Goal: Information Seeking & Learning: Learn about a topic

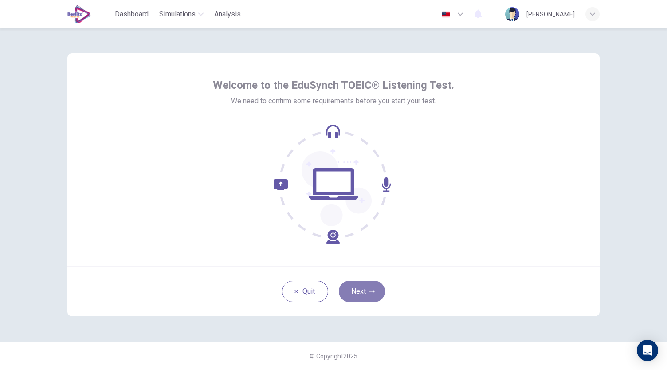
click at [371, 296] on button "Next" at bounding box center [362, 291] width 46 height 21
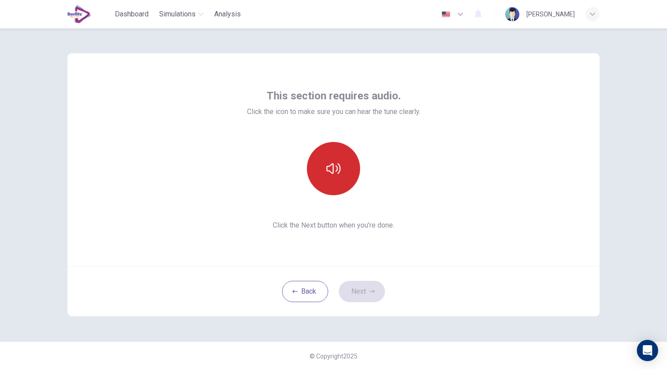
click at [338, 165] on icon "button" at bounding box center [333, 168] width 14 height 14
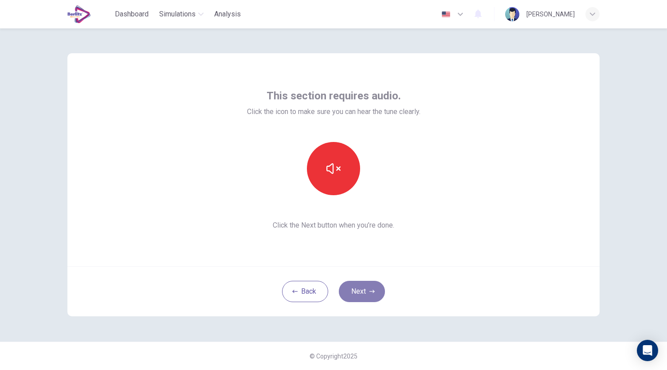
click at [374, 294] on button "Next" at bounding box center [362, 291] width 46 height 21
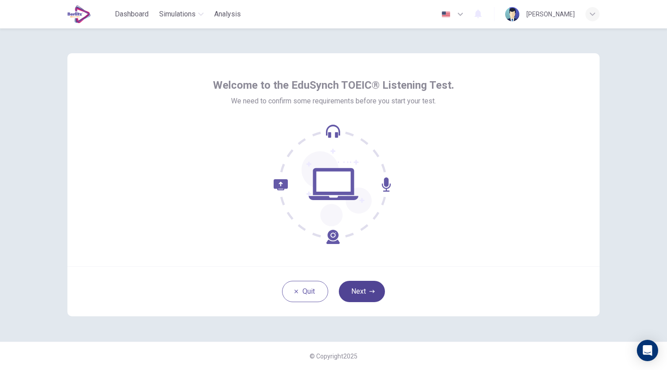
click at [374, 291] on icon "button" at bounding box center [372, 291] width 5 height 3
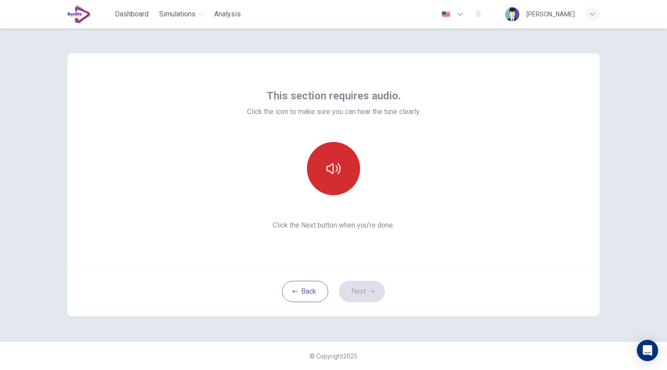
click at [336, 174] on icon "button" at bounding box center [333, 168] width 14 height 14
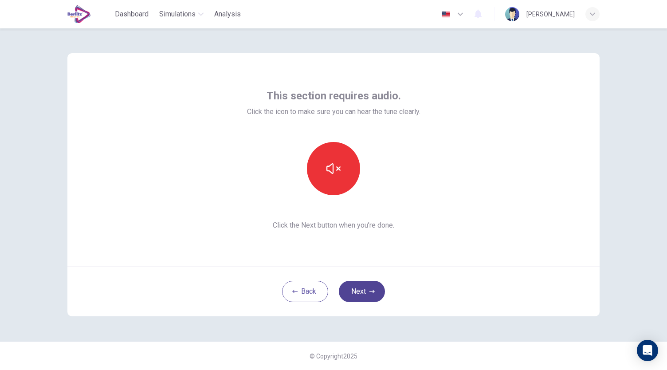
click at [370, 289] on icon "button" at bounding box center [372, 291] width 5 height 5
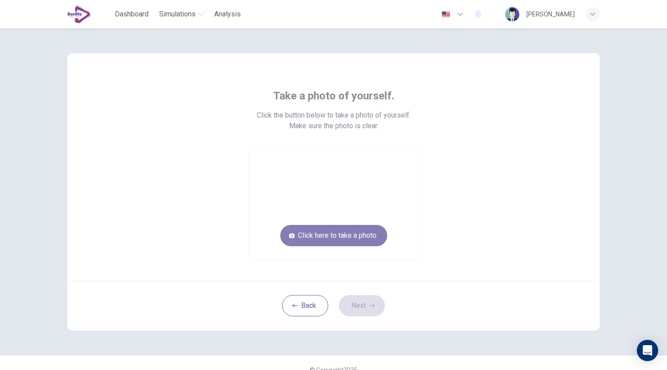
click at [354, 234] on button "Click here to take a photo" at bounding box center [333, 235] width 107 height 21
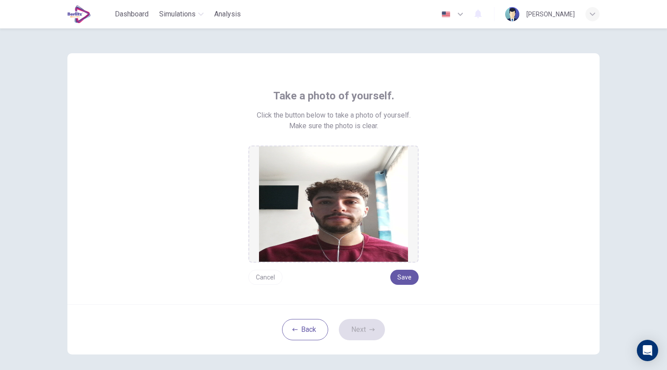
click at [268, 275] on button "Cancel" at bounding box center [265, 277] width 34 height 15
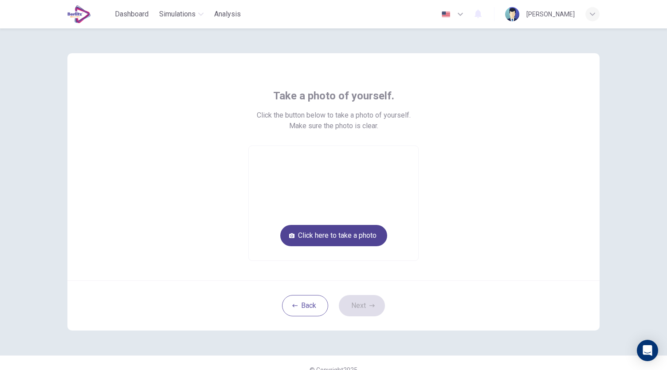
click at [358, 237] on button "Click here to take a photo" at bounding box center [333, 235] width 107 height 21
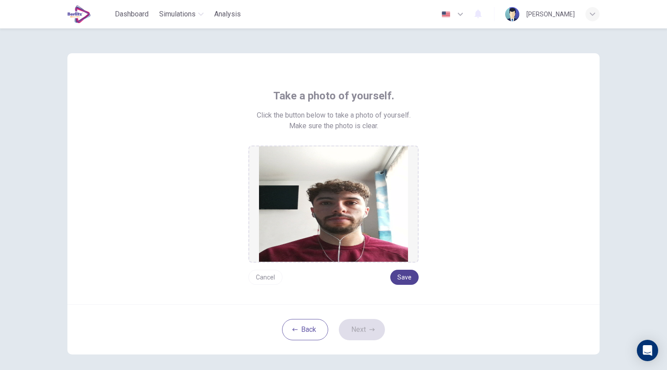
click at [400, 278] on button "Save" at bounding box center [404, 277] width 28 height 15
click at [365, 331] on button "Next" at bounding box center [362, 329] width 46 height 21
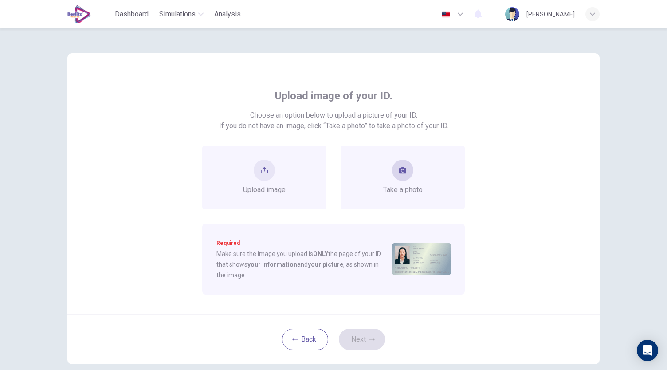
click at [405, 179] on button "take photo" at bounding box center [402, 170] width 21 height 21
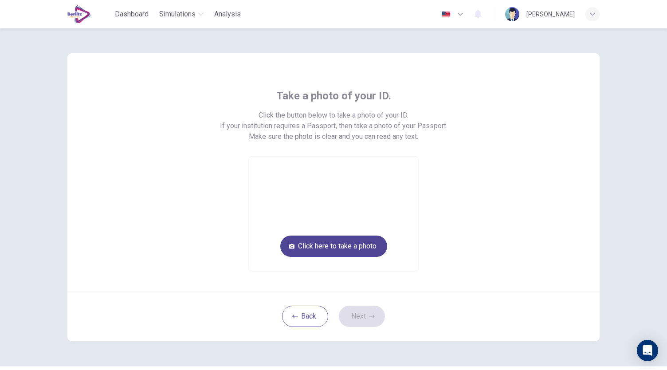
click at [362, 252] on button "Click here to take a photo" at bounding box center [333, 246] width 107 height 21
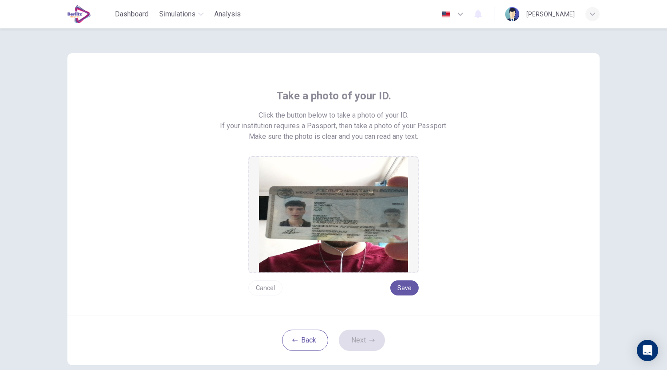
click at [271, 285] on button "Cancel" at bounding box center [265, 287] width 34 height 15
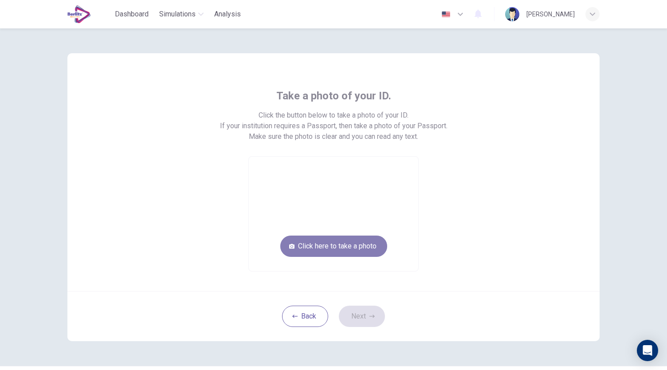
click at [338, 243] on button "Click here to take a photo" at bounding box center [333, 246] width 107 height 21
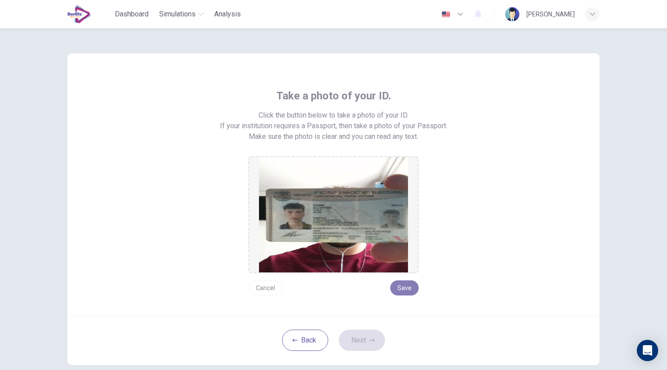
click at [399, 289] on button "Save" at bounding box center [404, 287] width 28 height 15
click at [364, 336] on button "Next" at bounding box center [362, 340] width 46 height 21
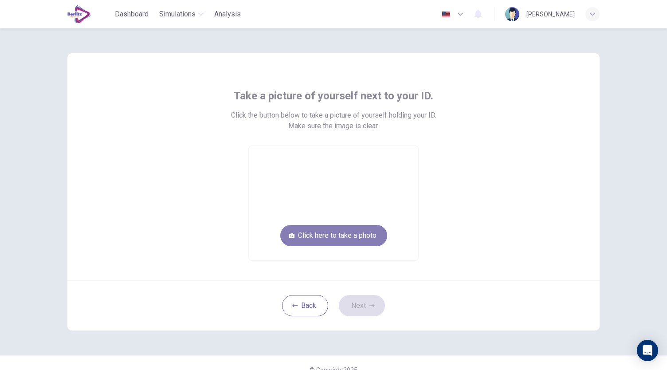
click at [368, 234] on button "Click here to take a photo" at bounding box center [333, 235] width 107 height 21
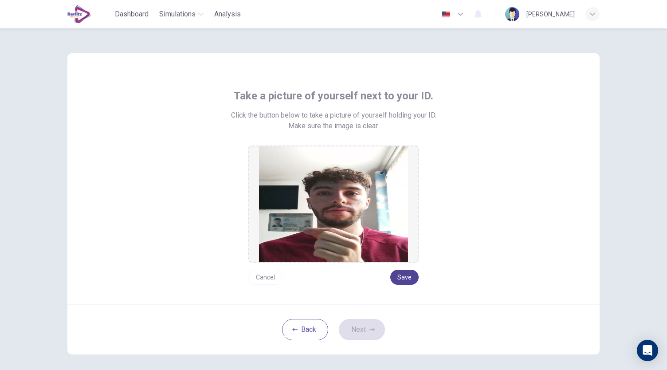
click at [405, 282] on button "Save" at bounding box center [404, 277] width 28 height 15
click at [364, 330] on button "Next" at bounding box center [362, 329] width 46 height 21
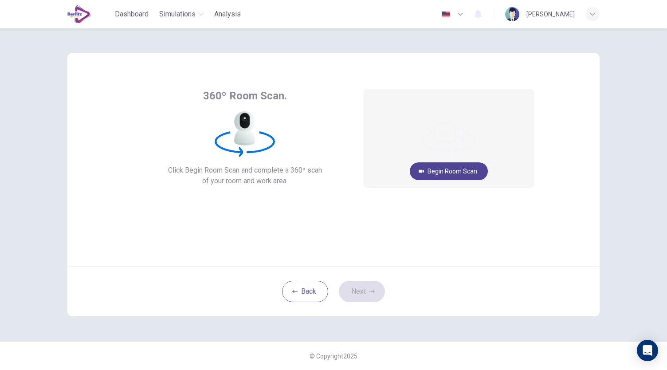
click at [469, 169] on button "Begin Room Scan" at bounding box center [449, 171] width 78 height 18
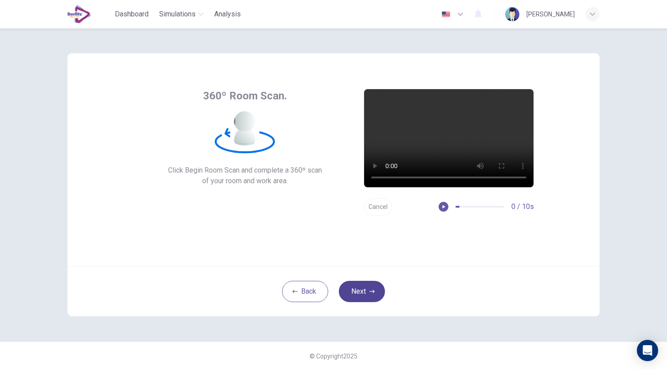
click at [365, 291] on button "Next" at bounding box center [362, 291] width 46 height 21
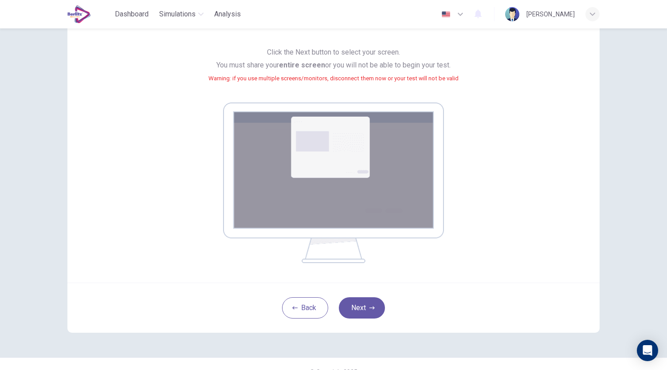
scroll to position [75, 0]
click at [370, 308] on icon "button" at bounding box center [372, 307] width 5 height 5
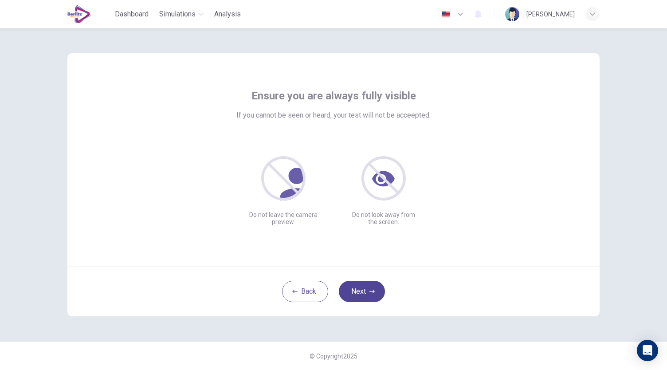
click at [366, 287] on button "Next" at bounding box center [362, 291] width 46 height 21
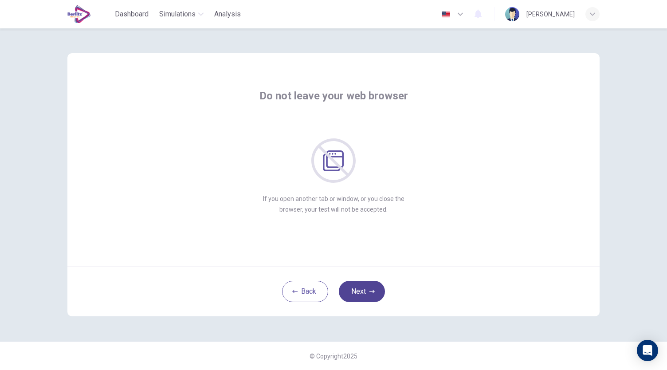
click at [358, 291] on button "Next" at bounding box center [362, 291] width 46 height 21
click at [366, 293] on button "Next" at bounding box center [362, 291] width 46 height 21
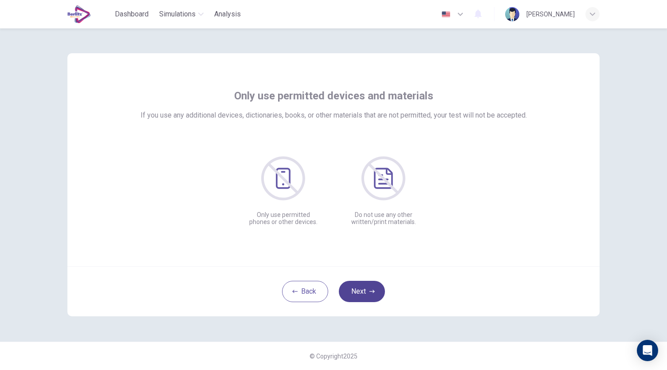
click at [366, 293] on button "Next" at bounding box center [362, 291] width 46 height 21
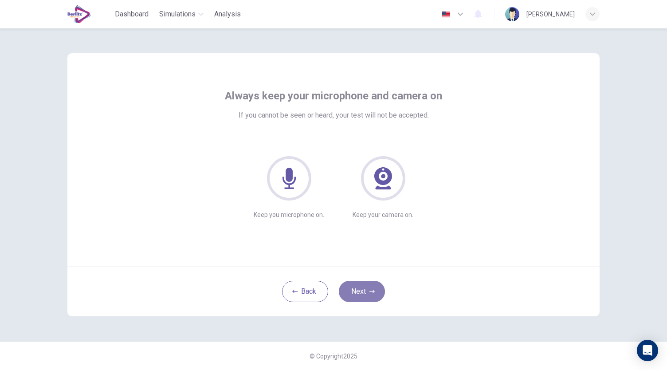
click at [366, 293] on button "Next" at bounding box center [362, 291] width 46 height 21
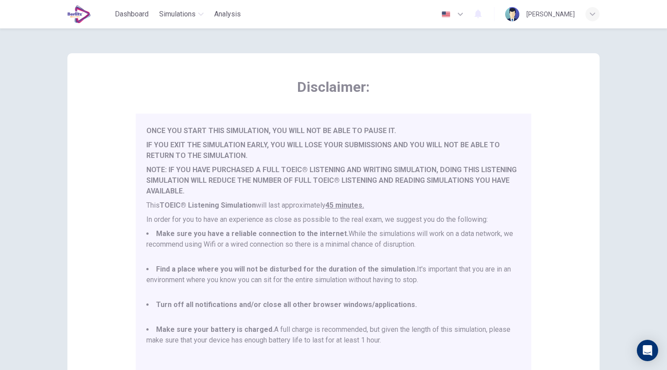
scroll to position [123, 0]
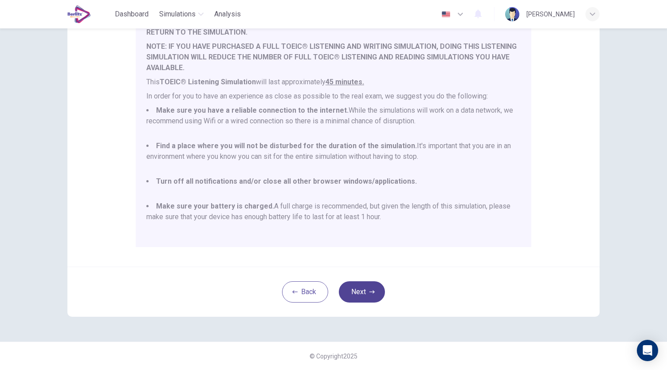
click at [353, 291] on button "Next" at bounding box center [362, 291] width 46 height 21
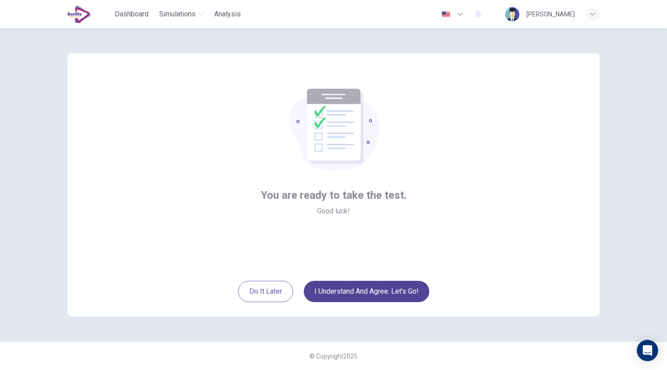
scroll to position [0, 0]
click at [384, 291] on button "I understand and agree. Let’s go!" at bounding box center [367, 291] width 126 height 21
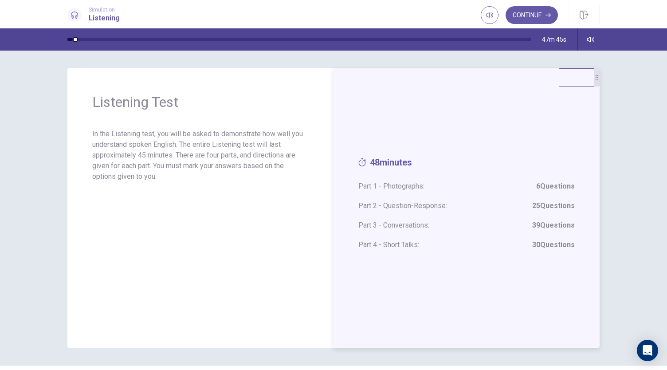
click at [413, 186] on span "Part 1 - Photographs: 6 Questions" at bounding box center [466, 186] width 216 height 11
click at [539, 16] on button "Continue" at bounding box center [532, 15] width 52 height 18
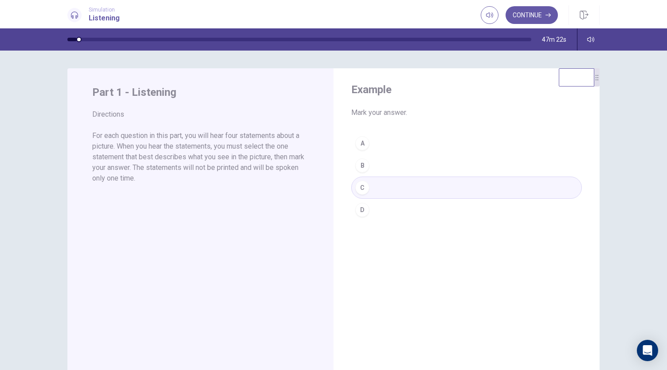
click at [380, 187] on div "A B C D" at bounding box center [466, 176] width 231 height 89
click at [525, 15] on button "Continue" at bounding box center [532, 15] width 52 height 18
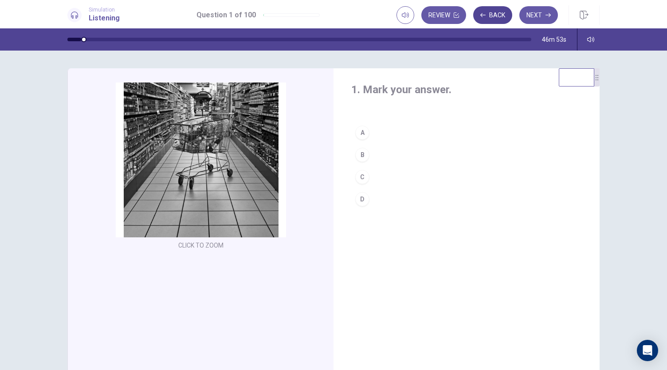
click at [492, 17] on button "Back" at bounding box center [492, 15] width 39 height 18
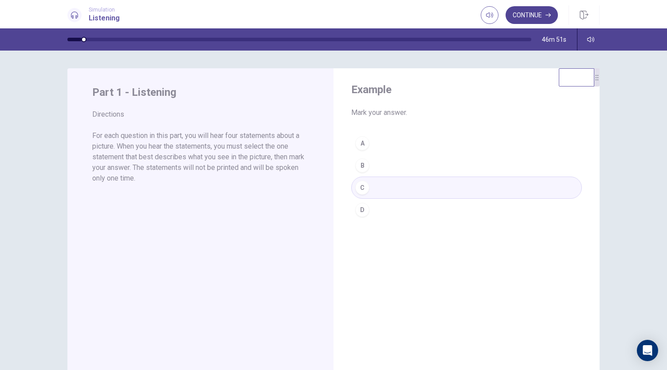
click at [530, 15] on button "Continue" at bounding box center [532, 15] width 52 height 18
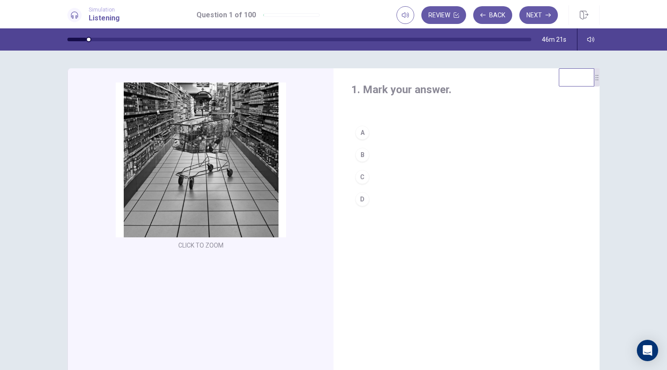
click at [366, 156] on div "B" at bounding box center [362, 155] width 14 height 14
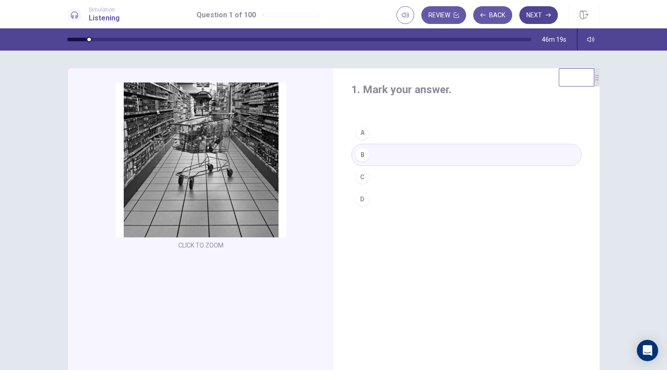
click at [540, 17] on button "Next" at bounding box center [538, 15] width 39 height 18
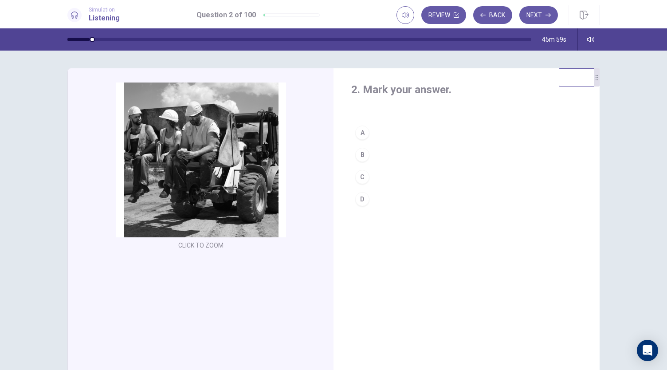
click at [407, 197] on button "D" at bounding box center [466, 199] width 231 height 22
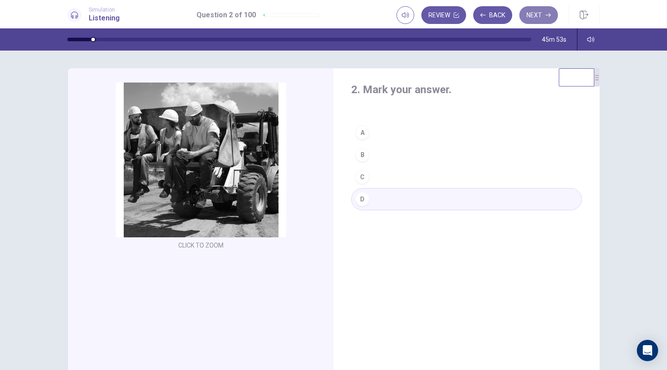
click at [541, 16] on button "Next" at bounding box center [538, 15] width 39 height 18
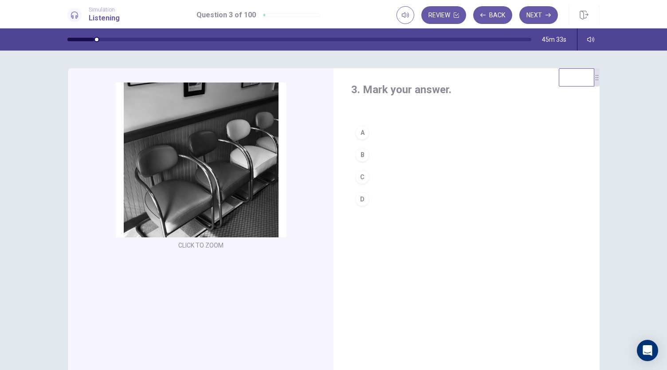
click at [374, 177] on button "C" at bounding box center [466, 177] width 231 height 22
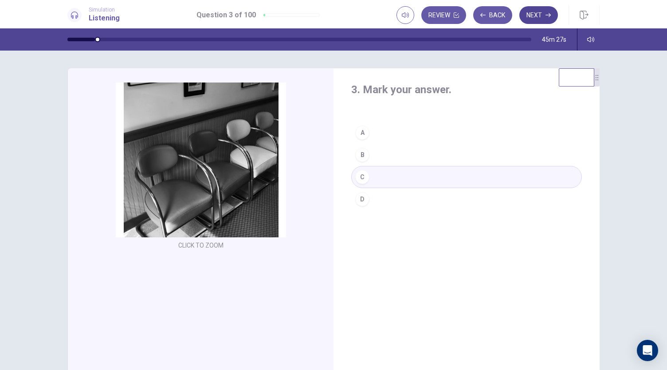
click at [547, 13] on icon "button" at bounding box center [548, 14] width 5 height 5
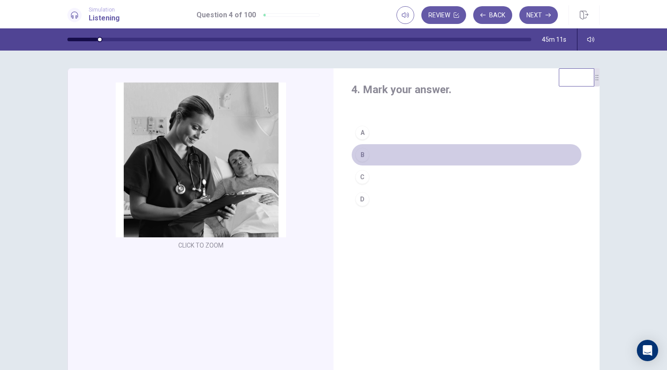
click at [389, 153] on button "B" at bounding box center [466, 155] width 231 height 22
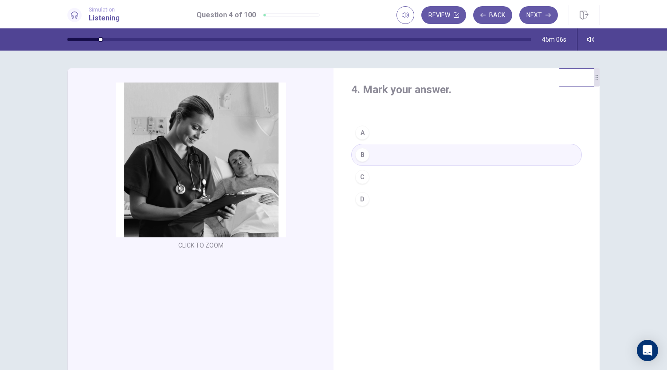
click at [378, 177] on button "C" at bounding box center [466, 177] width 231 height 22
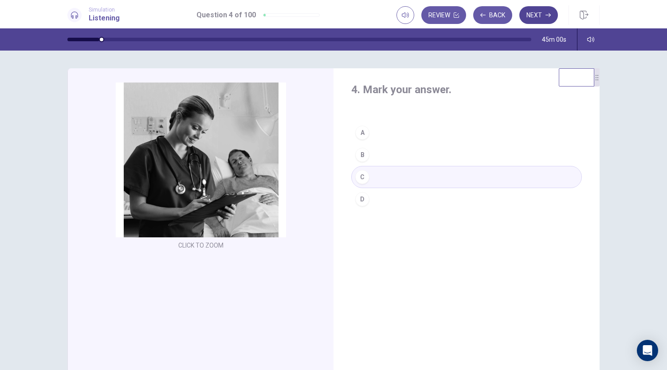
click at [543, 16] on button "Next" at bounding box center [538, 15] width 39 height 18
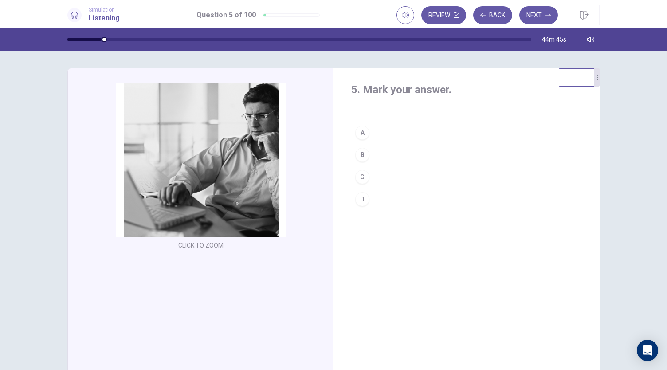
click at [397, 160] on button "B" at bounding box center [466, 155] width 231 height 22
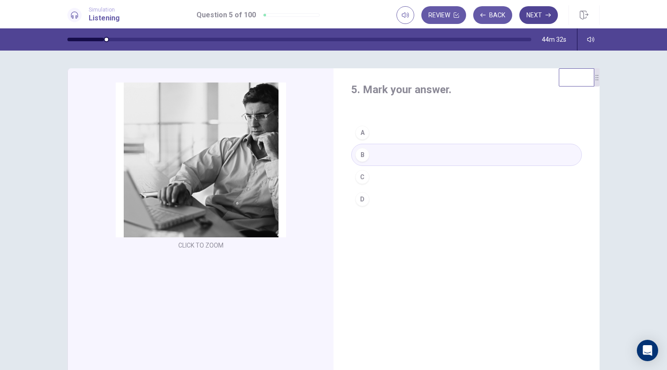
click at [538, 18] on button "Next" at bounding box center [538, 15] width 39 height 18
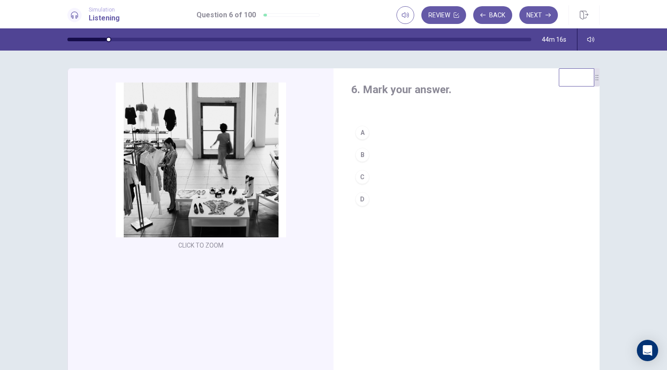
click at [375, 154] on button "B" at bounding box center [466, 155] width 231 height 22
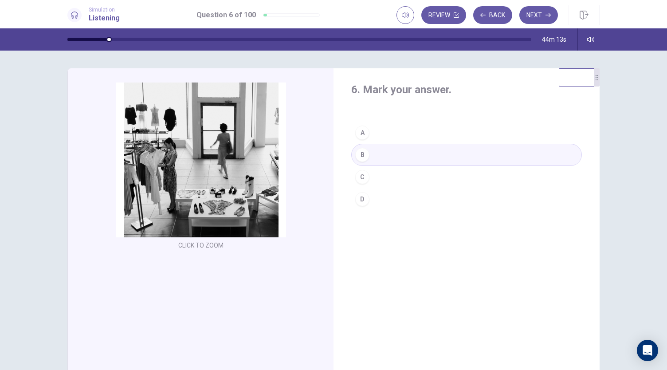
click at [373, 177] on button "C" at bounding box center [466, 177] width 231 height 22
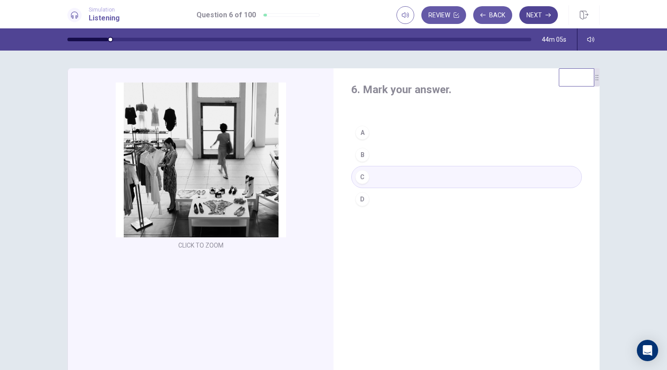
click at [535, 17] on button "Next" at bounding box center [538, 15] width 39 height 18
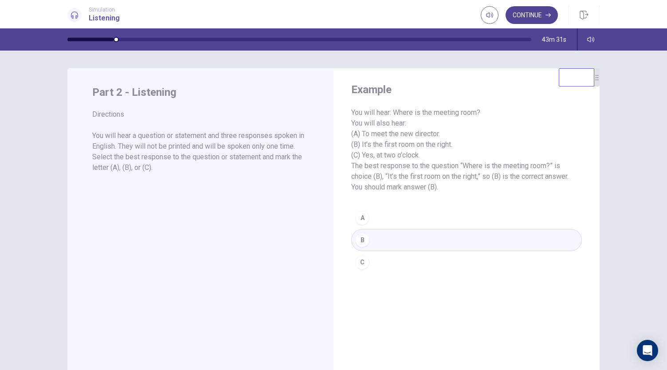
click at [538, 12] on button "Continue" at bounding box center [532, 15] width 52 height 18
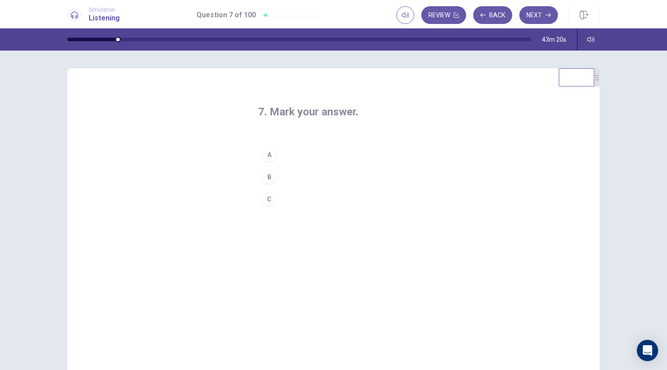
click at [288, 175] on button "B" at bounding box center [333, 177] width 151 height 22
click at [540, 15] on button "Next" at bounding box center [538, 15] width 39 height 18
click at [283, 181] on button "B" at bounding box center [333, 177] width 151 height 22
click at [547, 8] on button "Next" at bounding box center [538, 15] width 39 height 18
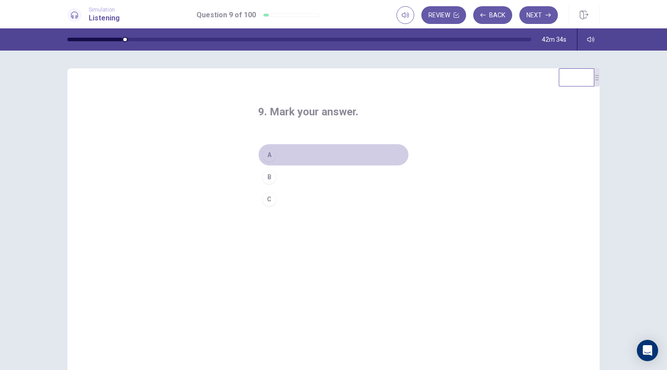
click at [302, 153] on button "A" at bounding box center [333, 155] width 151 height 22
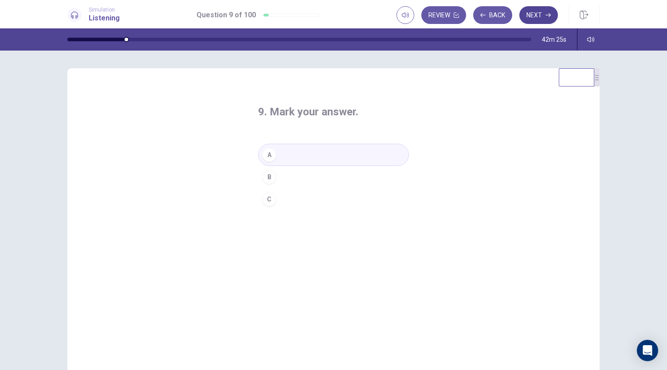
click at [537, 18] on button "Next" at bounding box center [538, 15] width 39 height 18
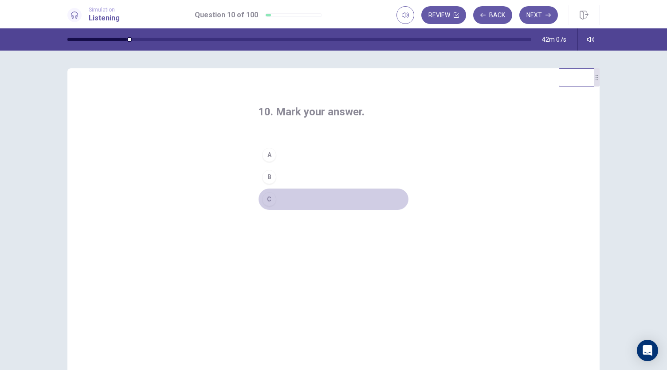
click at [315, 204] on button "C" at bounding box center [333, 199] width 151 height 22
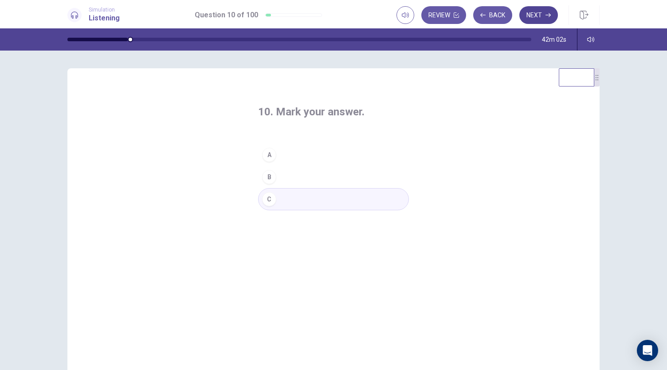
click at [535, 16] on button "Next" at bounding box center [538, 15] width 39 height 18
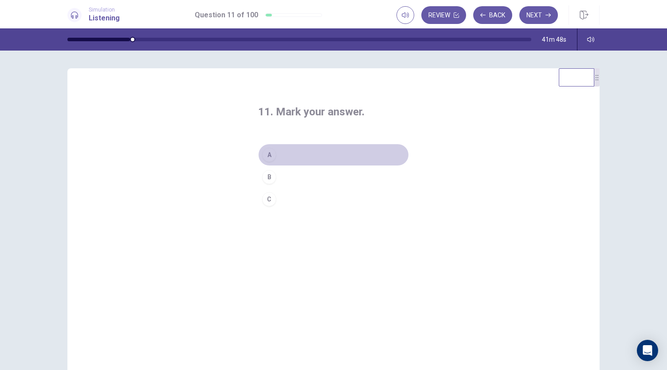
click at [284, 157] on button "A" at bounding box center [333, 155] width 151 height 22
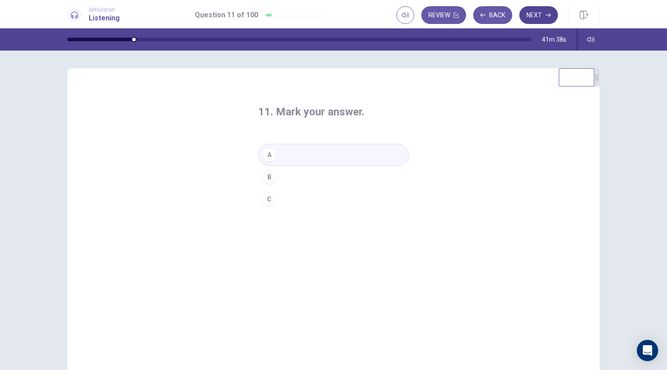
click at [540, 20] on button "Next" at bounding box center [538, 15] width 39 height 18
click at [335, 157] on button "A" at bounding box center [333, 155] width 151 height 22
click at [311, 197] on button "C" at bounding box center [333, 199] width 151 height 22
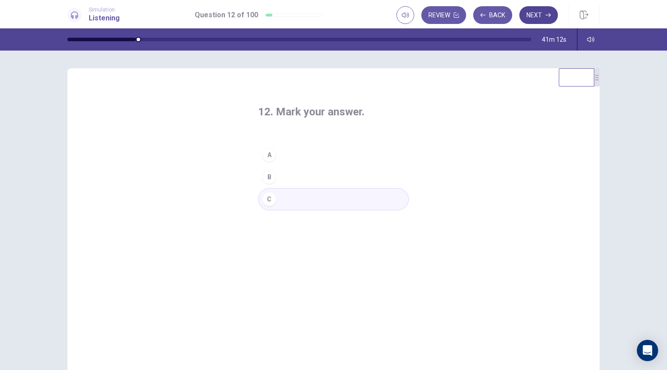
click at [546, 14] on button "Next" at bounding box center [538, 15] width 39 height 18
click at [320, 180] on button "B" at bounding box center [333, 177] width 151 height 22
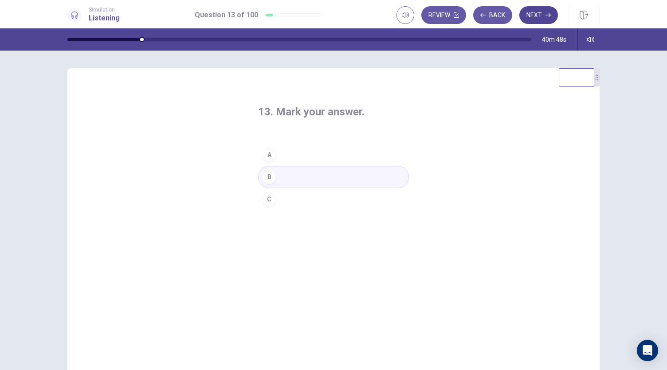
click at [539, 18] on button "Next" at bounding box center [538, 15] width 39 height 18
click at [335, 157] on button "A" at bounding box center [333, 155] width 151 height 22
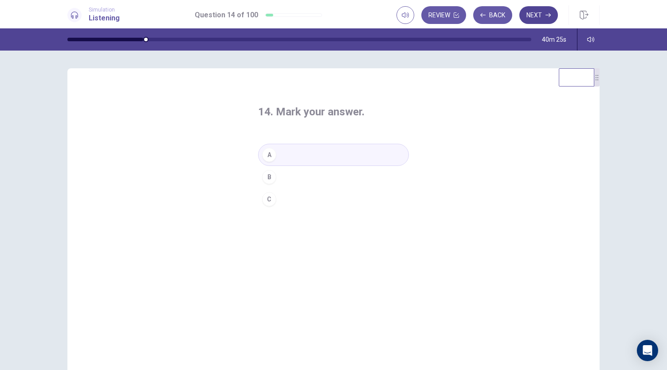
click at [528, 13] on button "Next" at bounding box center [538, 15] width 39 height 18
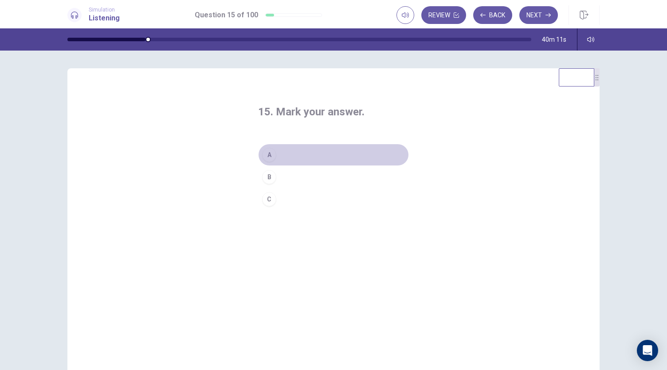
click at [314, 157] on button "A" at bounding box center [333, 155] width 151 height 22
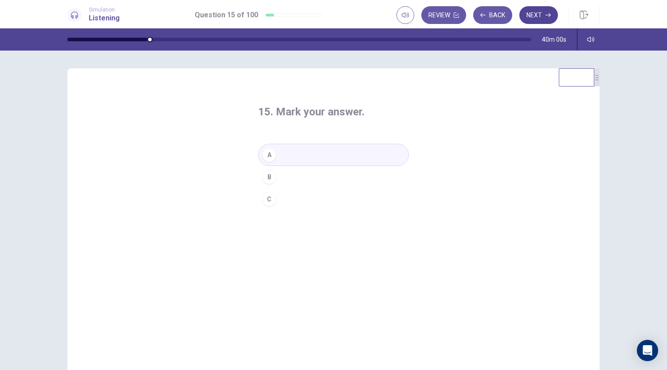
click at [543, 19] on button "Next" at bounding box center [538, 15] width 39 height 18
click at [321, 179] on button "B" at bounding box center [333, 177] width 151 height 22
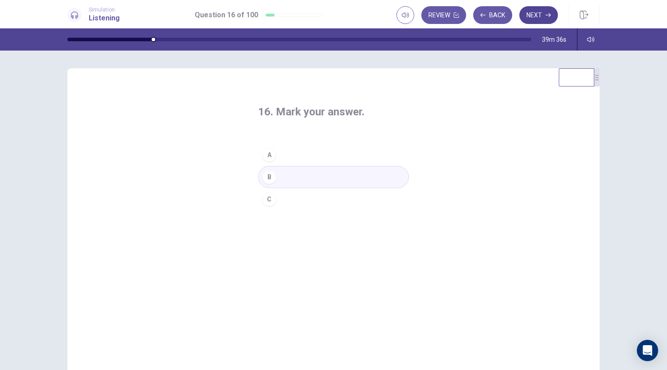
click at [535, 18] on button "Next" at bounding box center [538, 15] width 39 height 18
click at [315, 201] on button "C" at bounding box center [333, 199] width 151 height 22
click at [537, 13] on button "Next" at bounding box center [538, 15] width 39 height 18
click at [323, 201] on button "C" at bounding box center [333, 199] width 151 height 22
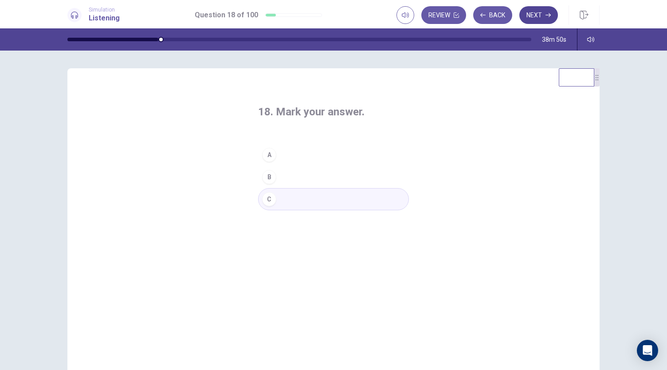
click at [544, 16] on button "Next" at bounding box center [538, 15] width 39 height 18
click at [347, 159] on button "A" at bounding box center [333, 155] width 151 height 22
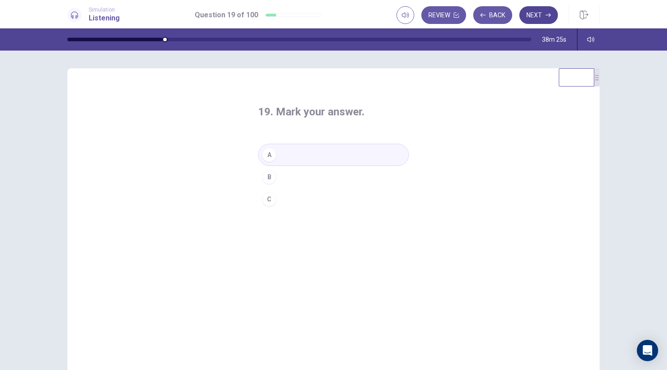
click at [543, 10] on button "Next" at bounding box center [538, 15] width 39 height 18
click at [322, 197] on button "C" at bounding box center [333, 199] width 151 height 22
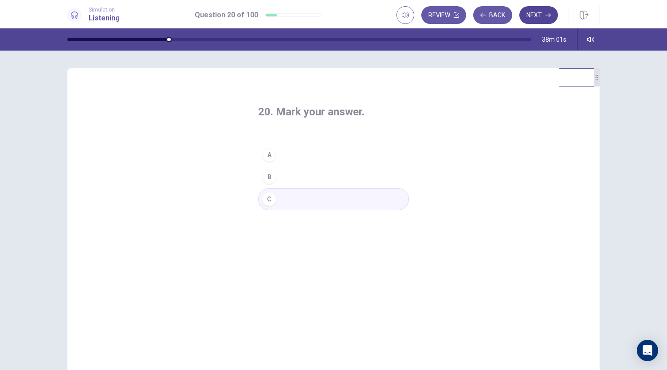
click at [540, 12] on button "Next" at bounding box center [538, 15] width 39 height 18
click at [302, 196] on button "C" at bounding box center [333, 199] width 151 height 22
click at [309, 160] on button "A" at bounding box center [333, 155] width 151 height 22
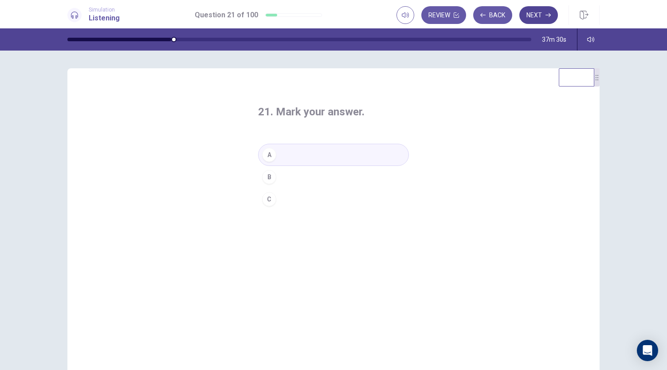
click at [543, 14] on button "Next" at bounding box center [538, 15] width 39 height 18
click at [313, 179] on button "B" at bounding box center [333, 177] width 151 height 22
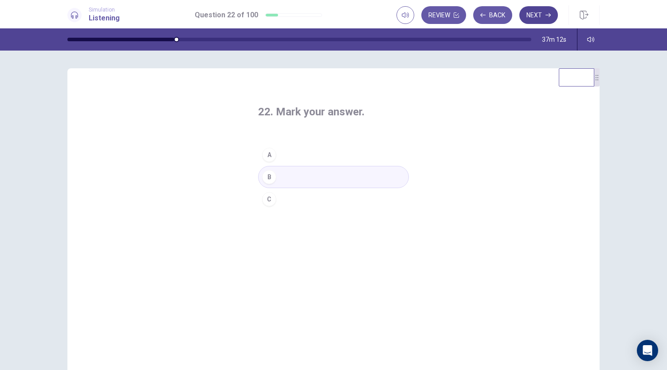
click at [537, 16] on button "Next" at bounding box center [538, 15] width 39 height 18
click at [309, 158] on button "A" at bounding box center [333, 155] width 151 height 22
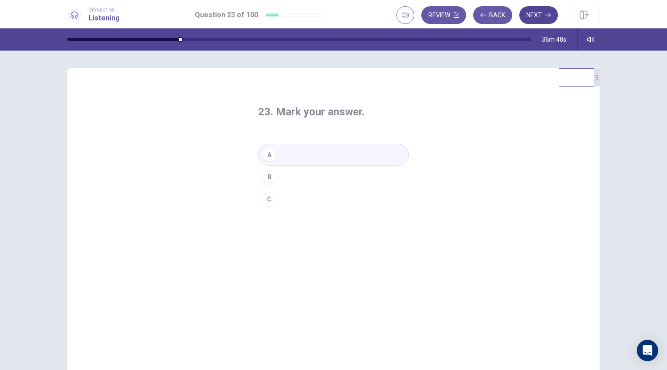
click at [546, 12] on button "Next" at bounding box center [538, 15] width 39 height 18
click at [305, 198] on button "C" at bounding box center [333, 199] width 151 height 22
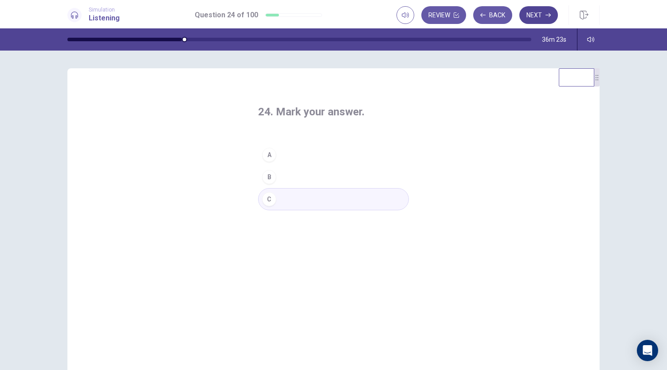
click at [544, 18] on button "Next" at bounding box center [538, 15] width 39 height 18
click at [334, 157] on button "A" at bounding box center [333, 155] width 151 height 22
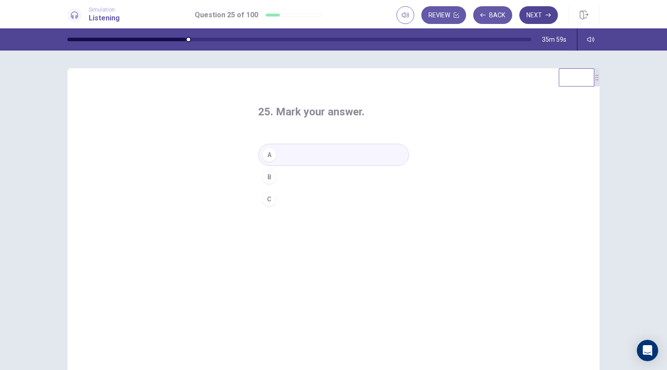
click at [539, 19] on button "Next" at bounding box center [538, 15] width 39 height 18
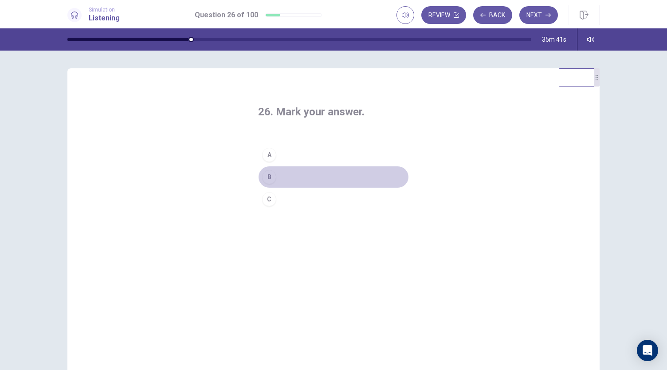
click at [326, 172] on button "B" at bounding box center [333, 177] width 151 height 22
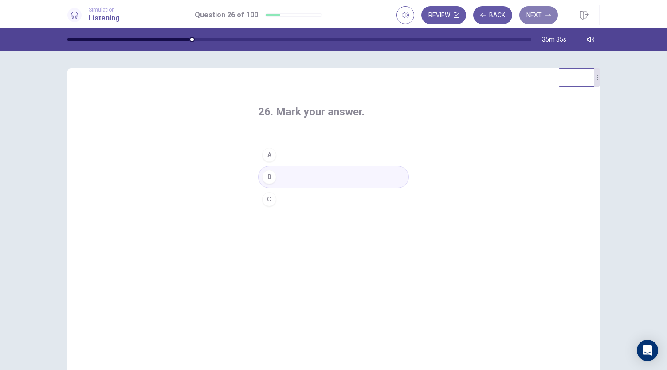
click at [528, 18] on button "Next" at bounding box center [538, 15] width 39 height 18
click at [315, 181] on button "B" at bounding box center [333, 177] width 151 height 22
click at [543, 17] on button "Next" at bounding box center [538, 15] width 39 height 18
click at [330, 174] on button "B" at bounding box center [333, 177] width 151 height 22
click at [541, 19] on button "Next" at bounding box center [538, 15] width 39 height 18
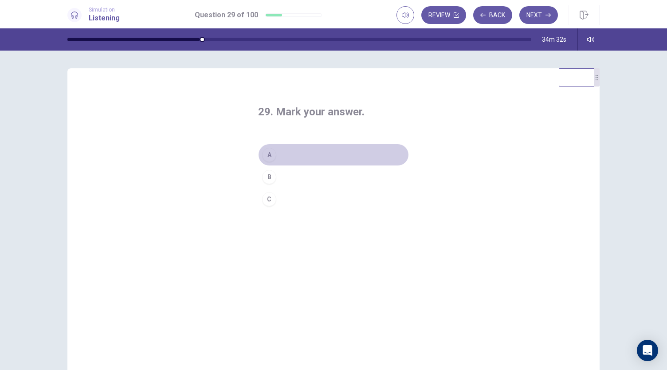
click at [325, 161] on button "A" at bounding box center [333, 155] width 151 height 22
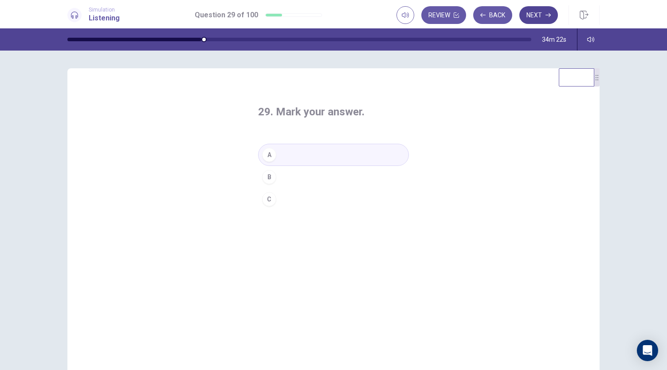
click at [548, 15] on icon "button" at bounding box center [548, 15] width 5 height 4
click at [328, 180] on button "B" at bounding box center [333, 177] width 151 height 22
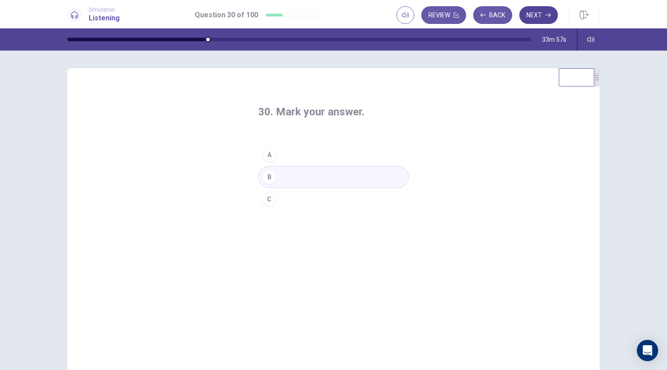
click at [533, 15] on button "Next" at bounding box center [538, 15] width 39 height 18
click at [329, 154] on button "A" at bounding box center [333, 155] width 151 height 22
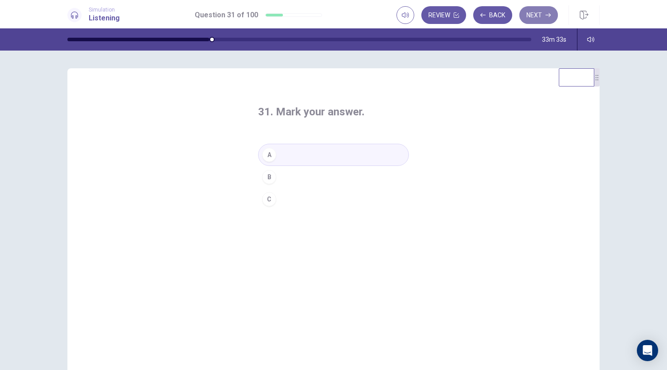
click at [534, 15] on button "Next" at bounding box center [538, 15] width 39 height 18
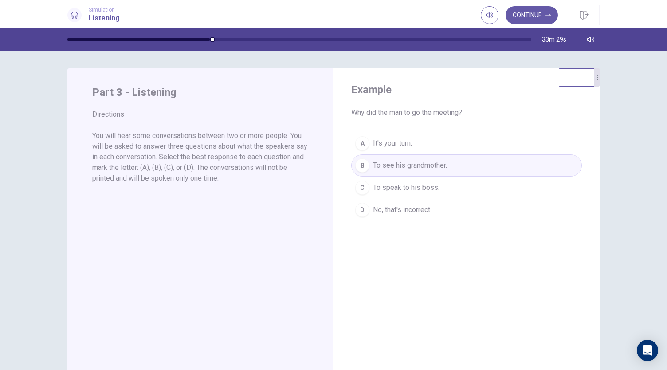
click at [383, 94] on h4 "Example" at bounding box center [466, 90] width 231 height 14
click at [531, 15] on button "Continue" at bounding box center [532, 15] width 52 height 18
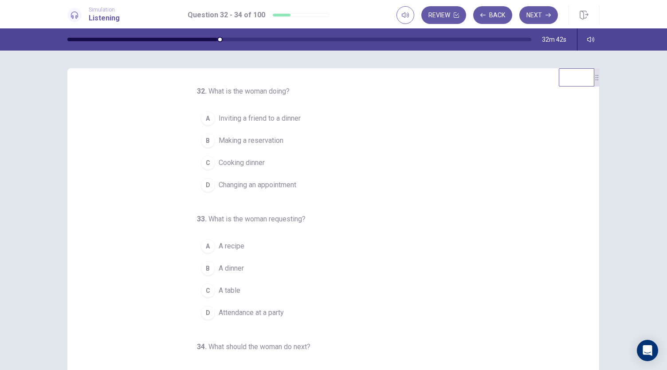
click at [201, 142] on div "B" at bounding box center [208, 141] width 14 height 14
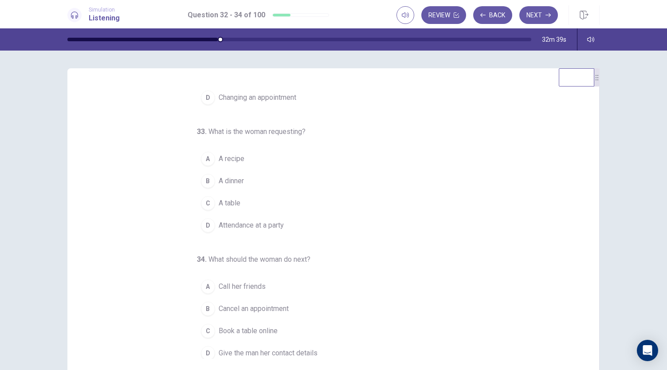
scroll to position [88, 0]
click at [208, 205] on div "C" at bounding box center [208, 203] width 14 height 14
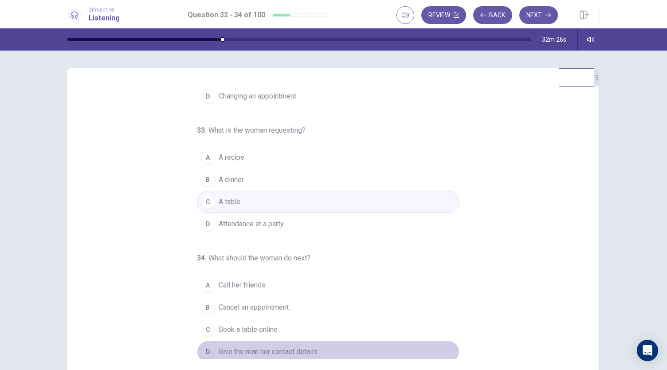
click at [206, 348] on div "D" at bounding box center [208, 352] width 14 height 14
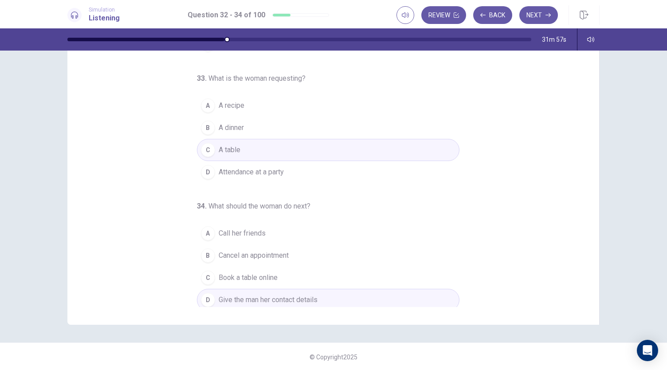
scroll to position [53, 0]
click at [543, 16] on button "Next" at bounding box center [538, 15] width 39 height 18
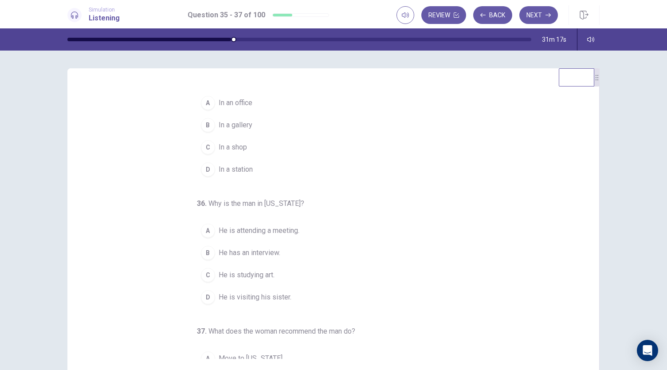
scroll to position [17, 0]
click at [277, 166] on button "D In a station" at bounding box center [328, 168] width 263 height 22
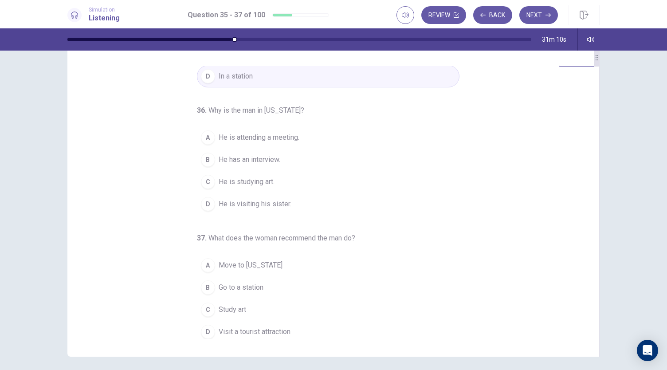
scroll to position [20, 0]
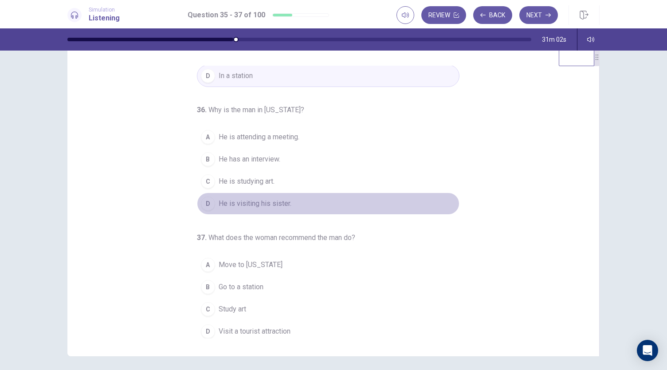
click at [290, 204] on button "D He is visiting his sister." at bounding box center [328, 204] width 263 height 22
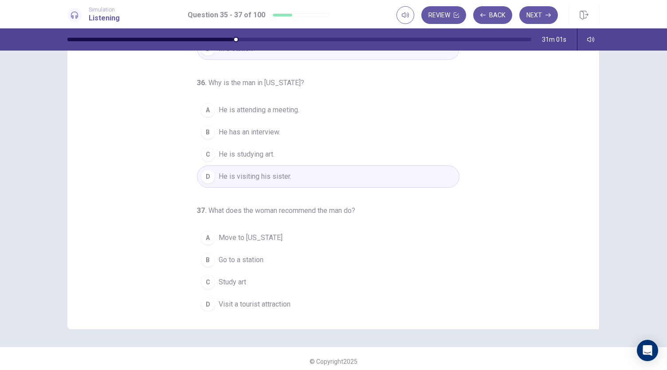
scroll to position [48, 0]
click at [204, 298] on div "D" at bounding box center [208, 303] width 14 height 14
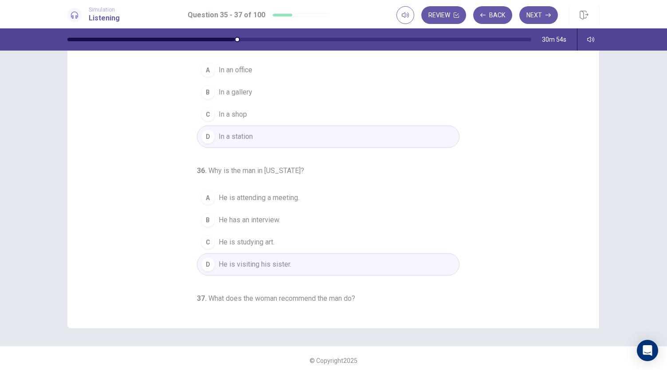
scroll to position [0, 0]
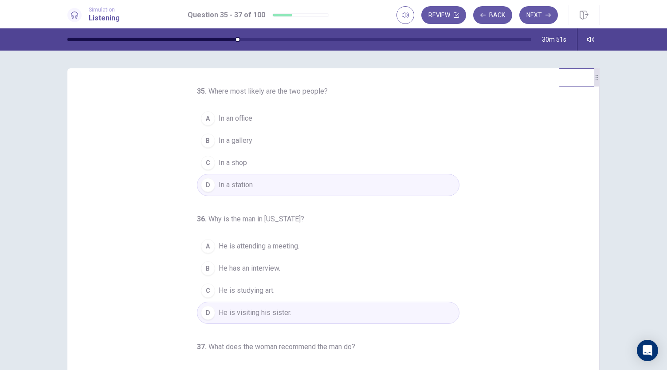
click at [259, 145] on button "B In a gallery" at bounding box center [328, 141] width 263 height 22
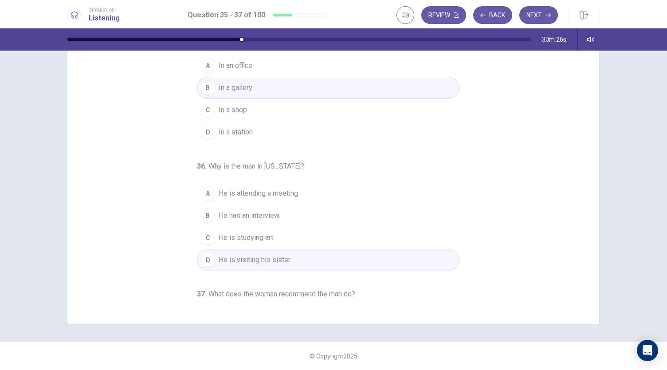
scroll to position [89, 0]
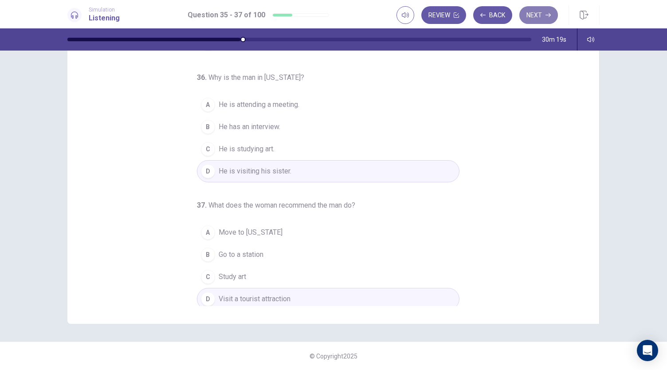
click at [540, 12] on button "Next" at bounding box center [538, 15] width 39 height 18
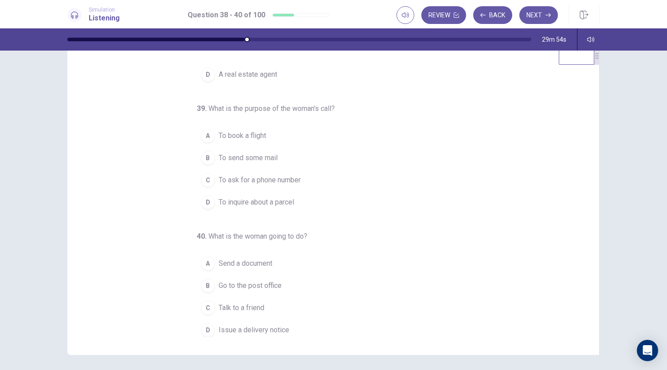
scroll to position [0, 0]
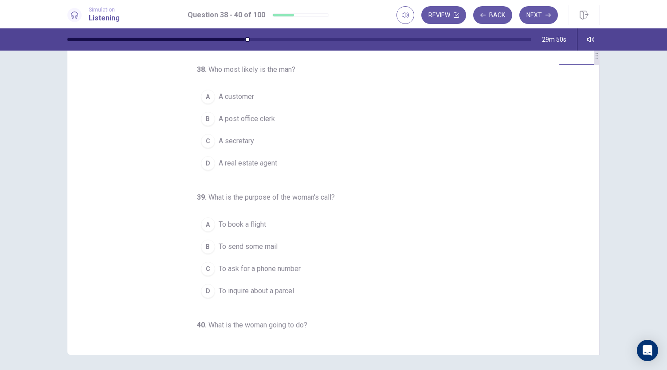
click at [283, 119] on button "B A post office clerk" at bounding box center [328, 119] width 263 height 22
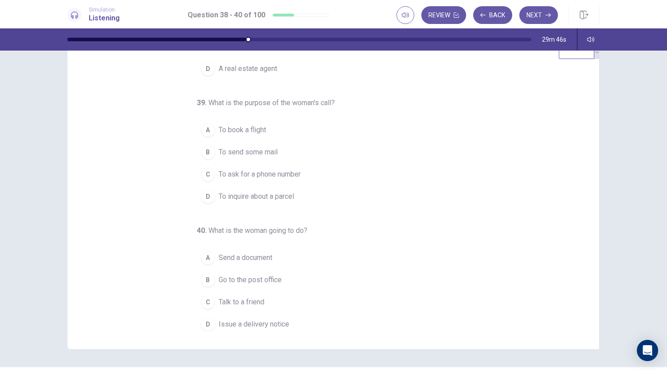
scroll to position [29, 0]
click at [287, 193] on span "To inquire about a parcel" at bounding box center [256, 194] width 75 height 11
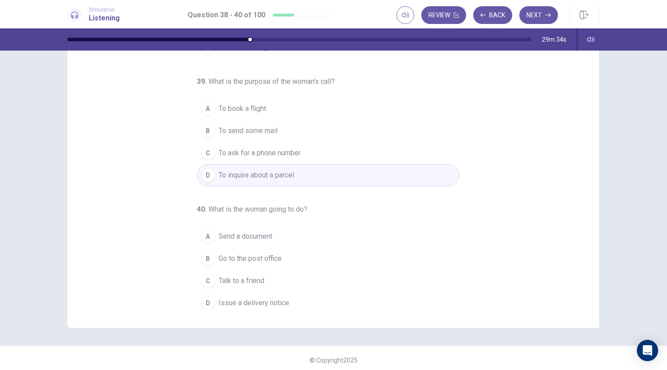
scroll to position [52, 0]
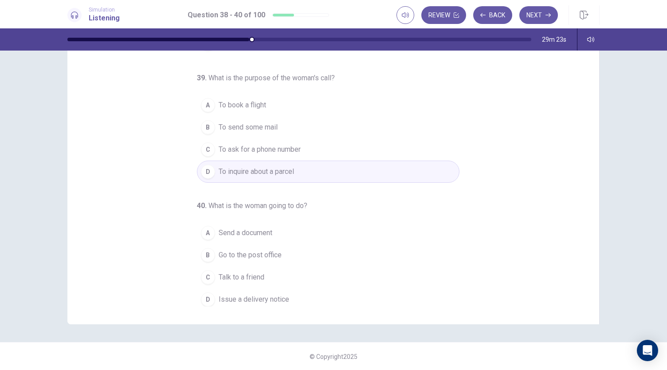
click at [247, 274] on span "Talk to a friend" at bounding box center [242, 277] width 46 height 11
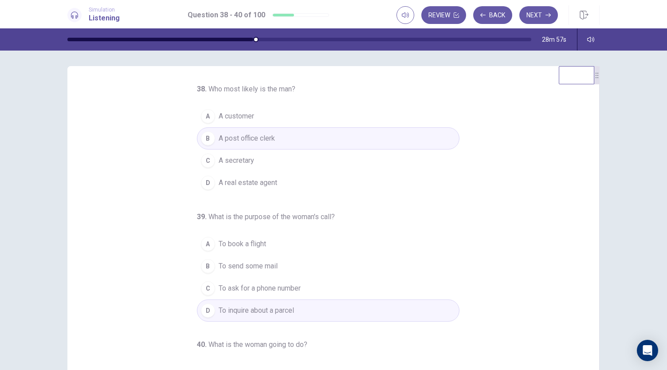
scroll to position [89, 0]
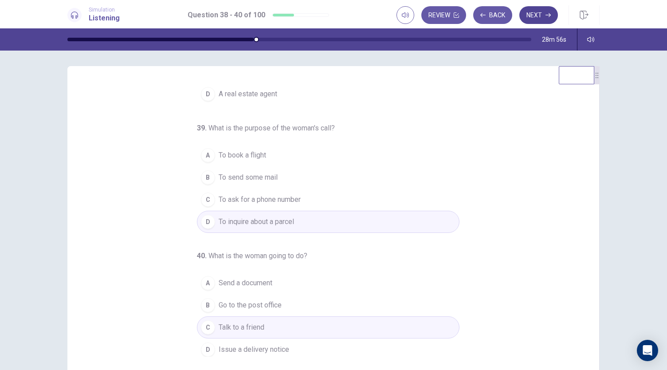
click at [541, 16] on button "Next" at bounding box center [538, 15] width 39 height 18
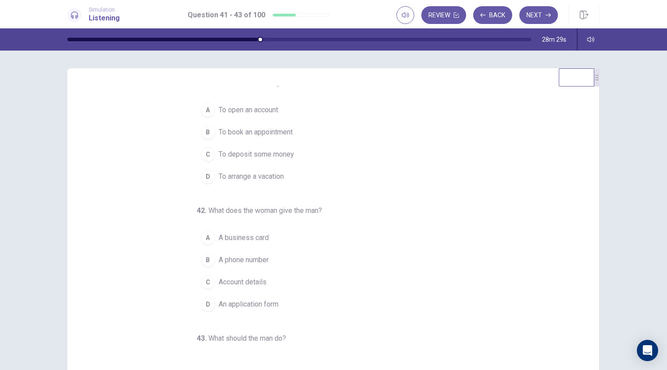
scroll to position [0, 0]
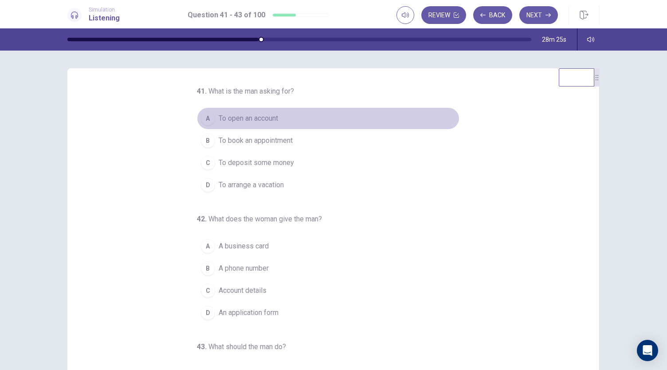
click at [271, 117] on span "To open an account" at bounding box center [248, 118] width 59 height 11
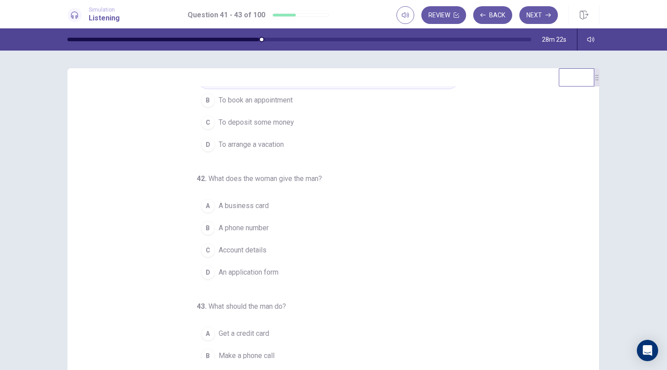
scroll to position [43, 0]
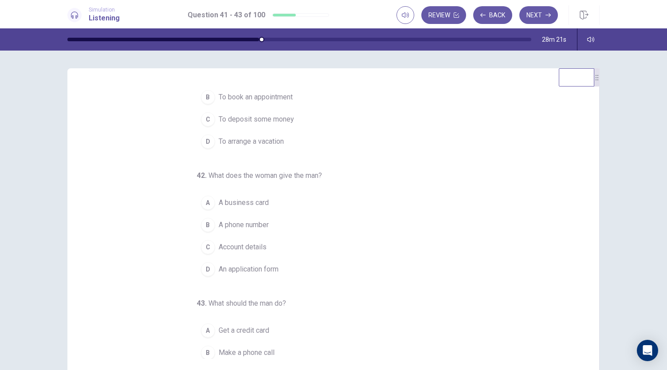
click at [272, 264] on span "An application form" at bounding box center [249, 269] width 60 height 11
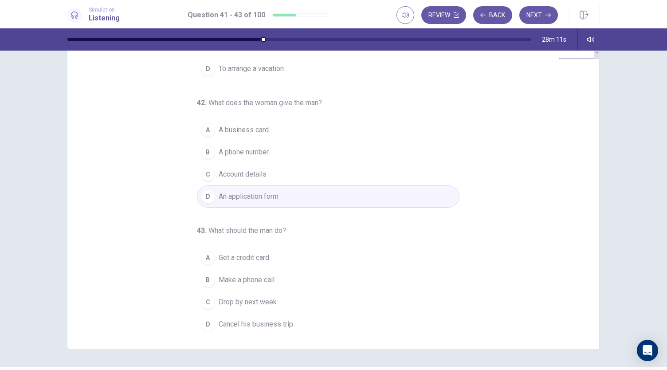
scroll to position [33, 0]
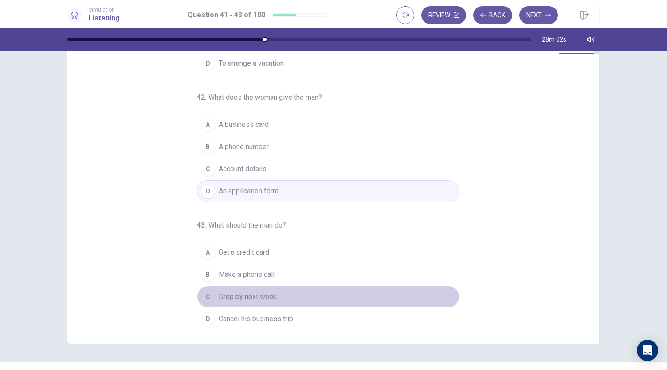
click at [279, 291] on button "C Drop by next week" at bounding box center [328, 297] width 263 height 22
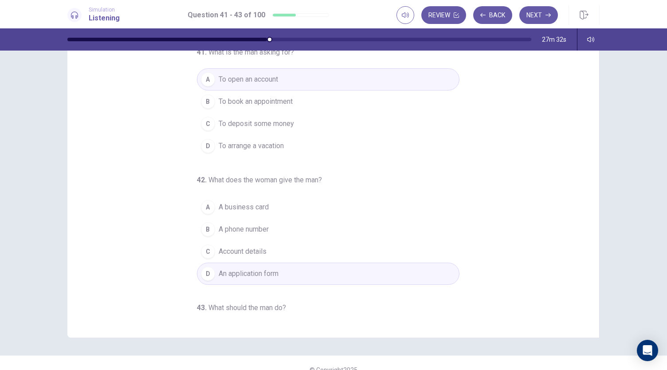
scroll to position [0, 0]
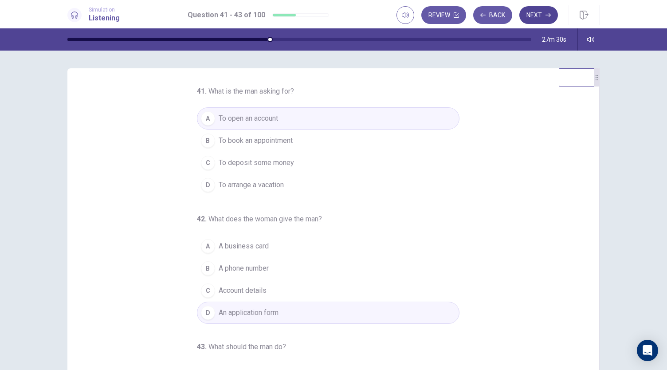
click at [539, 16] on button "Next" at bounding box center [538, 15] width 39 height 18
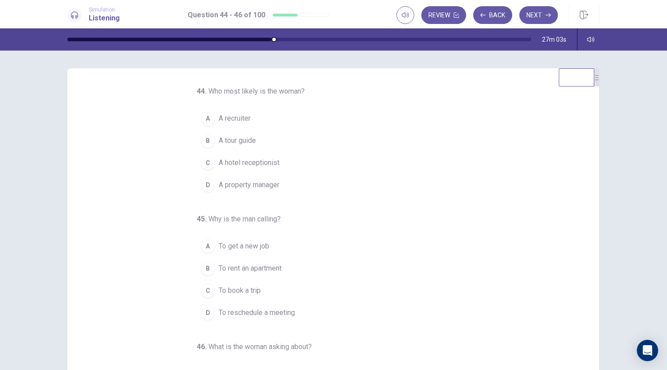
click at [271, 185] on span "A property manager" at bounding box center [249, 185] width 61 height 11
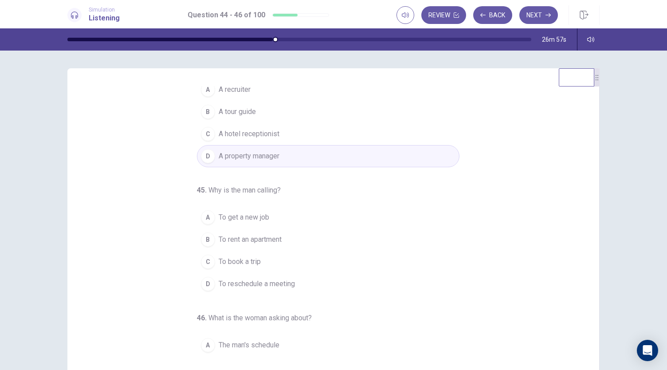
scroll to position [29, 0]
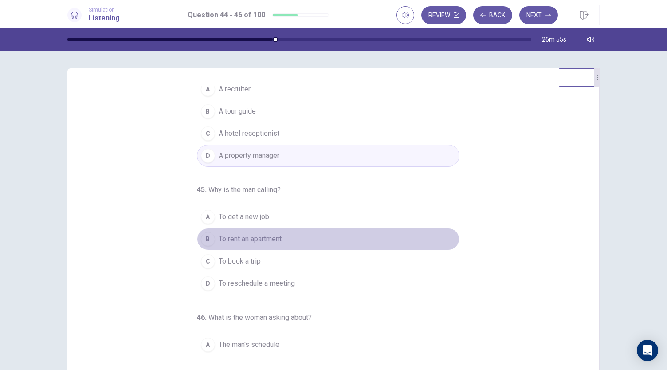
click at [274, 236] on span "To rent an apartment" at bounding box center [250, 239] width 63 height 11
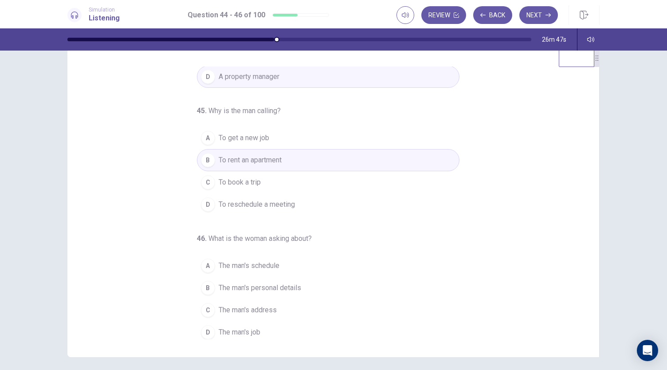
scroll to position [27, 0]
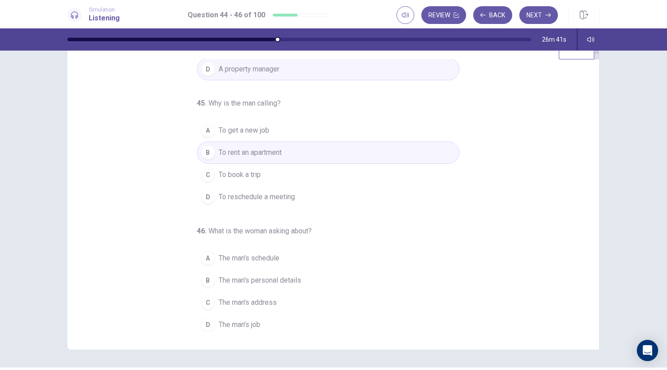
click at [295, 256] on button "A The man's schedule" at bounding box center [328, 258] width 263 height 22
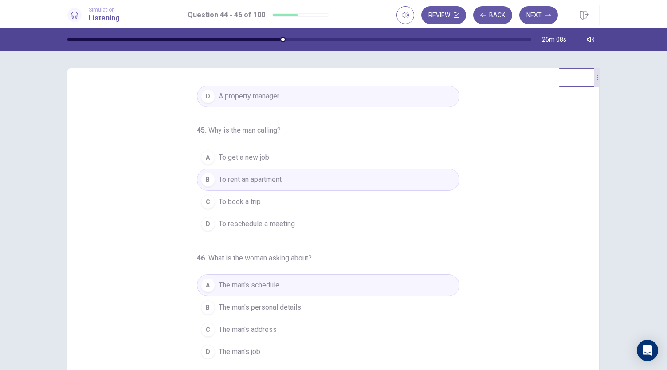
scroll to position [53, 0]
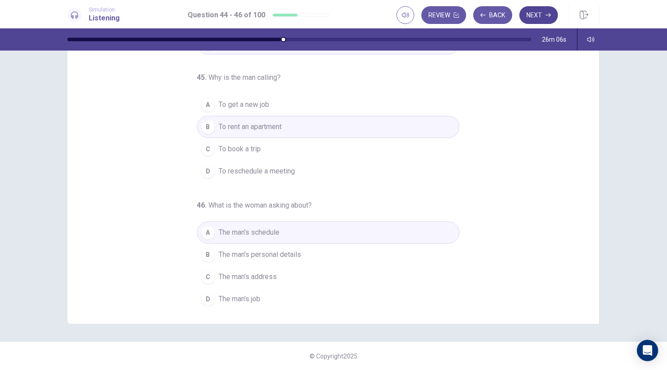
click at [533, 12] on button "Next" at bounding box center [538, 15] width 39 height 18
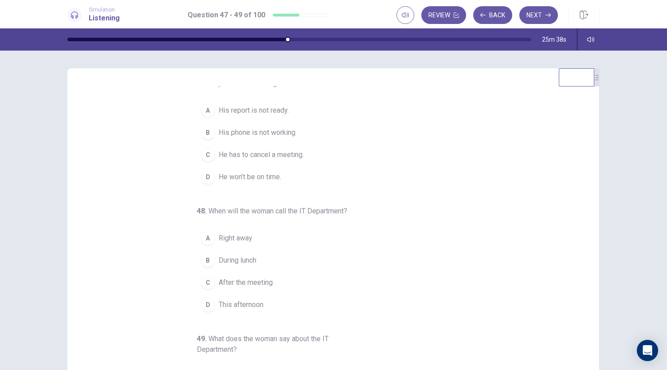
scroll to position [0, 0]
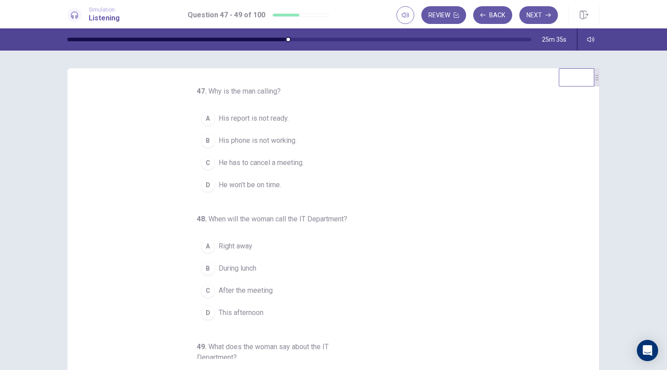
click at [305, 139] on button "B His phone is not working." at bounding box center [328, 141] width 263 height 22
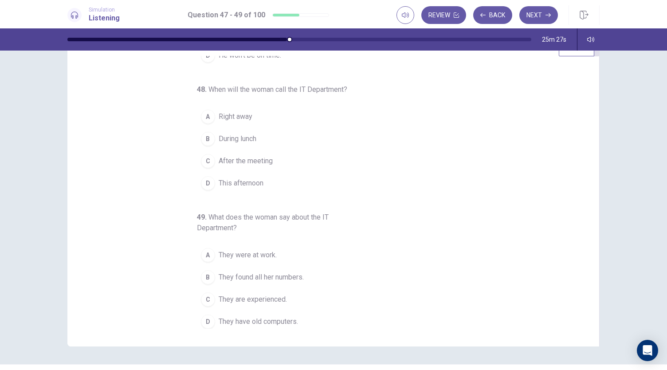
scroll to position [33, 0]
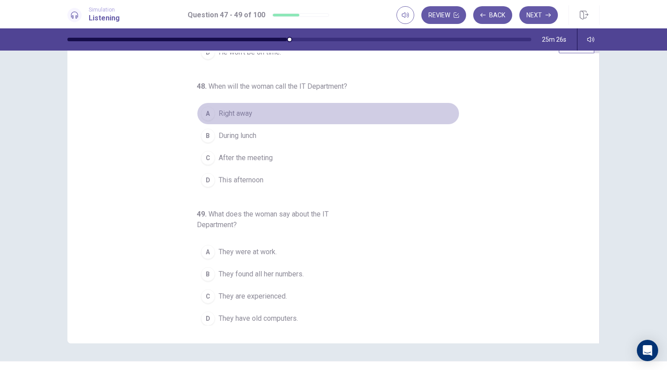
click at [261, 106] on button "A Right away" at bounding box center [328, 113] width 263 height 22
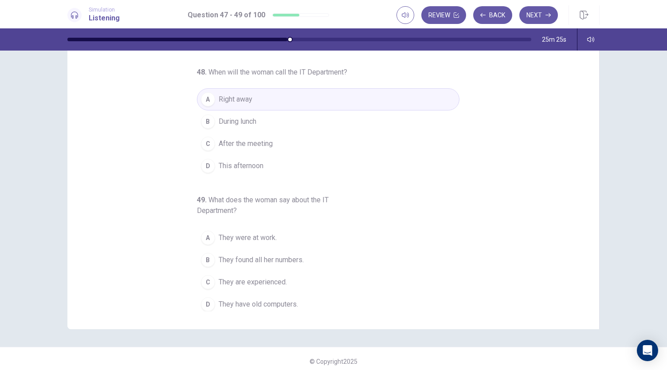
scroll to position [53, 0]
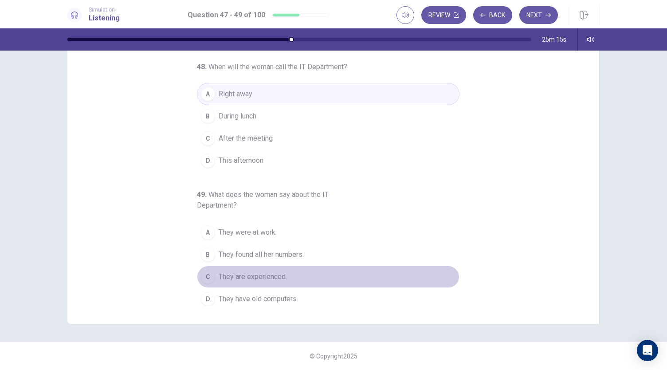
click at [294, 275] on button "C They are experienced." at bounding box center [328, 277] width 263 height 22
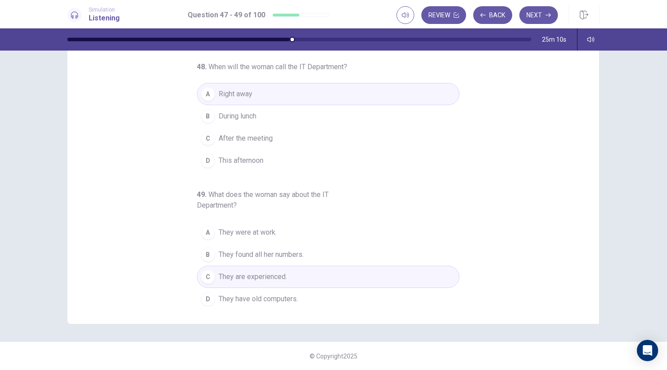
click at [313, 251] on button "B They found all her numbers." at bounding box center [328, 255] width 263 height 22
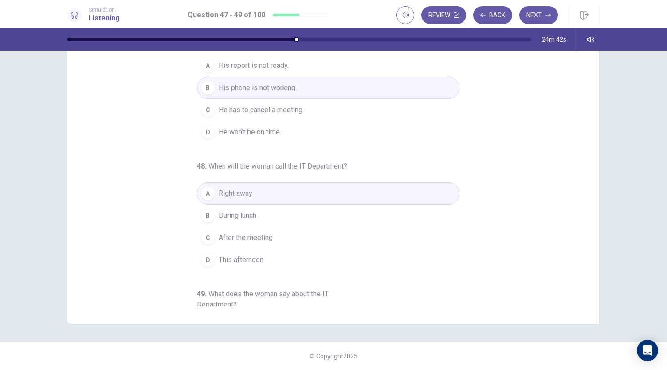
scroll to position [0, 0]
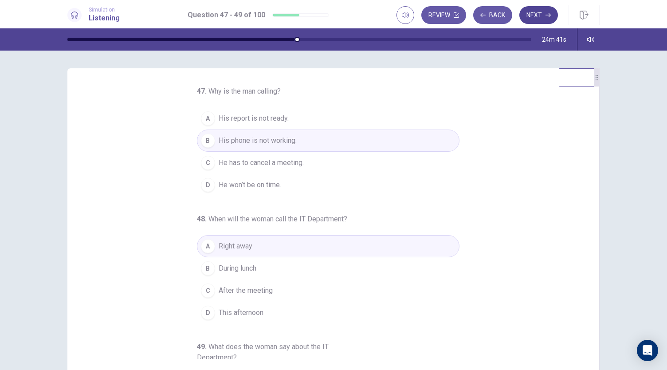
click at [548, 18] on button "Next" at bounding box center [538, 15] width 39 height 18
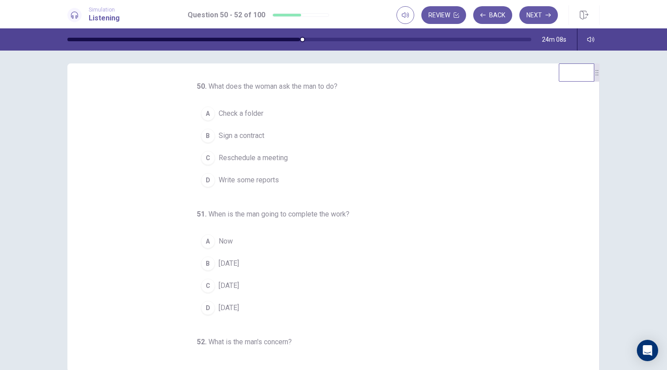
click at [273, 178] on span "Write some reports" at bounding box center [249, 180] width 60 height 11
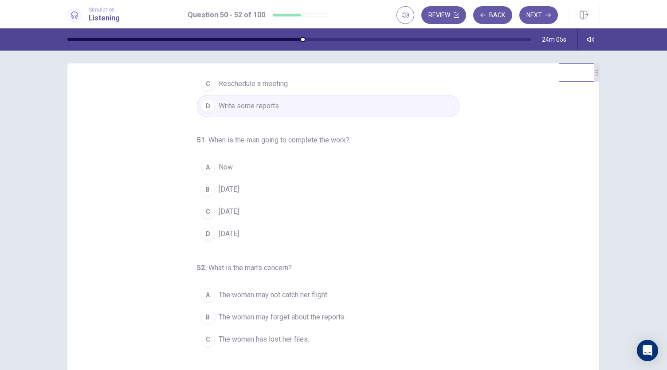
scroll to position [75, 0]
click at [247, 186] on button "B Thursday" at bounding box center [328, 188] width 263 height 22
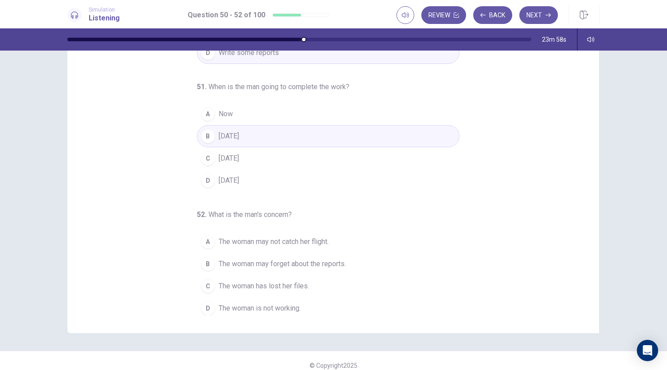
scroll to position [53, 0]
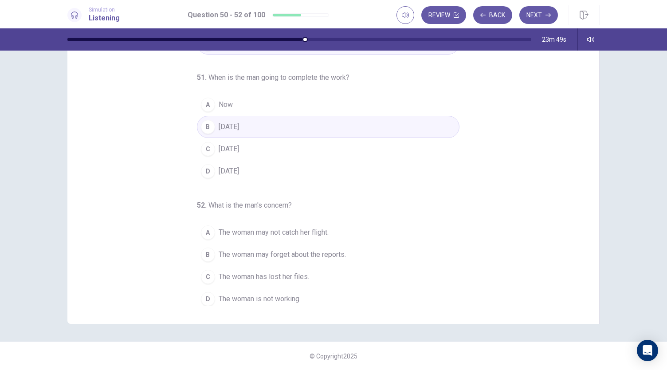
click at [322, 227] on span "The woman may not catch her flight." at bounding box center [274, 232] width 110 height 11
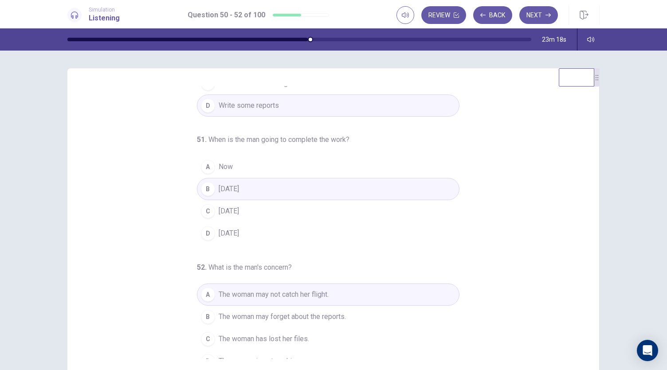
scroll to position [89, 0]
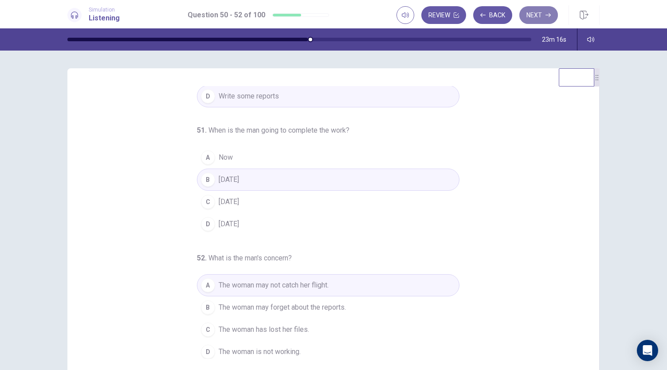
click at [545, 16] on button "Next" at bounding box center [538, 15] width 39 height 18
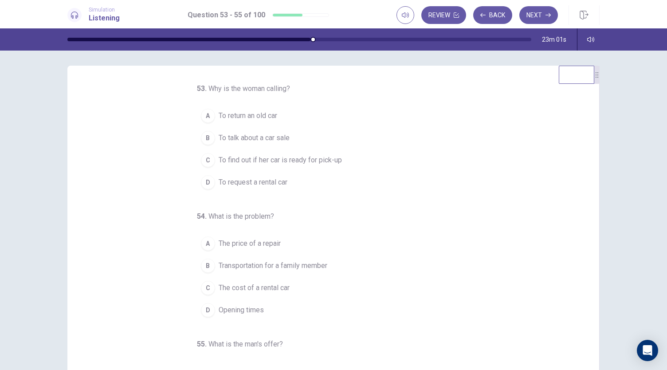
scroll to position [0, 0]
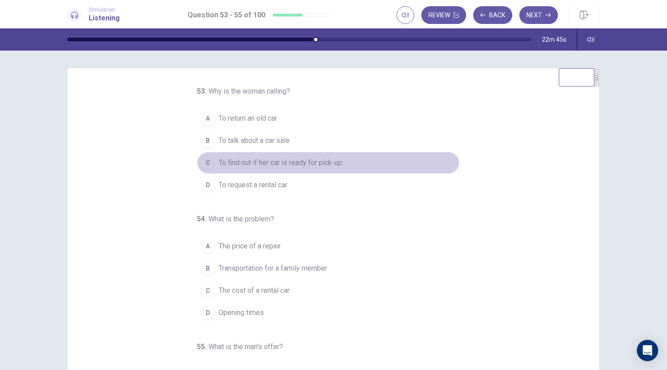
click at [317, 165] on span "To find out if her car is ready for pick-up" at bounding box center [280, 162] width 123 height 11
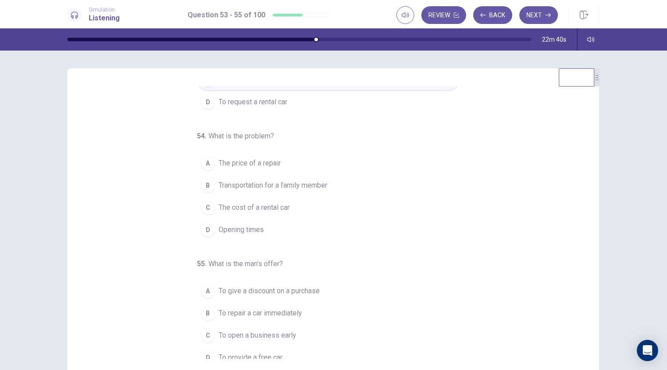
scroll to position [89, 0]
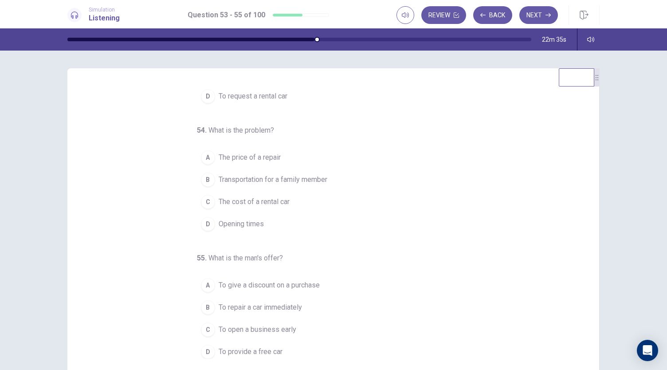
click at [323, 176] on span "Transportation for a family member" at bounding box center [273, 179] width 109 height 11
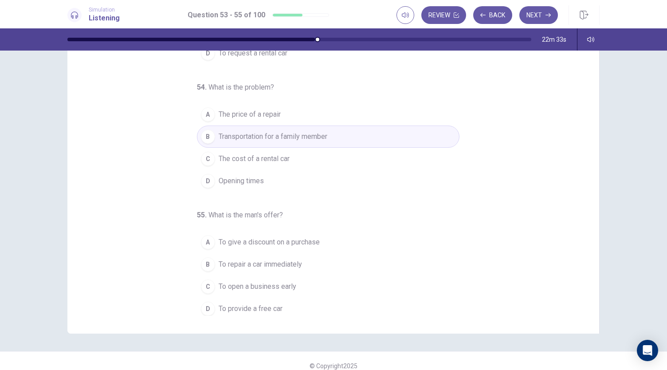
scroll to position [47, 0]
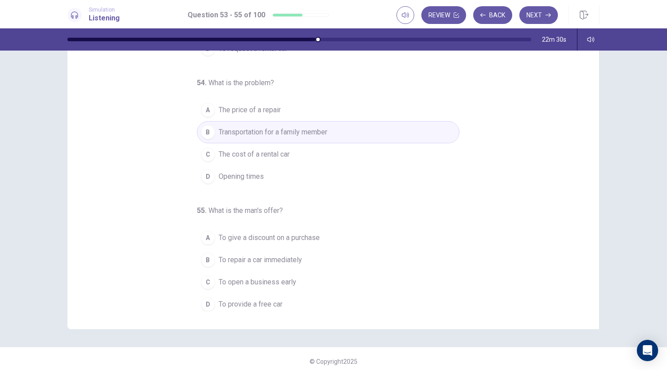
click at [263, 302] on span "To provide a free car" at bounding box center [251, 304] width 64 height 11
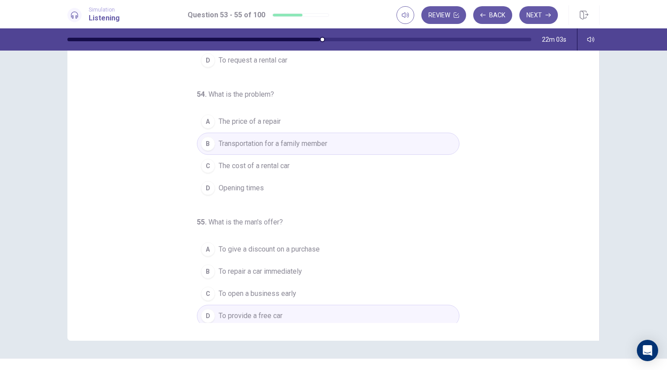
scroll to position [53, 0]
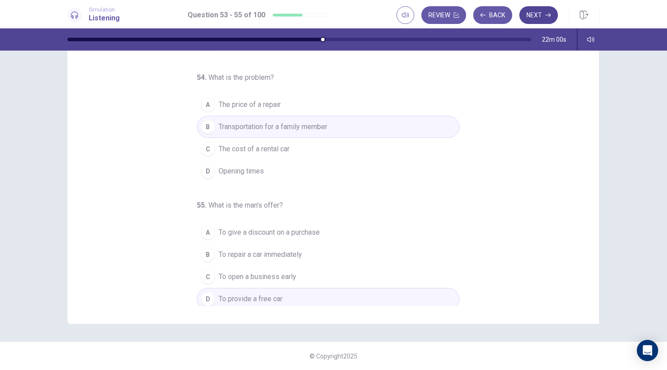
click at [540, 13] on button "Next" at bounding box center [538, 15] width 39 height 18
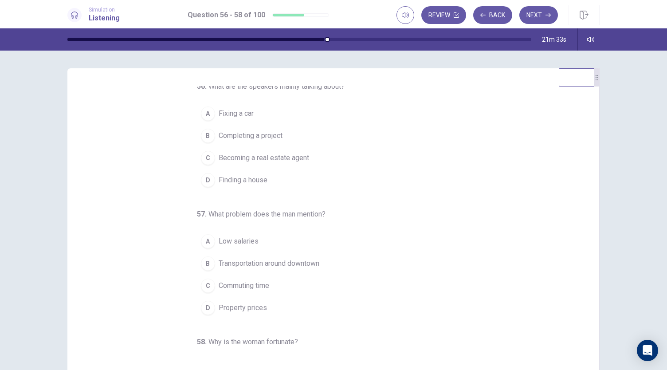
scroll to position [6, 0]
click at [287, 173] on button "D Finding a house" at bounding box center [328, 179] width 263 height 22
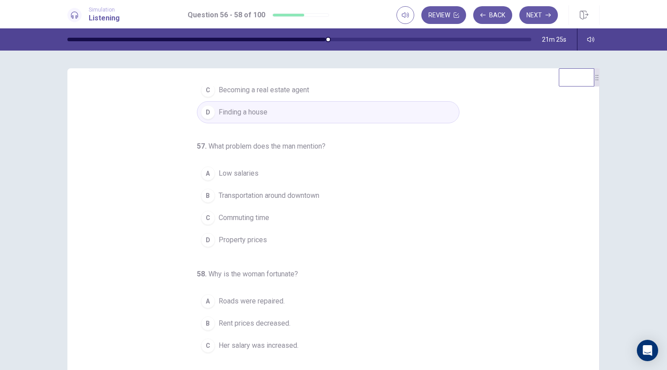
scroll to position [89, 0]
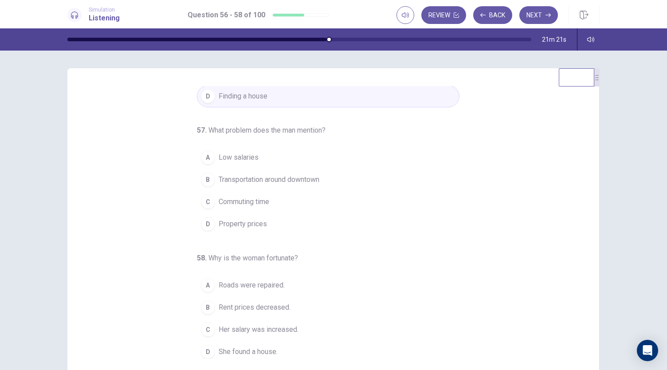
click at [250, 223] on span "Property prices" at bounding box center [243, 224] width 48 height 11
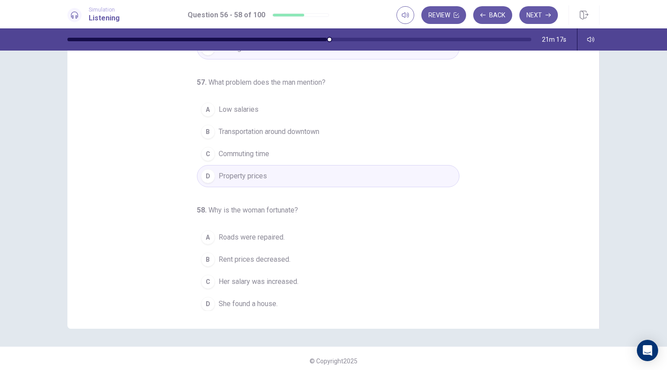
scroll to position [53, 0]
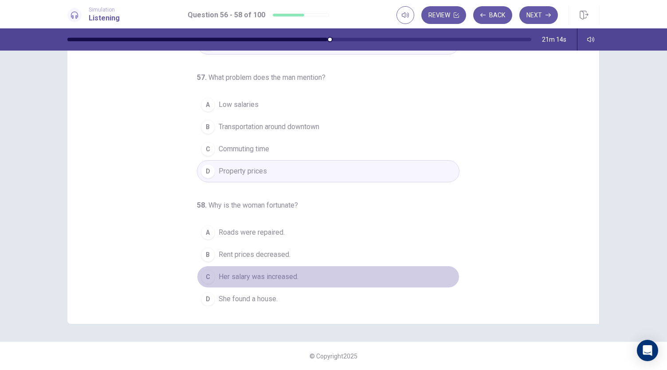
click at [264, 275] on span "Her salary was increased." at bounding box center [259, 276] width 80 height 11
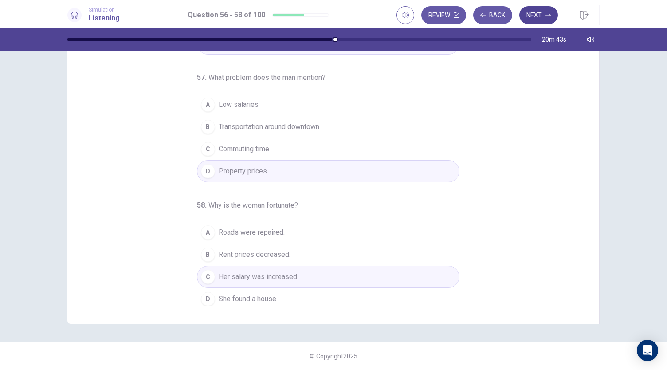
click at [532, 14] on button "Next" at bounding box center [538, 15] width 39 height 18
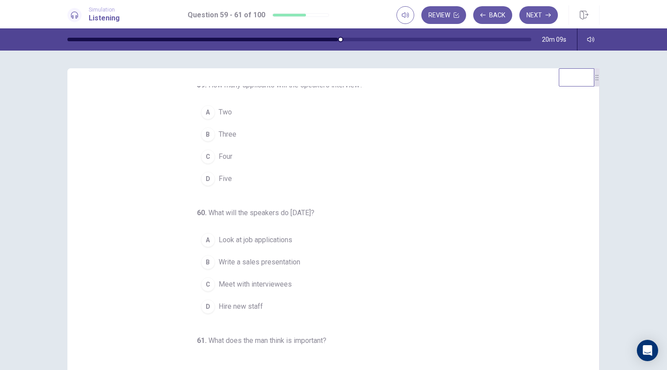
scroll to position [0, 0]
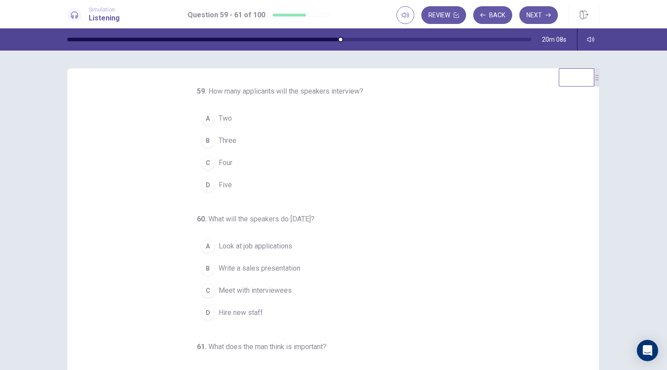
click at [219, 181] on span "Five" at bounding box center [225, 185] width 13 height 11
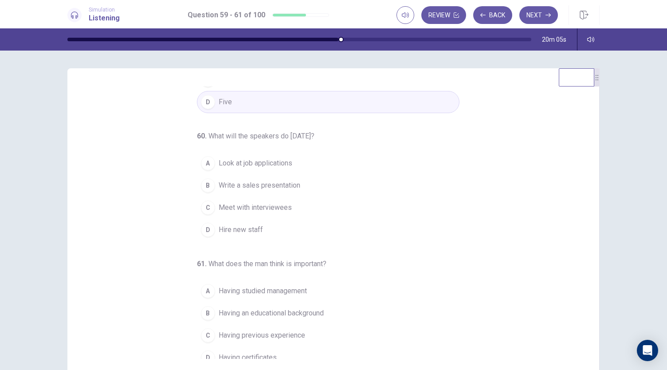
scroll to position [89, 0]
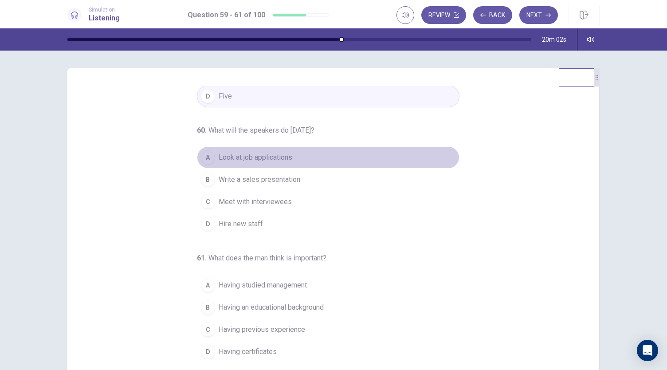
click at [279, 155] on span "Look at job applications" at bounding box center [256, 157] width 74 height 11
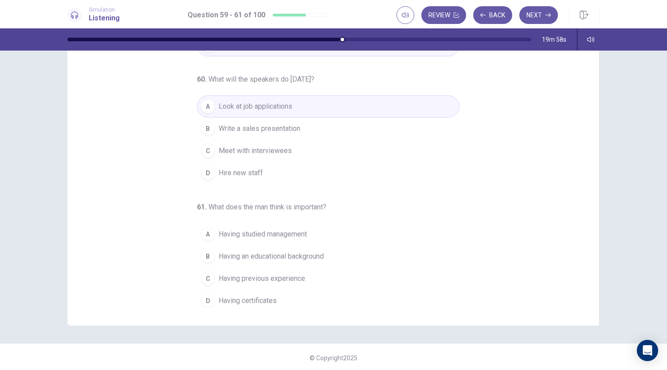
scroll to position [53, 0]
click at [289, 271] on span "Having previous experience" at bounding box center [262, 276] width 87 height 11
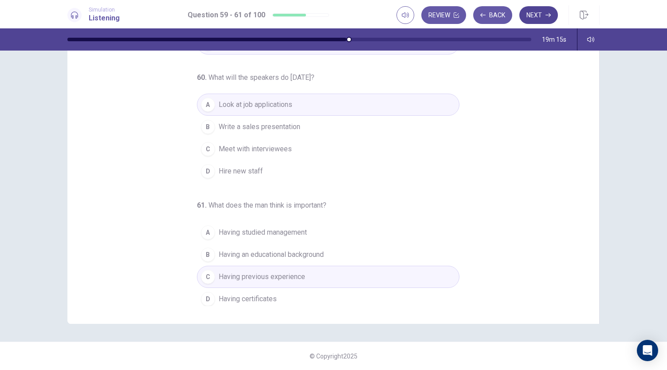
click at [539, 14] on button "Next" at bounding box center [538, 15] width 39 height 18
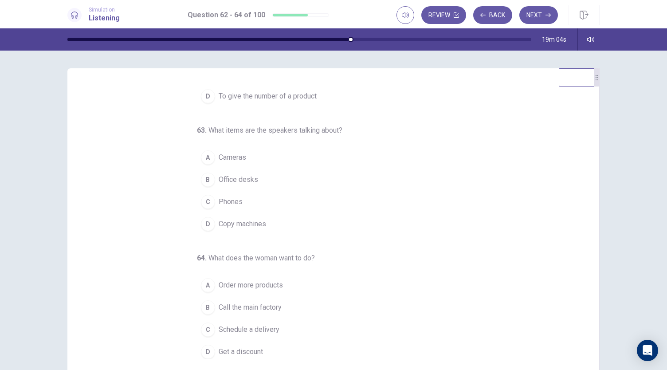
scroll to position [0, 0]
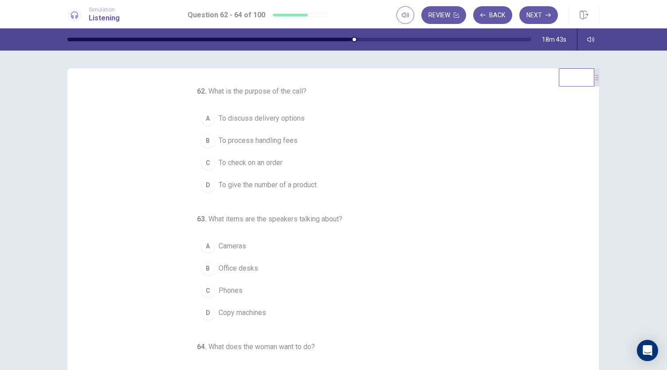
click at [287, 162] on button "C To check on an order" at bounding box center [328, 163] width 263 height 22
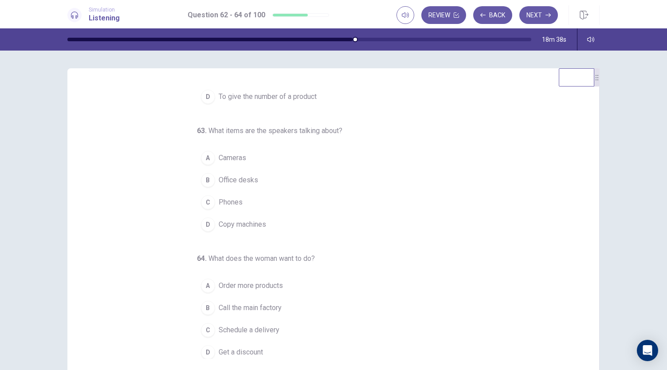
scroll to position [89, 0]
click at [264, 219] on button "D Copy machines" at bounding box center [328, 224] width 263 height 22
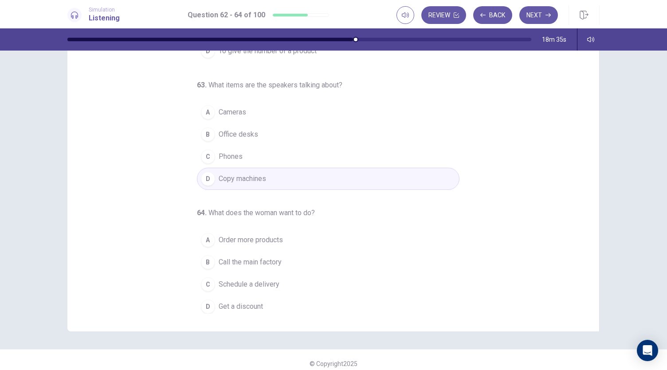
scroll to position [53, 0]
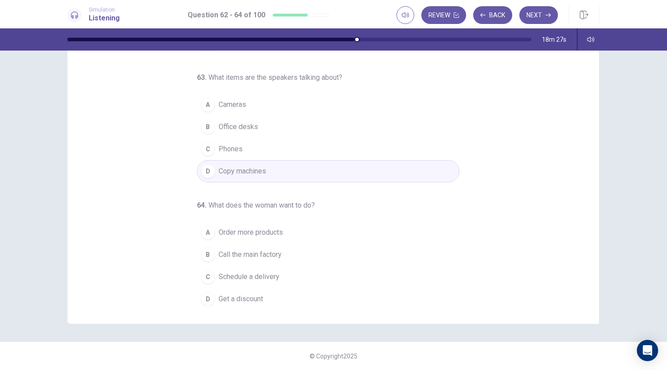
click at [298, 231] on button "A Order more products" at bounding box center [328, 232] width 263 height 22
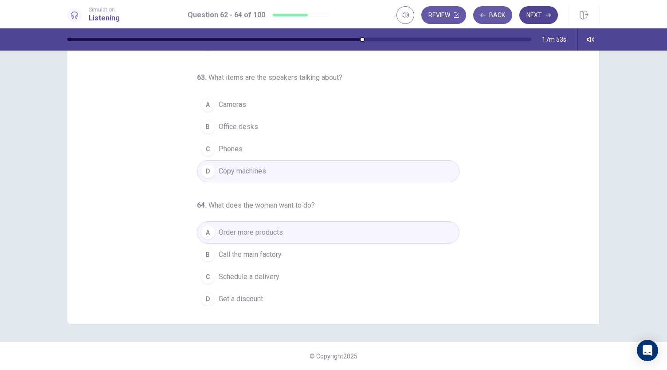
click at [541, 14] on button "Next" at bounding box center [538, 15] width 39 height 18
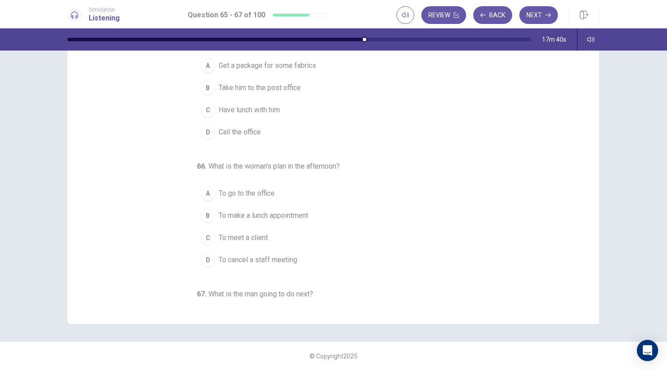
scroll to position [0, 0]
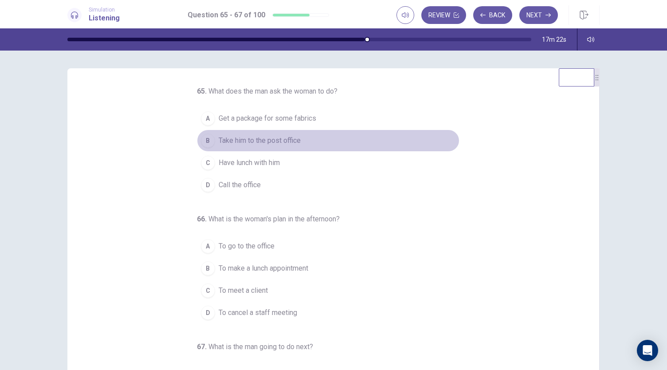
click at [291, 138] on span "Take him to the post office" at bounding box center [260, 140] width 82 height 11
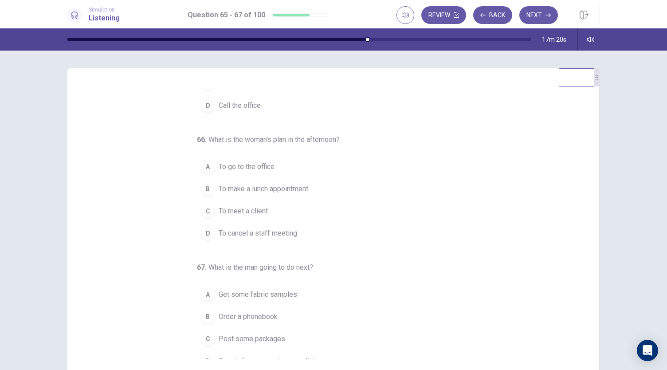
scroll to position [80, 0]
click at [251, 208] on span "To meet a client" at bounding box center [243, 210] width 49 height 11
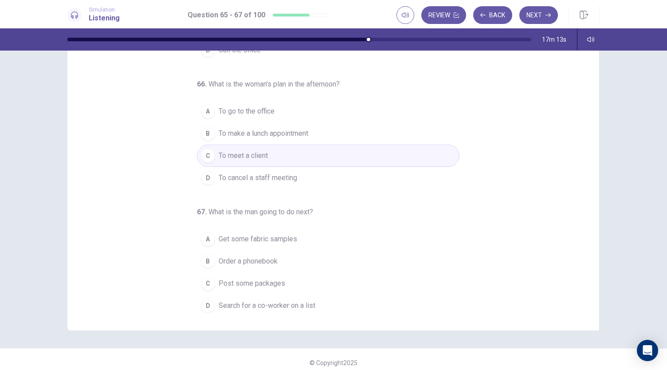
scroll to position [53, 0]
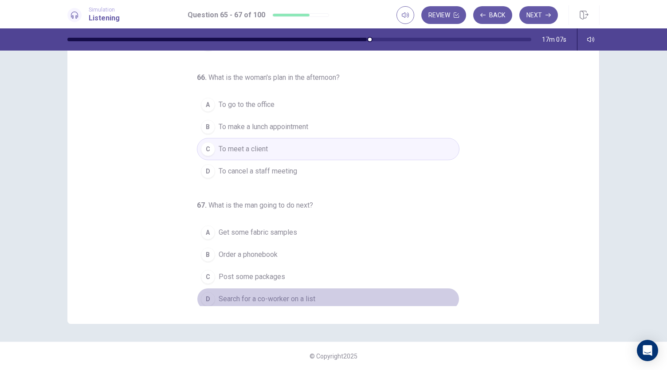
click at [310, 294] on span "Search for a co-worker on a list" at bounding box center [267, 299] width 97 height 11
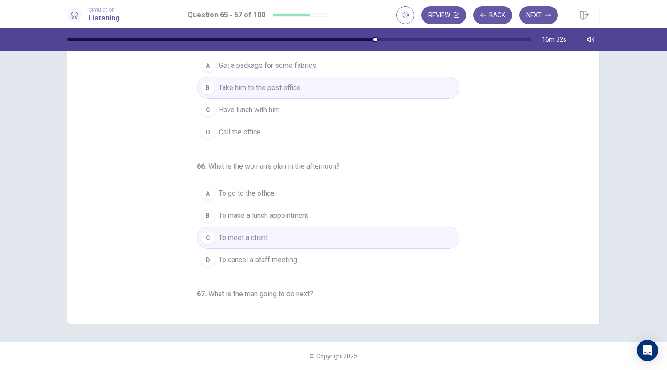
scroll to position [0, 0]
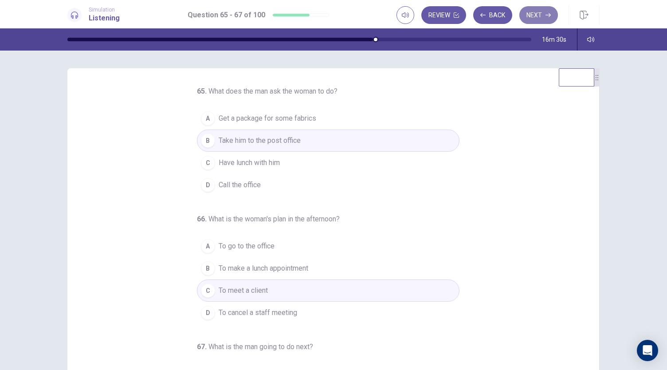
click at [535, 19] on button "Next" at bounding box center [538, 15] width 39 height 18
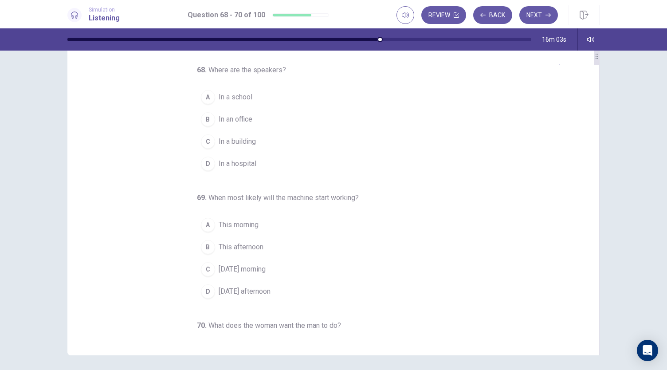
click at [245, 117] on span "In an office" at bounding box center [236, 119] width 34 height 11
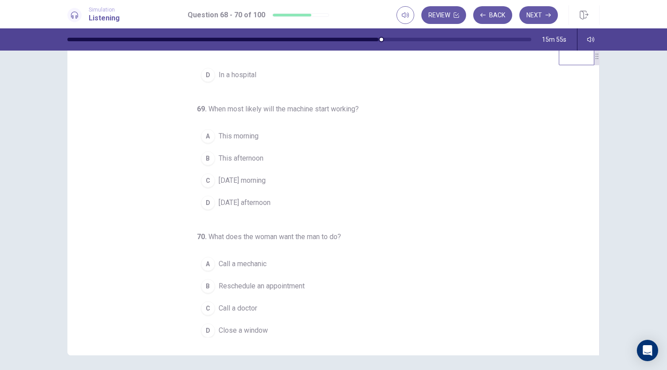
scroll to position [89, 0]
click at [279, 177] on button "C Tomorrow morning" at bounding box center [328, 180] width 263 height 22
click at [319, 198] on button "D Tomorrow afternoon" at bounding box center [328, 203] width 263 height 22
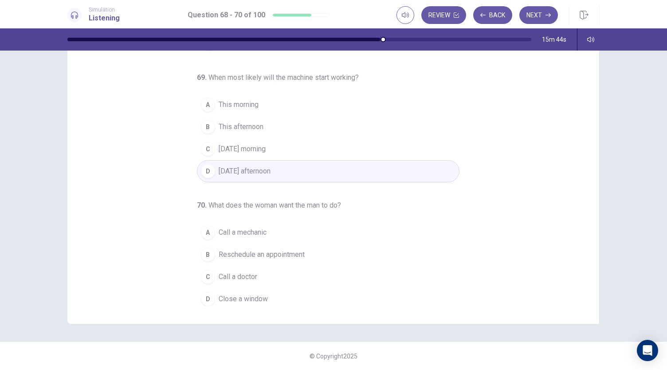
click at [258, 294] on span "Close a window" at bounding box center [243, 299] width 49 height 11
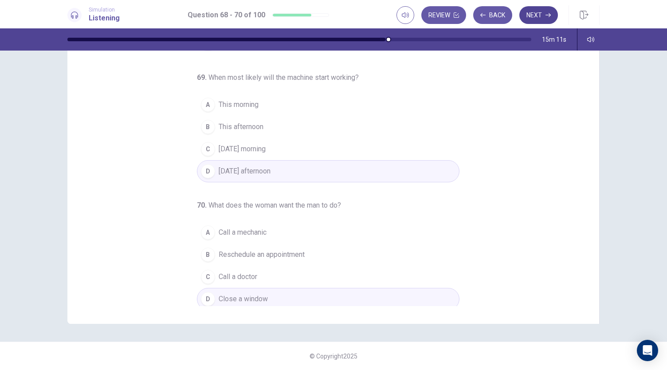
click at [538, 15] on button "Next" at bounding box center [538, 15] width 39 height 18
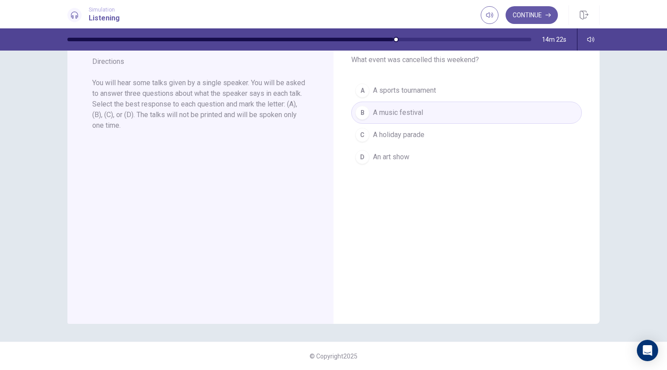
scroll to position [0, 0]
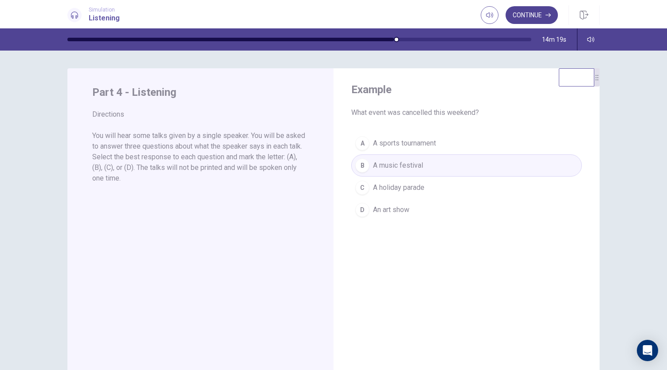
click at [541, 14] on button "Continue" at bounding box center [532, 15] width 52 height 18
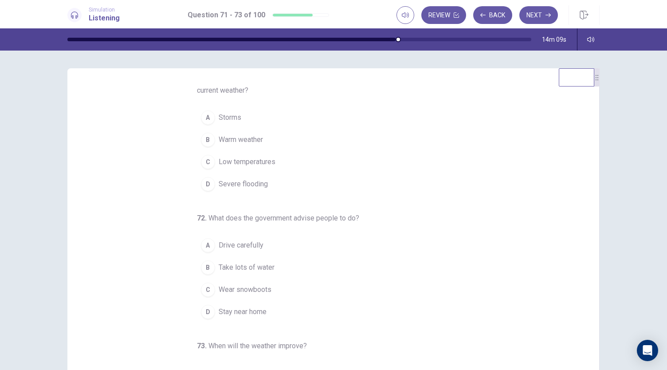
scroll to position [16, 0]
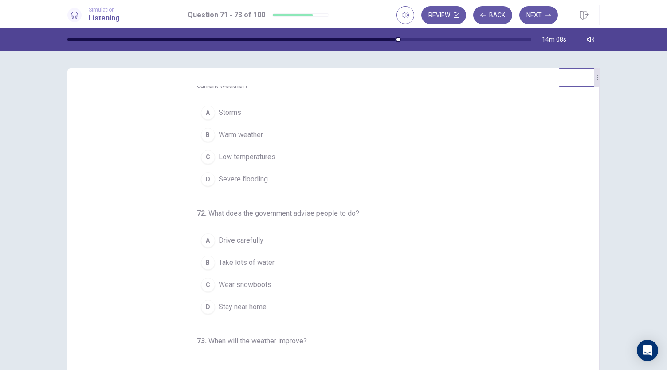
click at [263, 155] on span "Low temperatures" at bounding box center [247, 157] width 57 height 11
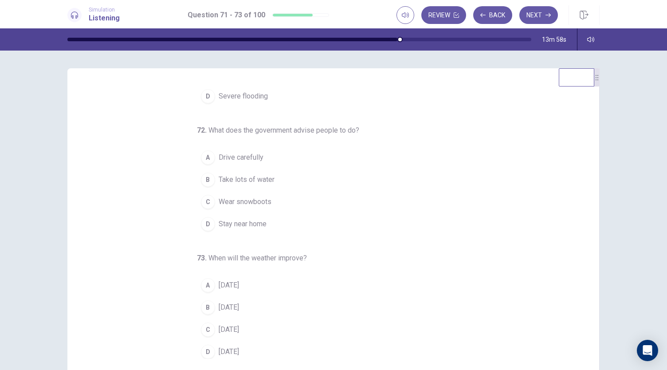
scroll to position [12, 0]
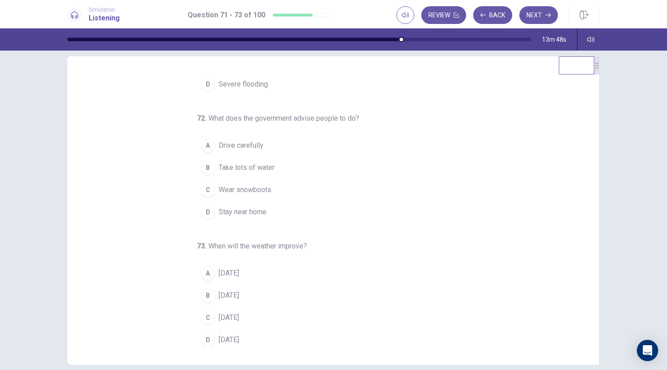
click at [275, 207] on button "D Stay near home" at bounding box center [328, 212] width 263 height 22
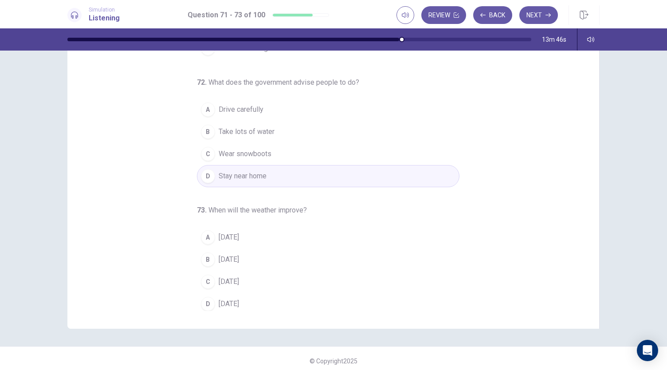
scroll to position [48, 0]
click at [239, 277] on span "On Sunday" at bounding box center [229, 281] width 20 height 11
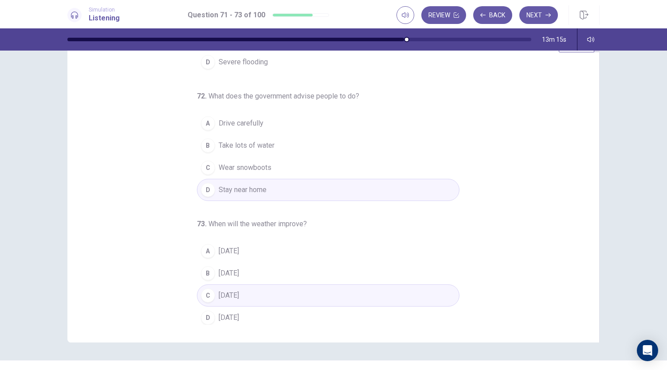
scroll to position [35, 0]
click at [529, 15] on button "Next" at bounding box center [538, 15] width 39 height 18
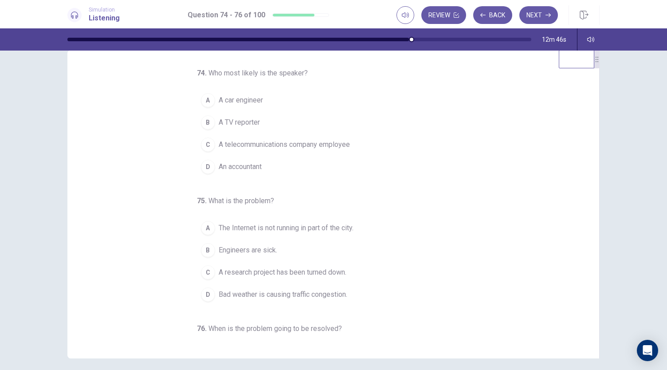
scroll to position [0, 0]
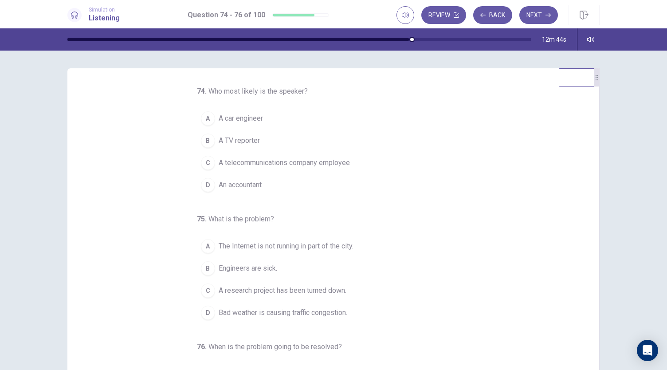
click at [308, 167] on span "A telecommunications company employee" at bounding box center [284, 162] width 131 height 11
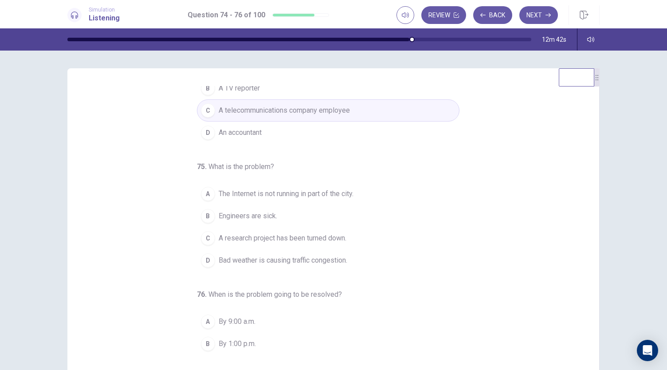
scroll to position [53, 0]
click at [330, 194] on span "The Internet is not running in part of the city." at bounding box center [286, 193] width 135 height 11
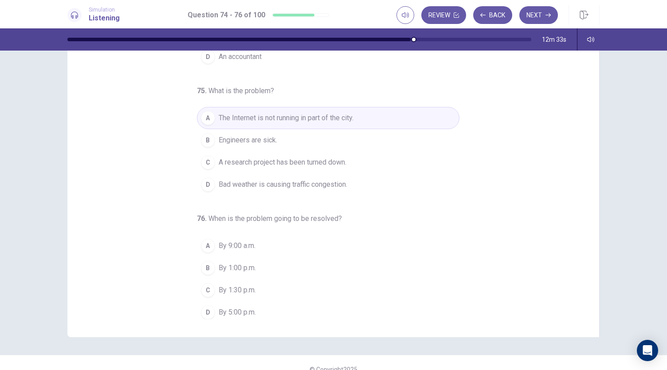
scroll to position [40, 0]
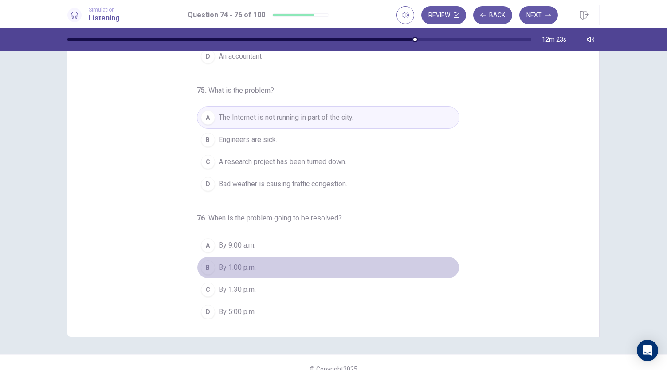
click at [246, 267] on span "By 1:00 p.m." at bounding box center [237, 267] width 37 height 11
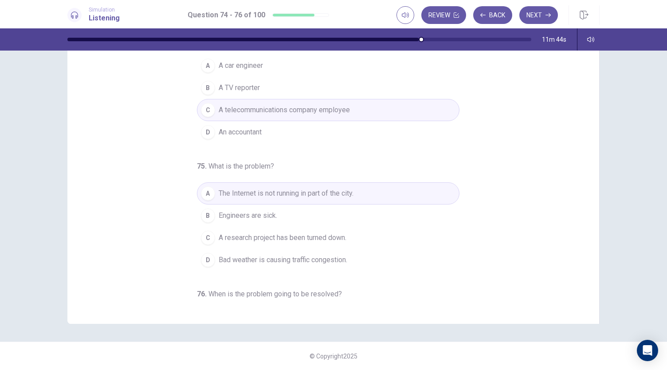
scroll to position [0, 0]
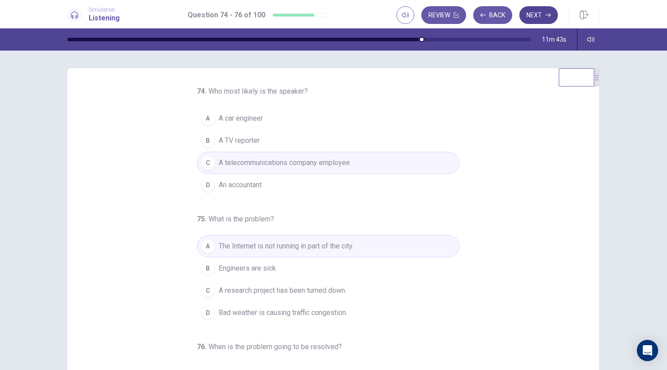
click at [533, 13] on button "Next" at bounding box center [538, 15] width 39 height 18
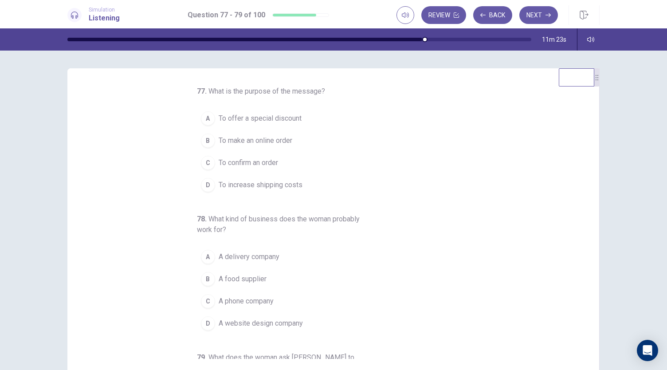
click at [244, 276] on span "A food supplier" at bounding box center [243, 279] width 48 height 11
click at [272, 161] on span "To confirm an order" at bounding box center [248, 162] width 59 height 11
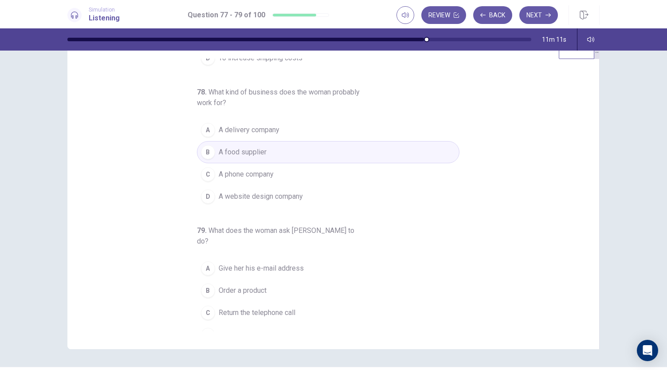
scroll to position [29, 0]
click at [276, 278] on button "B Order a product" at bounding box center [328, 289] width 263 height 22
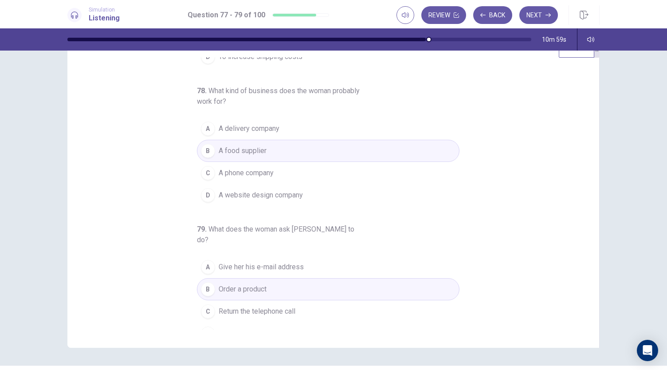
click at [269, 306] on span "Return the telephone call" at bounding box center [257, 311] width 77 height 11
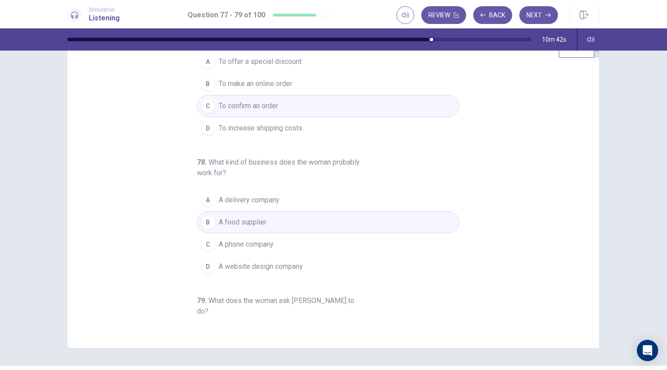
scroll to position [28, 0]
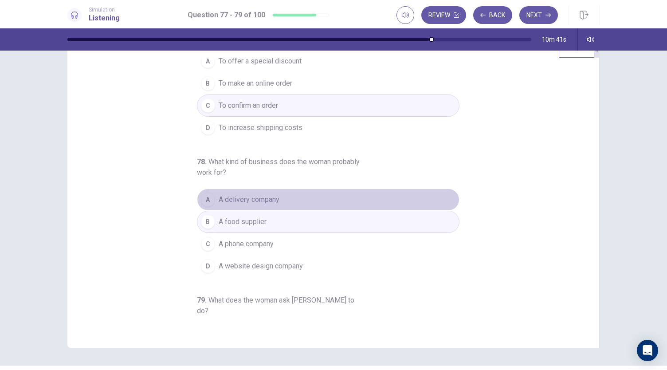
click at [290, 191] on button "A A delivery company" at bounding box center [328, 200] width 263 height 22
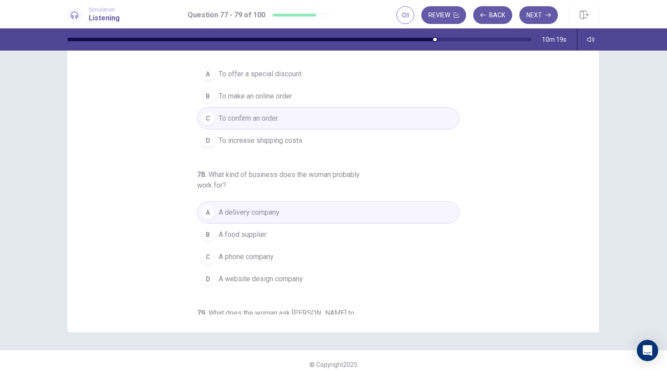
scroll to position [0, 0]
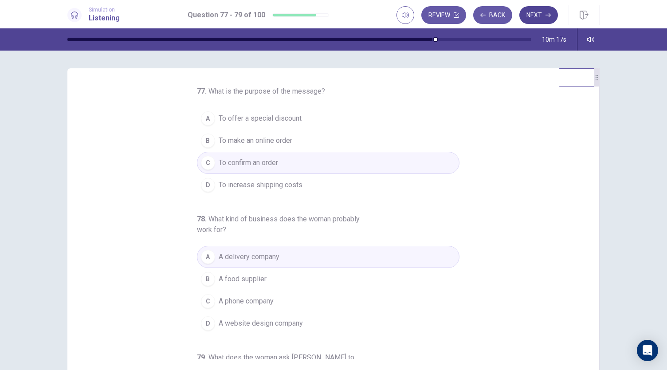
click at [546, 11] on button "Next" at bounding box center [538, 15] width 39 height 18
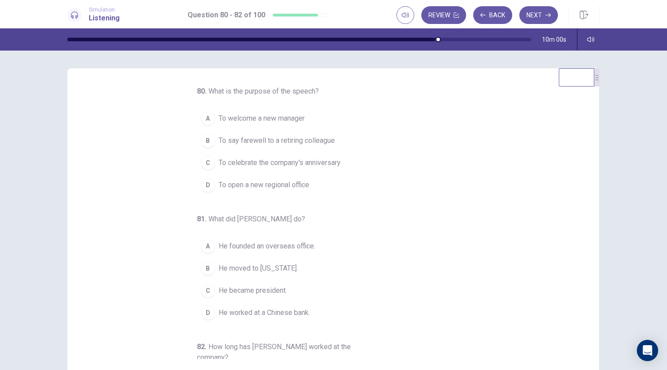
click at [331, 143] on button "B To say farewell to a retiring colleague" at bounding box center [328, 141] width 263 height 22
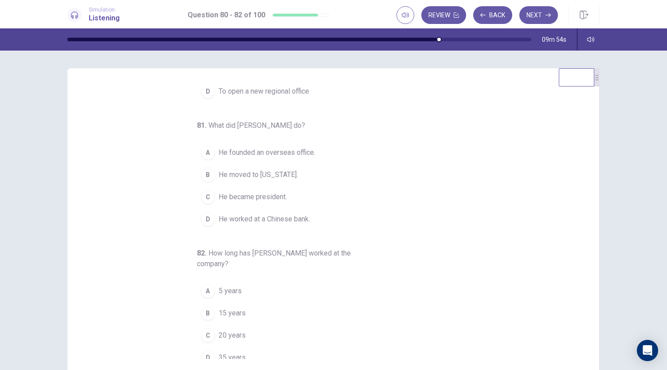
scroll to position [94, 0]
click at [307, 150] on span "He founded an overseas office." at bounding box center [267, 152] width 97 height 11
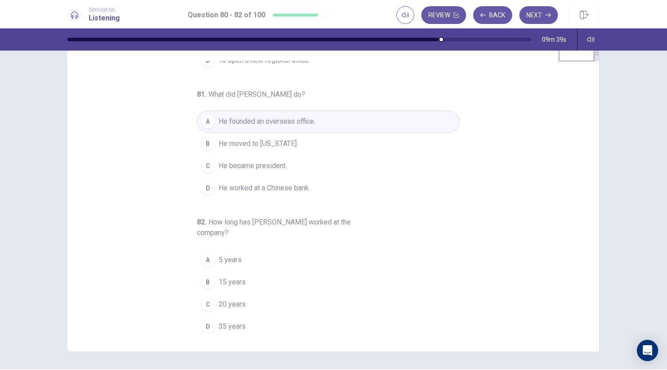
scroll to position [26, 0]
click at [227, 322] on span "35 years" at bounding box center [232, 326] width 27 height 11
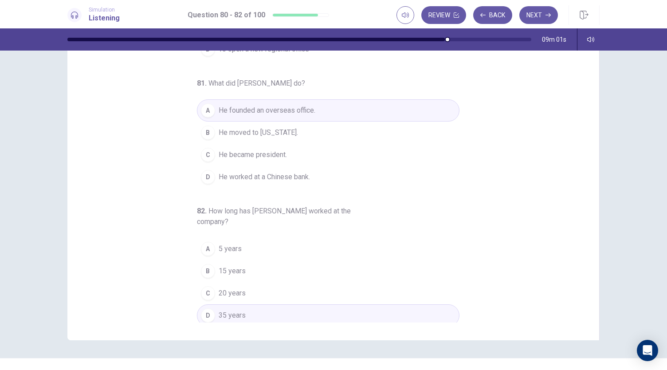
scroll to position [39, 0]
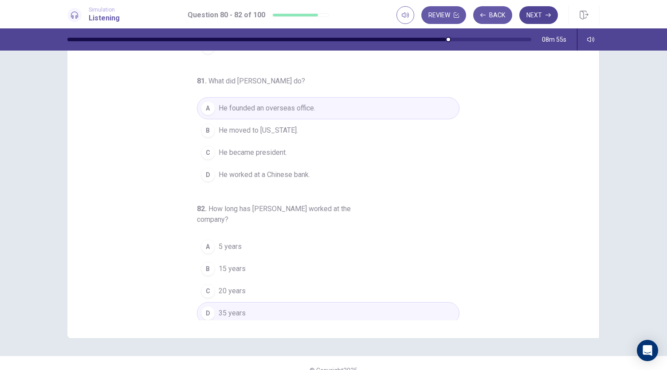
click at [535, 14] on button "Next" at bounding box center [538, 15] width 39 height 18
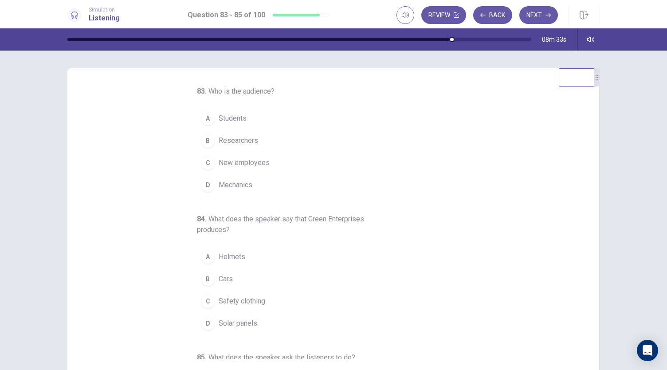
scroll to position [5, 0]
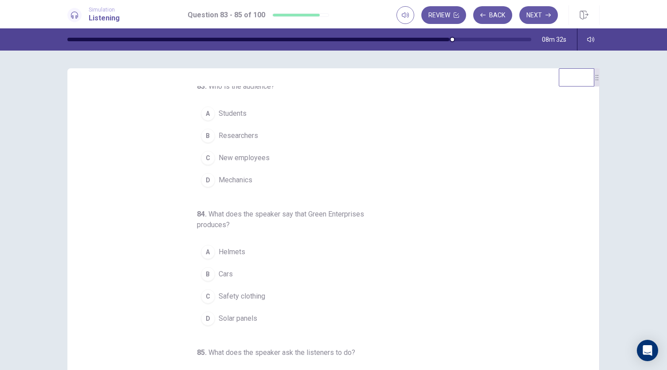
click at [239, 155] on span "New employees" at bounding box center [244, 158] width 51 height 11
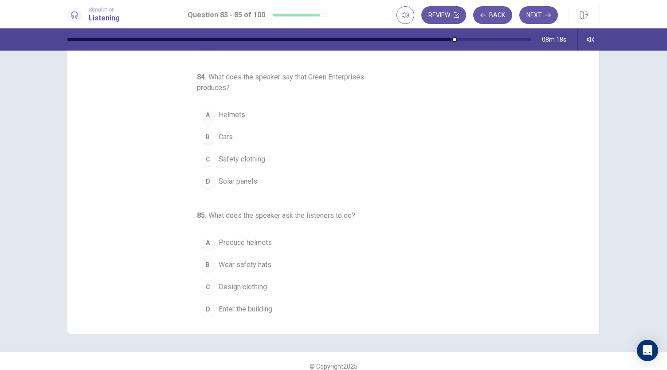
scroll to position [44, 0]
click at [256, 177] on button "D Solar panels" at bounding box center [328, 180] width 263 height 22
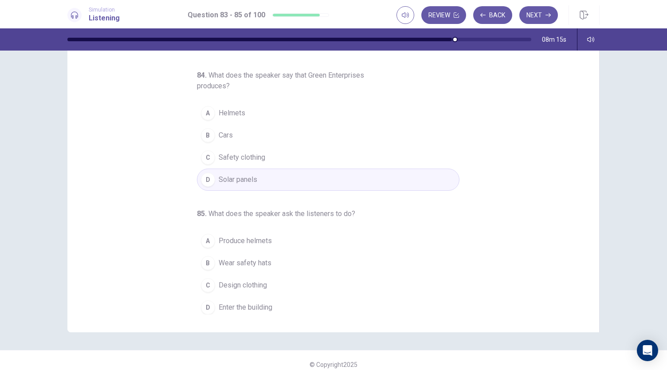
scroll to position [53, 0]
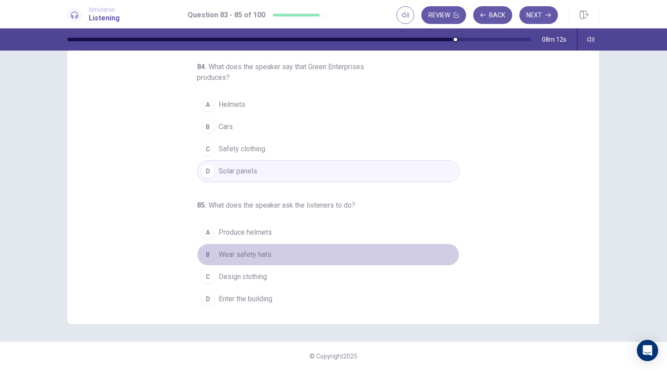
click at [275, 254] on button "B Wear safety hats" at bounding box center [328, 255] width 263 height 22
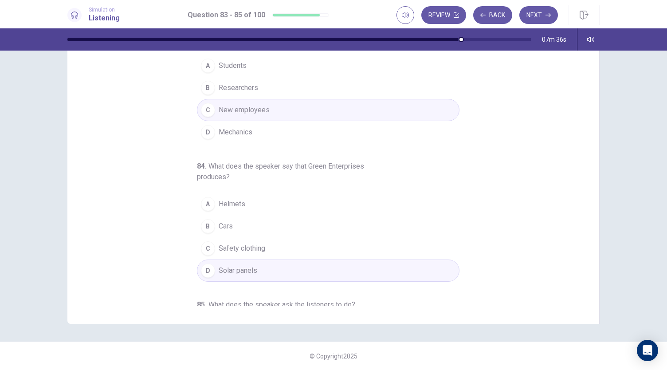
scroll to position [0, 0]
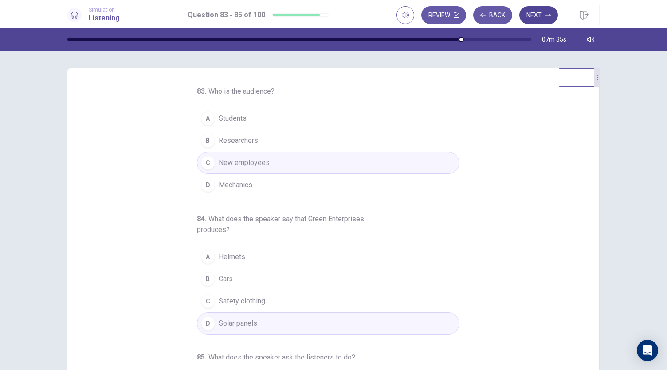
click at [538, 11] on button "Next" at bounding box center [538, 15] width 39 height 18
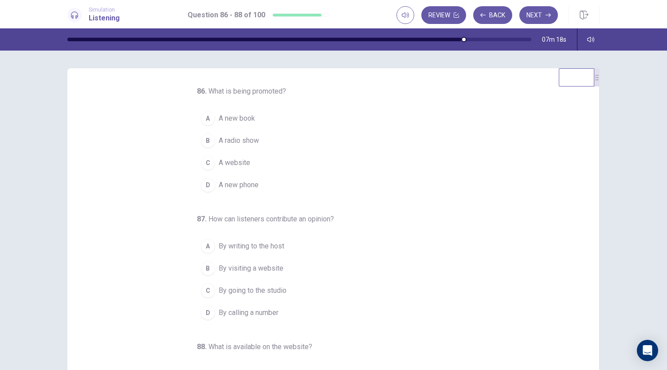
click at [266, 114] on button "A A new book" at bounding box center [328, 118] width 263 height 22
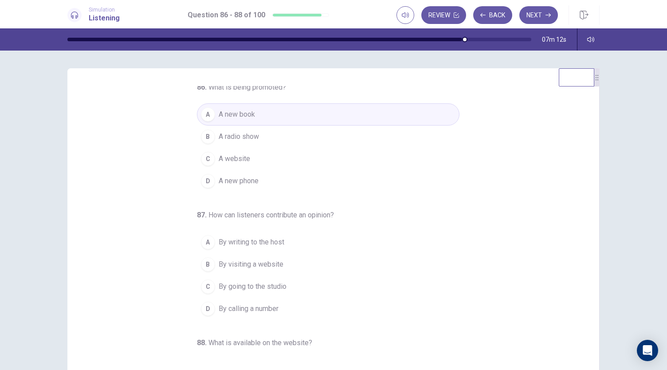
scroll to position [2, 0]
click at [276, 137] on button "B A radio show" at bounding box center [328, 138] width 263 height 22
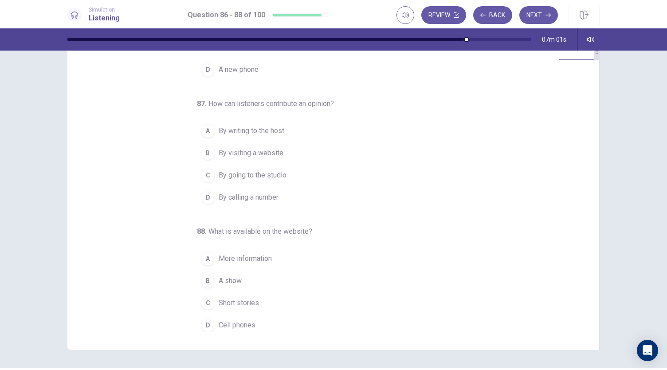
scroll to position [27, 0]
click at [271, 194] on span "By calling a number" at bounding box center [249, 197] width 60 height 11
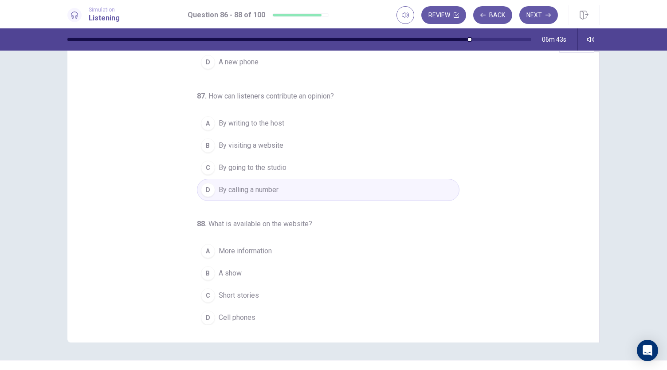
scroll to position [37, 0]
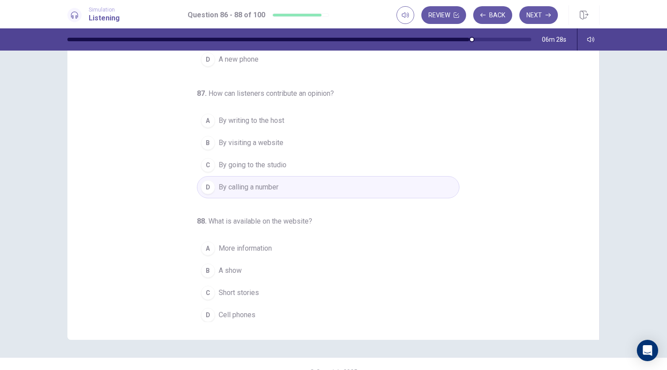
click at [235, 266] on span "A show" at bounding box center [230, 270] width 23 height 11
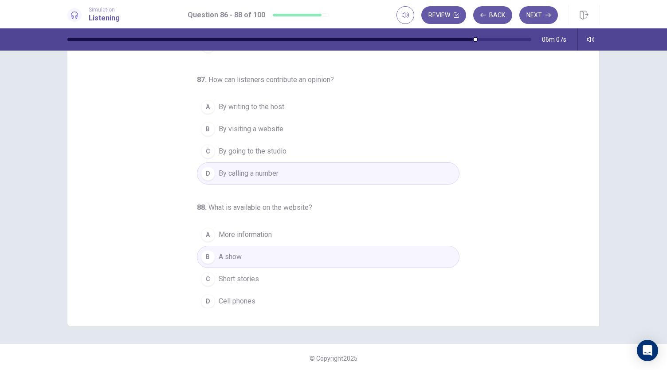
scroll to position [53, 0]
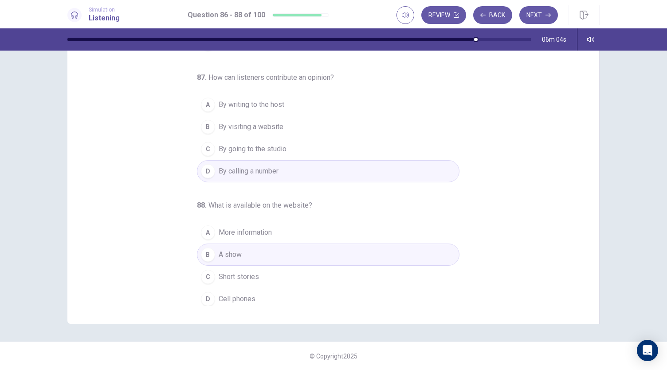
click at [274, 228] on button "A More information" at bounding box center [328, 232] width 263 height 22
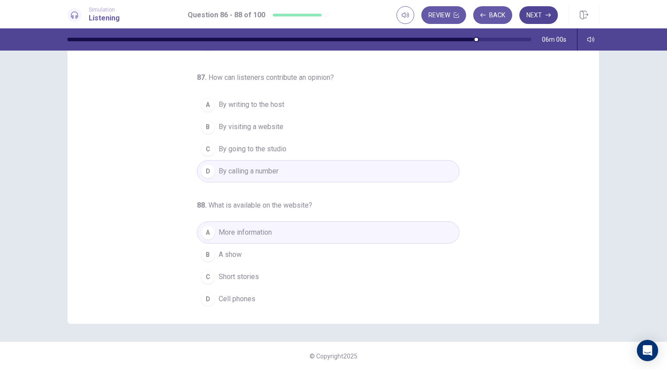
click at [543, 18] on button "Next" at bounding box center [538, 15] width 39 height 18
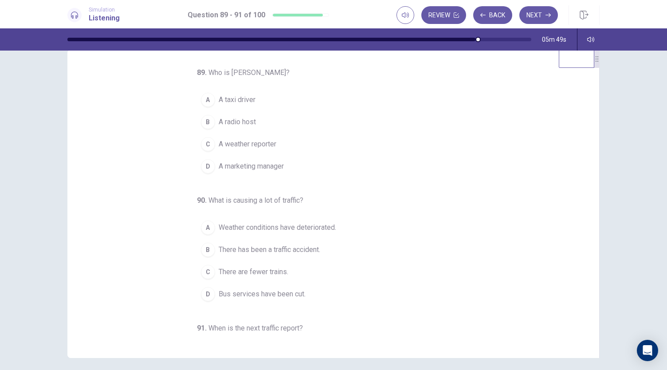
scroll to position [0, 0]
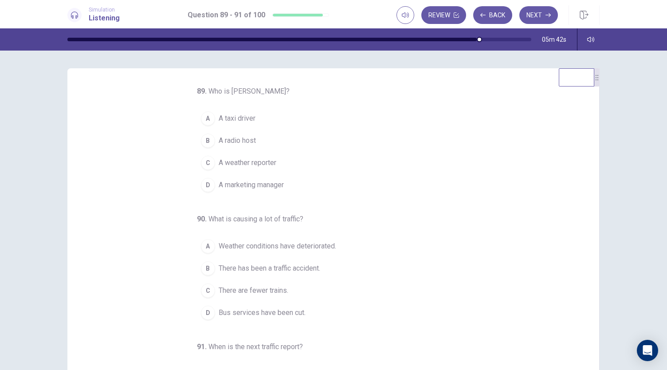
click at [260, 134] on button "B A radio host" at bounding box center [328, 141] width 263 height 22
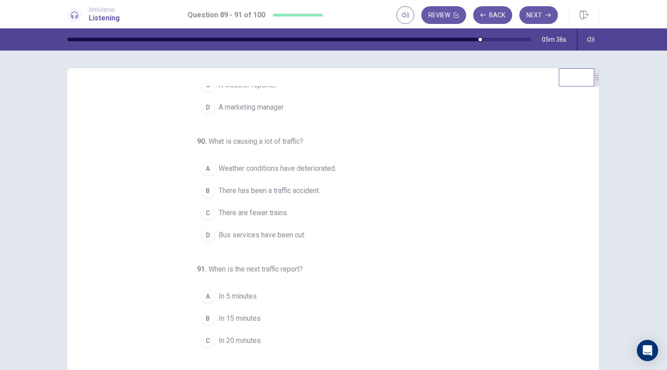
scroll to position [78, 0]
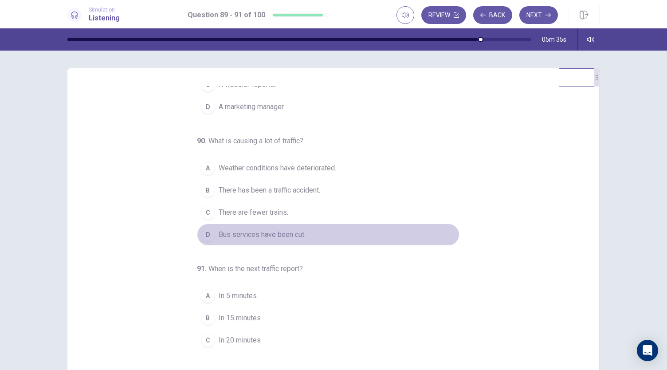
click at [284, 233] on span "Bus services have been cut." at bounding box center [262, 234] width 87 height 11
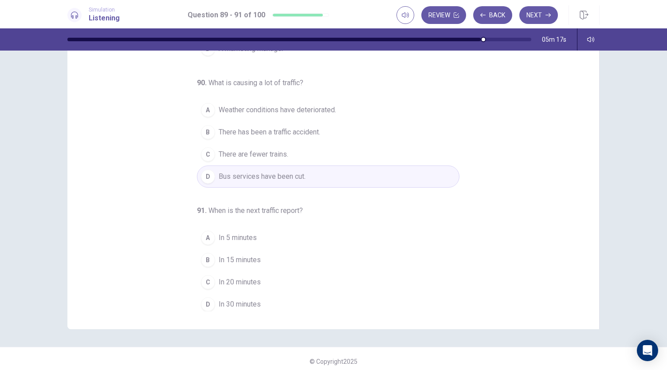
scroll to position [48, 0]
click at [219, 260] on span "In 15 minutes" at bounding box center [240, 259] width 42 height 11
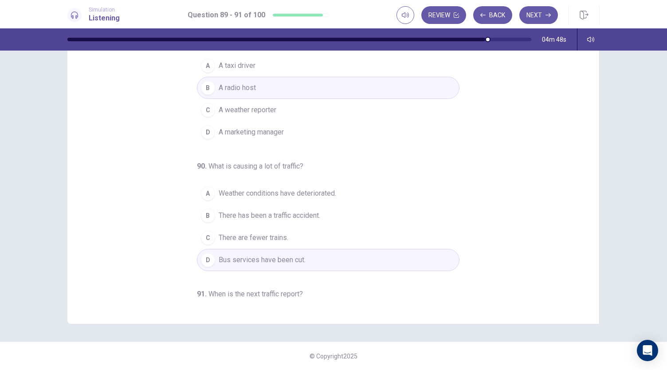
scroll to position [0, 0]
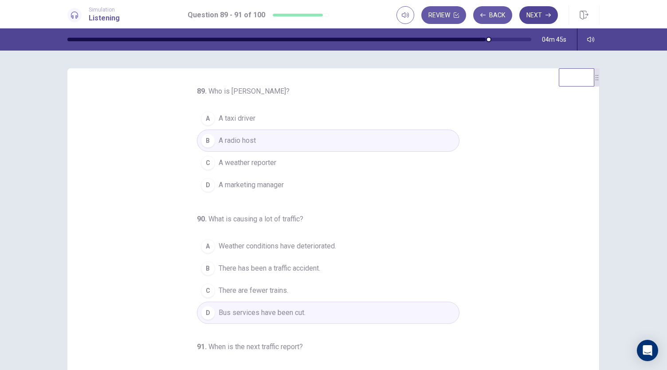
click at [535, 14] on button "Next" at bounding box center [538, 15] width 39 height 18
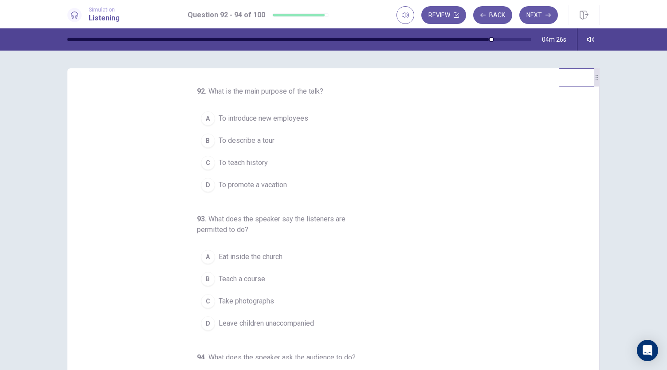
click at [286, 168] on button "C To teach history" at bounding box center [328, 163] width 263 height 22
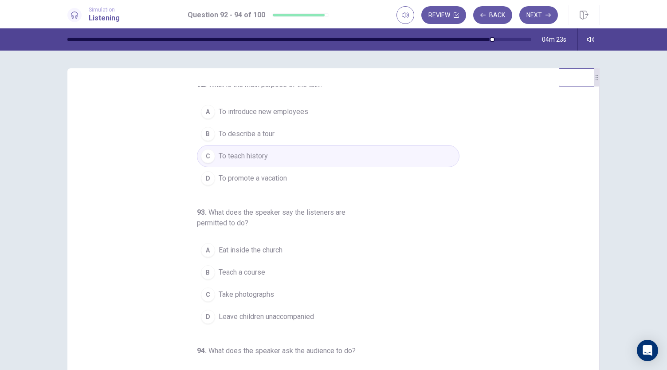
scroll to position [8, 0]
click at [323, 136] on button "B To describe a tour" at bounding box center [328, 133] width 263 height 22
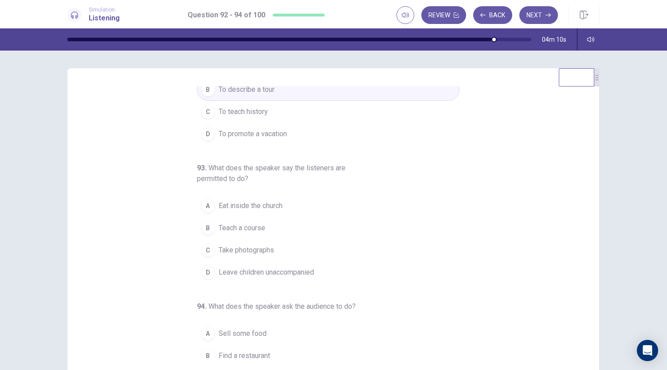
scroll to position [70, 0]
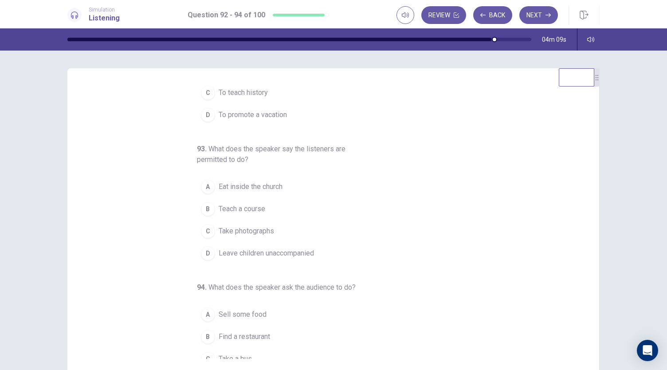
click at [275, 233] on button "C Take photographs" at bounding box center [328, 231] width 263 height 22
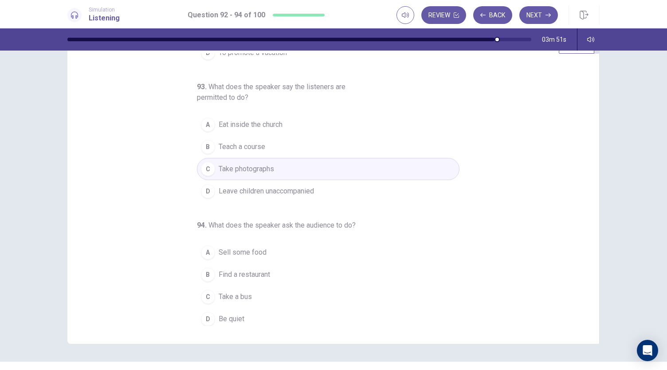
scroll to position [34, 0]
click at [242, 315] on button "D Be quiet" at bounding box center [328, 318] width 263 height 22
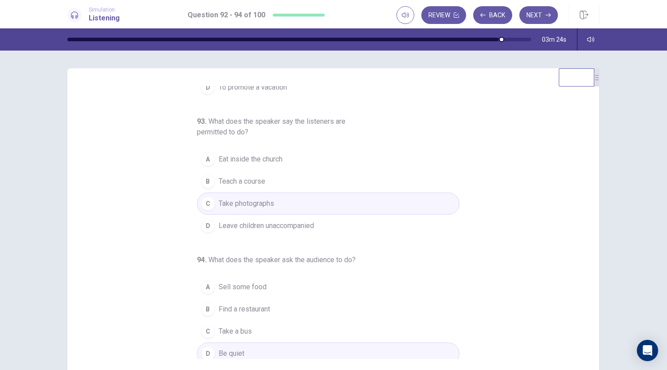
scroll to position [99, 0]
click at [537, 13] on button "Next" at bounding box center [538, 15] width 39 height 18
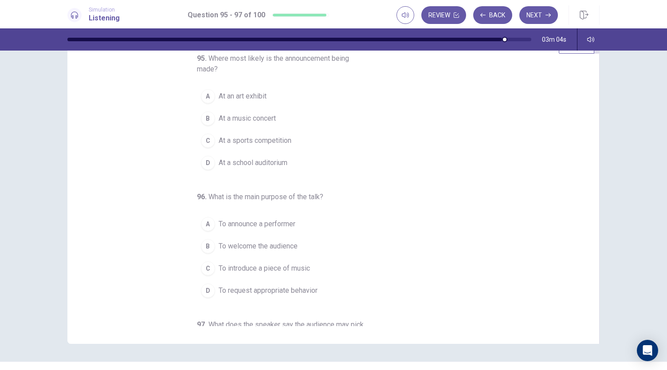
scroll to position [0, 0]
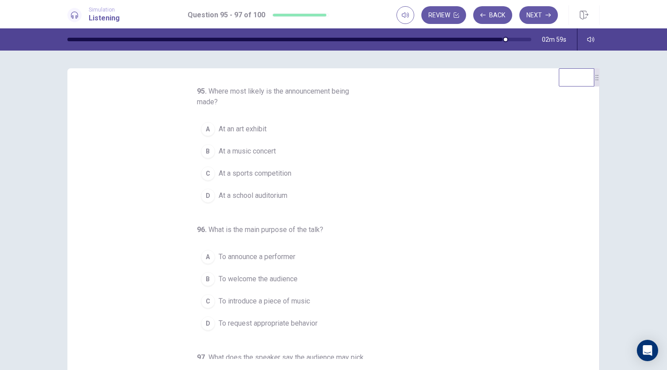
click at [278, 151] on button "B At a music concert" at bounding box center [328, 151] width 263 height 22
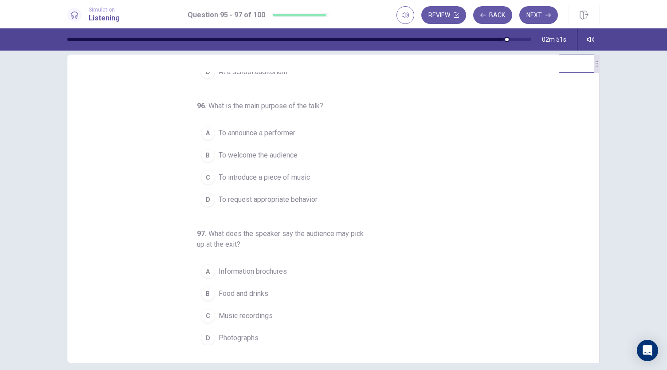
scroll to position [14, 0]
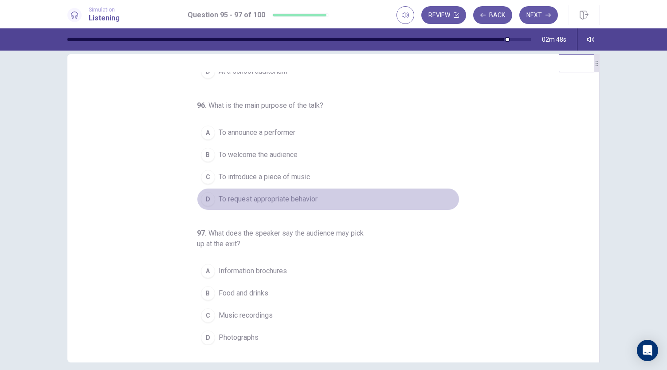
click at [285, 194] on span "To request appropriate behavior" at bounding box center [268, 199] width 99 height 11
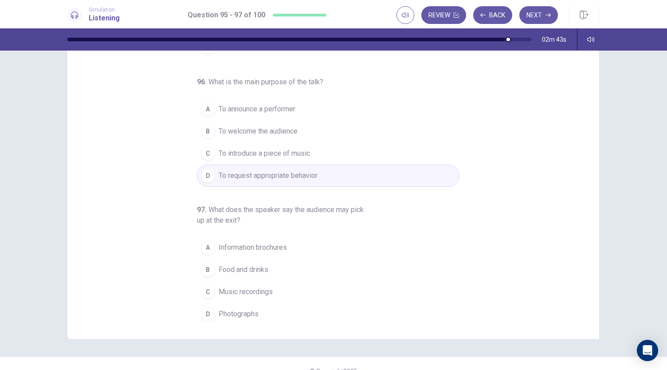
scroll to position [40, 0]
click at [275, 242] on span "Information brochures" at bounding box center [253, 245] width 68 height 11
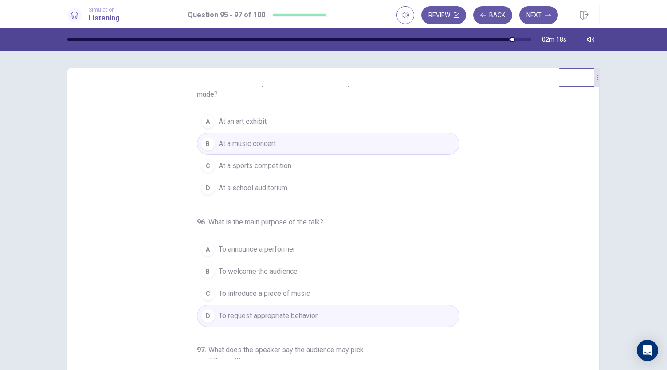
scroll to position [0, 0]
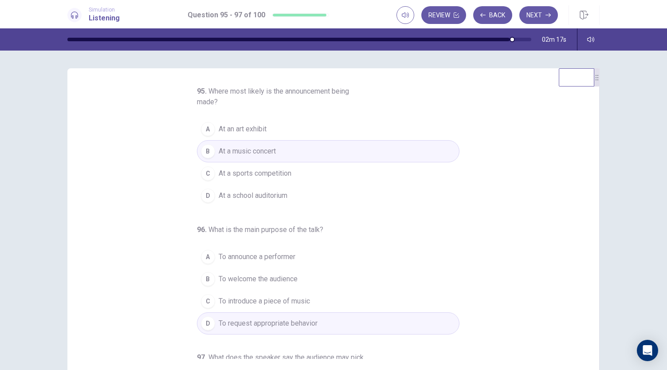
click at [488, 256] on div "95 . Where most likely is the announcement being made? A At an art exhibit B At…" at bounding box center [337, 222] width 511 height 273
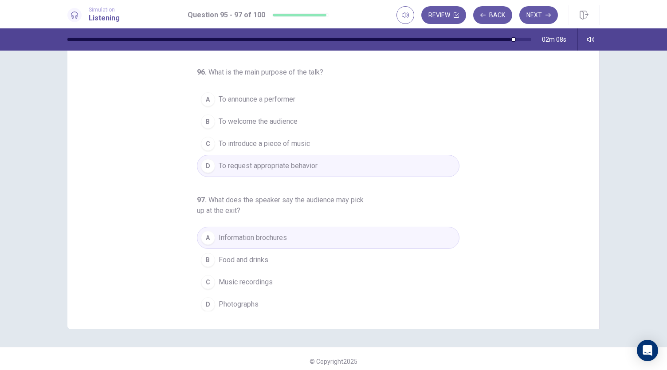
scroll to position [48, 0]
click at [539, 18] on button "Next" at bounding box center [538, 15] width 39 height 18
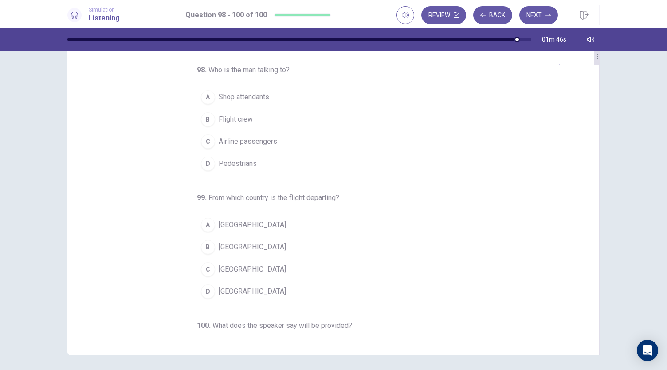
scroll to position [0, 0]
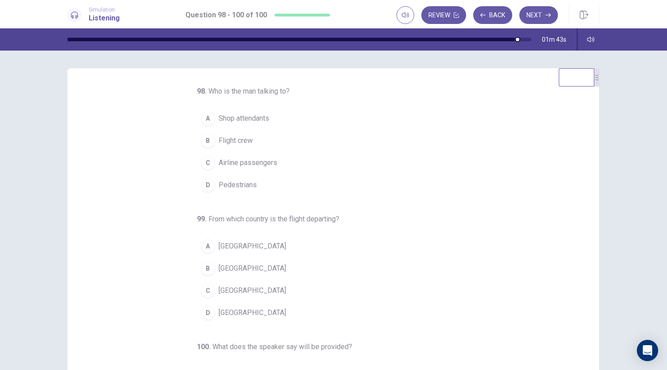
click at [282, 165] on button "C Airline passengers" at bounding box center [328, 163] width 263 height 22
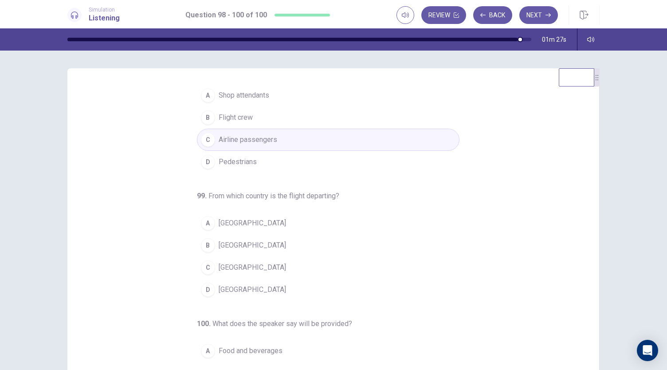
scroll to position [26, 0]
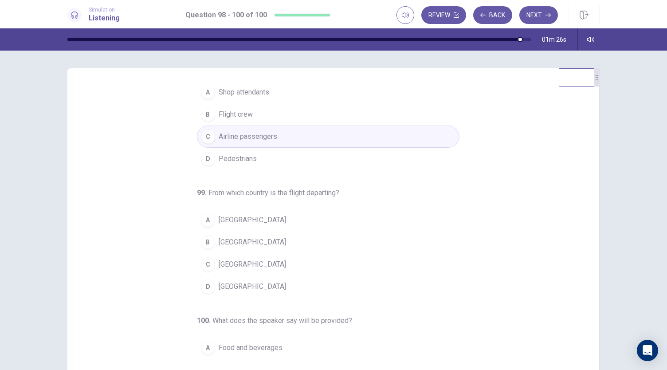
click at [231, 281] on span "Mexico" at bounding box center [252, 286] width 67 height 11
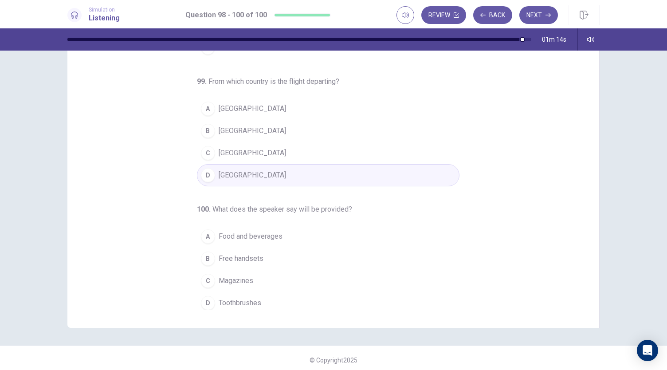
scroll to position [53, 0]
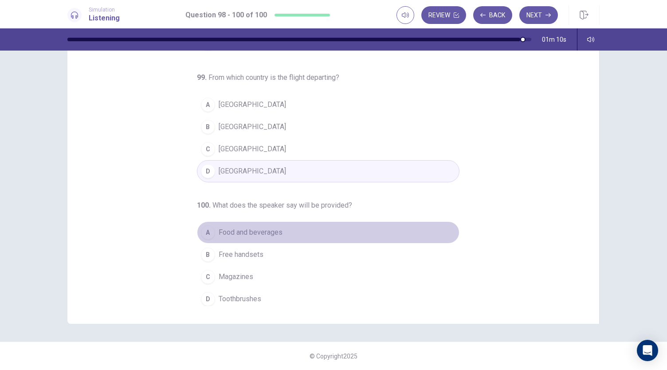
click at [266, 232] on span "Food and beverages" at bounding box center [251, 232] width 64 height 11
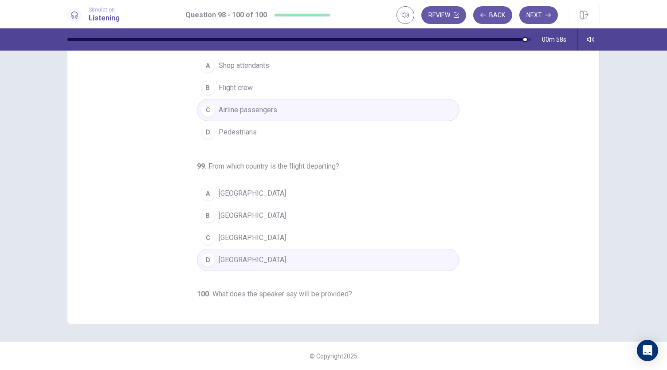
scroll to position [0, 0]
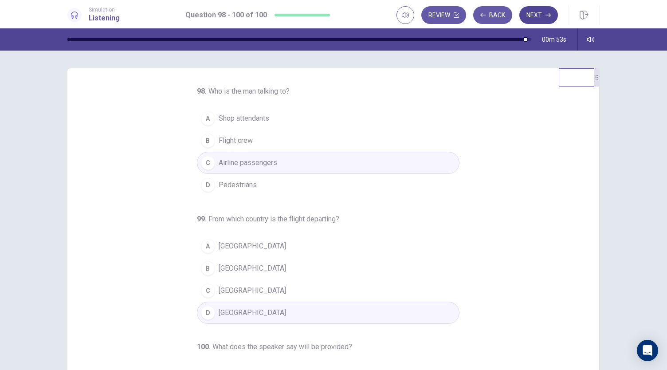
click at [544, 15] on button "Next" at bounding box center [538, 15] width 39 height 18
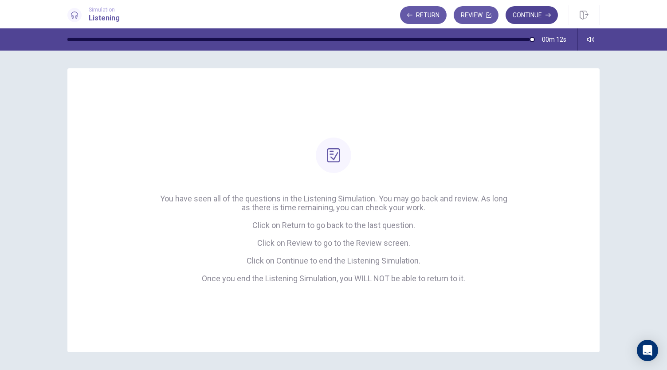
click at [529, 12] on button "Continue" at bounding box center [532, 15] width 52 height 18
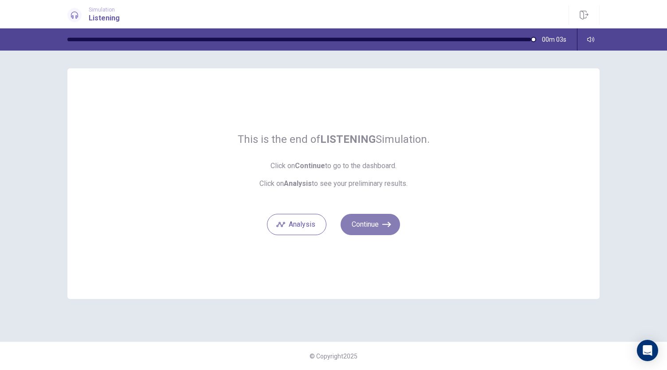
click at [377, 227] on button "Continue" at bounding box center [370, 224] width 59 height 21
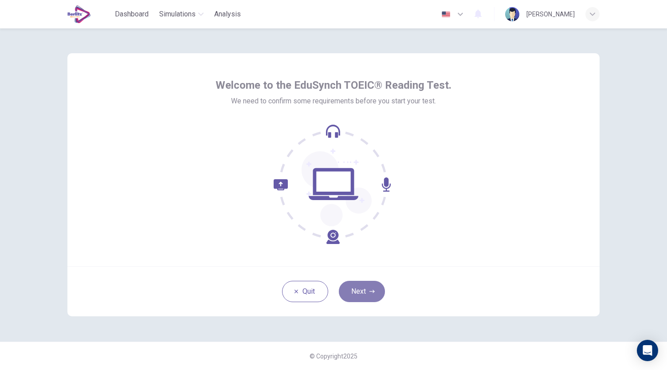
click at [359, 288] on button "Next" at bounding box center [362, 291] width 46 height 21
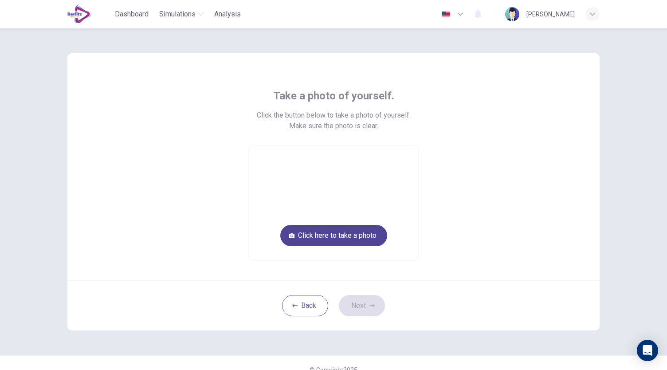
click at [358, 236] on button "Click here to take a photo" at bounding box center [333, 235] width 107 height 21
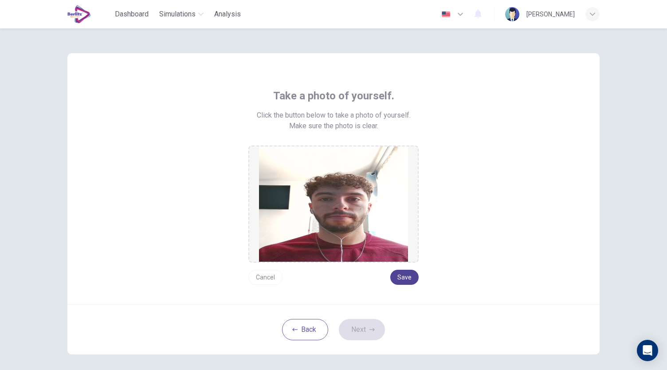
click at [407, 279] on button "Save" at bounding box center [404, 277] width 28 height 15
click at [361, 329] on button "Next" at bounding box center [362, 329] width 46 height 21
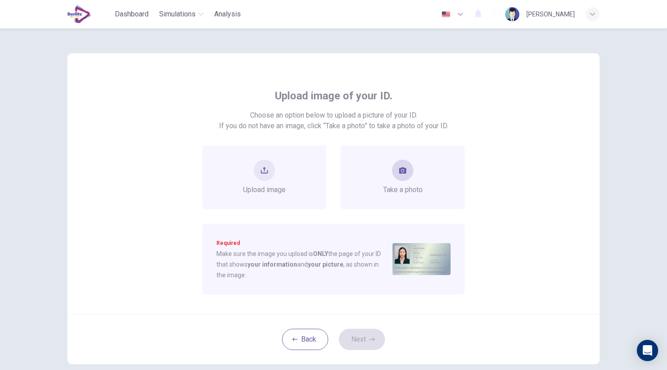
click at [394, 185] on span "Take a photo" at bounding box center [402, 190] width 39 height 11
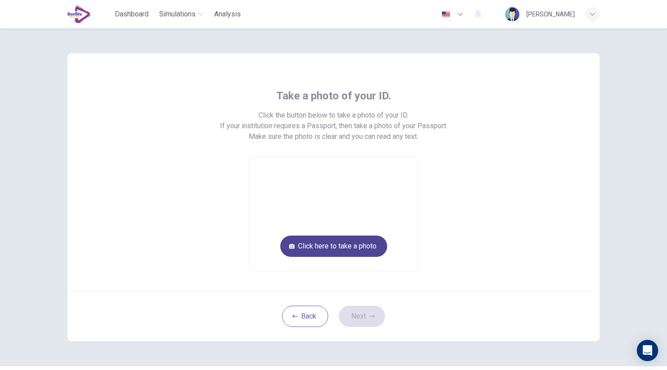
click at [364, 248] on button "Click here to take a photo" at bounding box center [333, 246] width 107 height 21
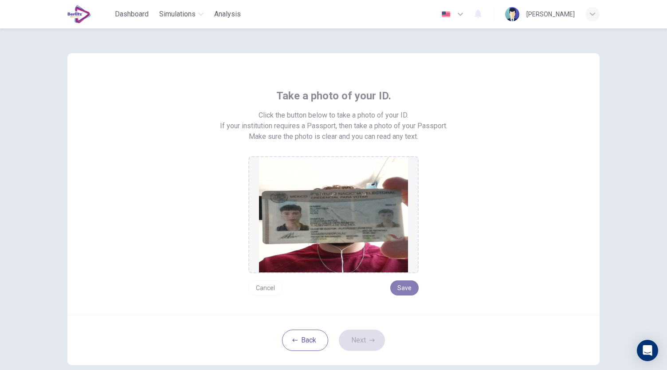
click at [403, 291] on button "Save" at bounding box center [404, 287] width 28 height 15
click at [365, 338] on button "Next" at bounding box center [362, 340] width 46 height 21
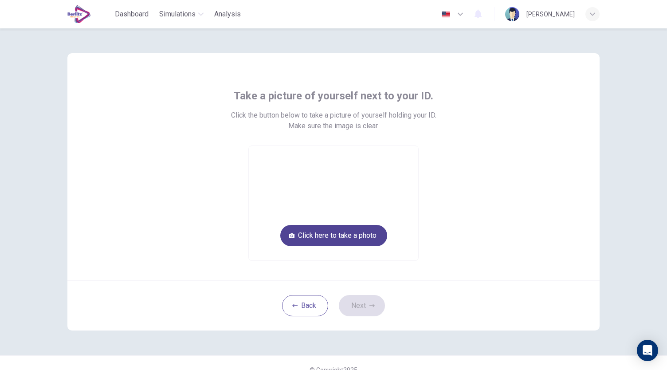
click at [321, 232] on button "Click here to take a photo" at bounding box center [333, 235] width 107 height 21
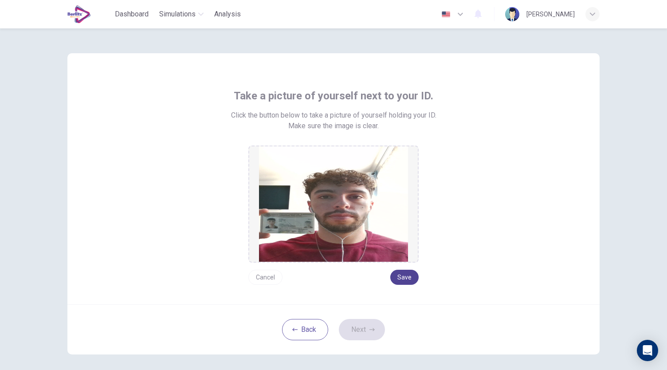
click at [401, 278] on button "Save" at bounding box center [404, 277] width 28 height 15
click at [361, 334] on button "Next" at bounding box center [362, 329] width 46 height 21
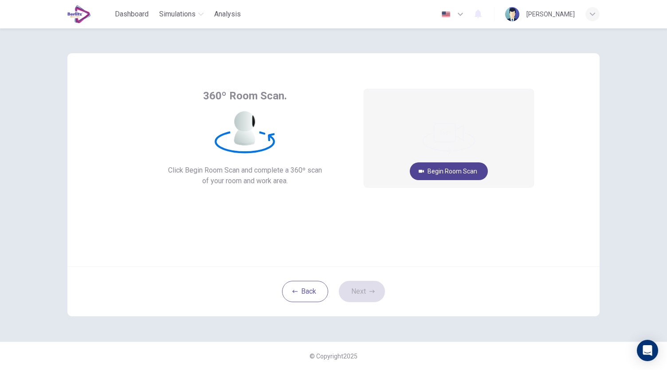
click at [473, 171] on button "Begin Room Scan" at bounding box center [449, 171] width 78 height 18
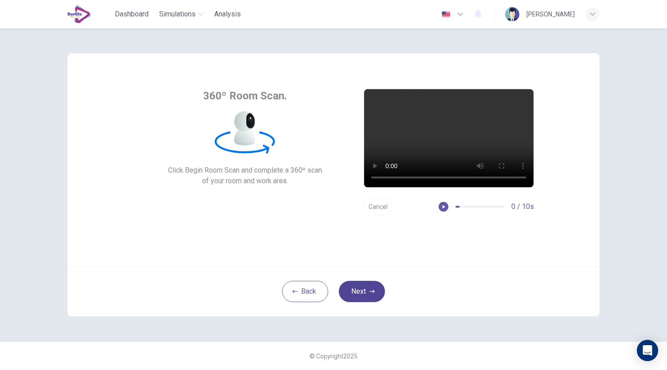
click at [368, 288] on button "Next" at bounding box center [362, 291] width 46 height 21
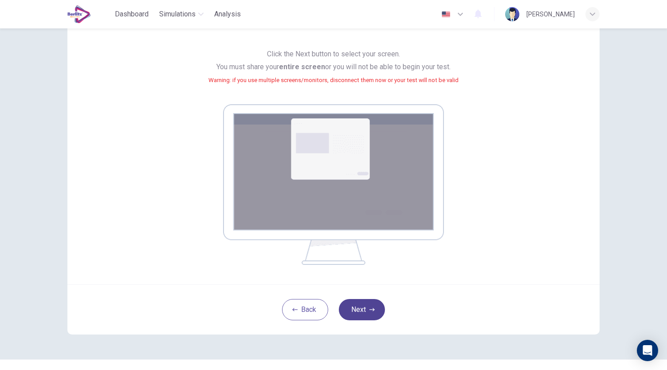
scroll to position [73, 0]
click at [363, 307] on button "Next" at bounding box center [362, 309] width 46 height 21
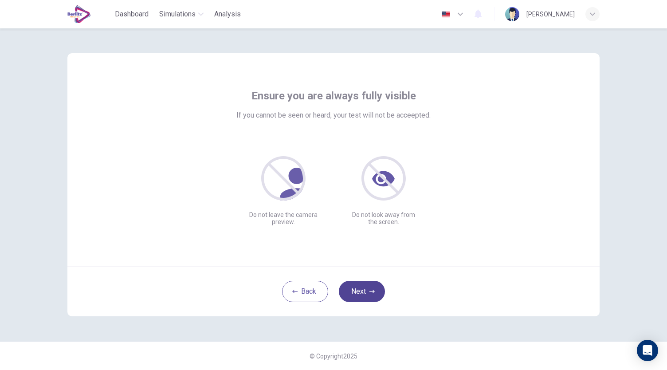
click at [358, 287] on button "Next" at bounding box center [362, 291] width 46 height 21
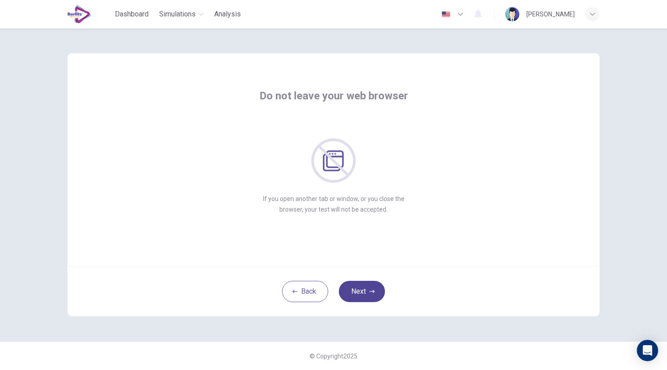
click at [358, 287] on button "Next" at bounding box center [362, 291] width 46 height 21
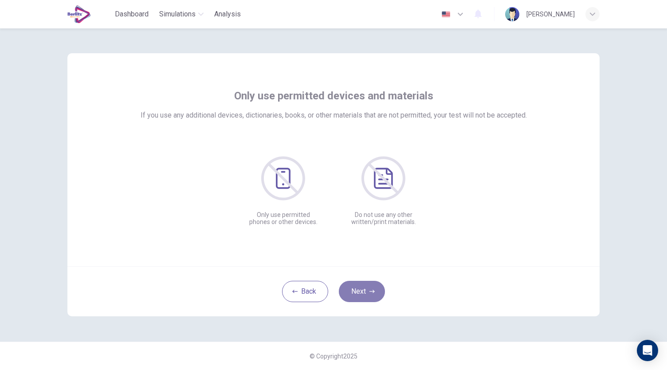
click at [358, 287] on button "Next" at bounding box center [362, 291] width 46 height 21
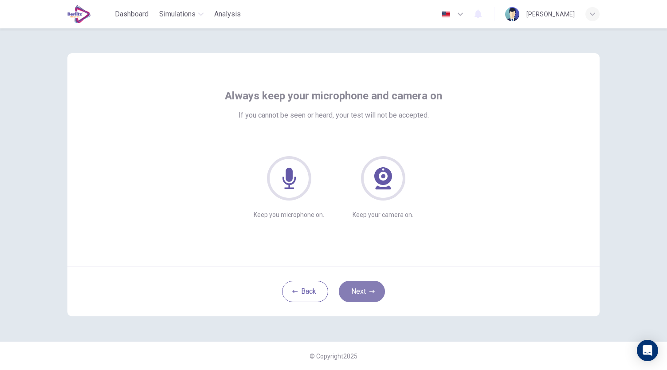
click at [358, 287] on button "Next" at bounding box center [362, 291] width 46 height 21
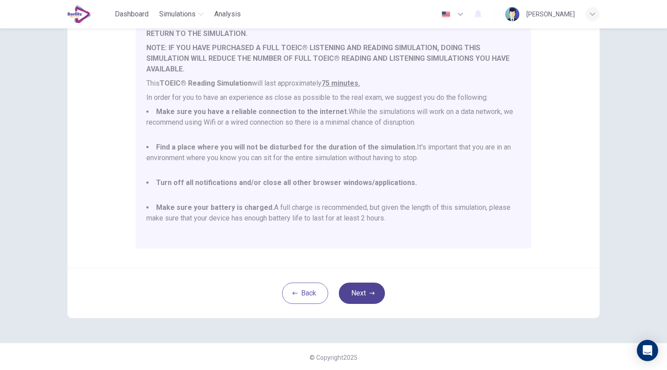
scroll to position [123, 0]
click at [370, 294] on icon "button" at bounding box center [372, 291] width 5 height 5
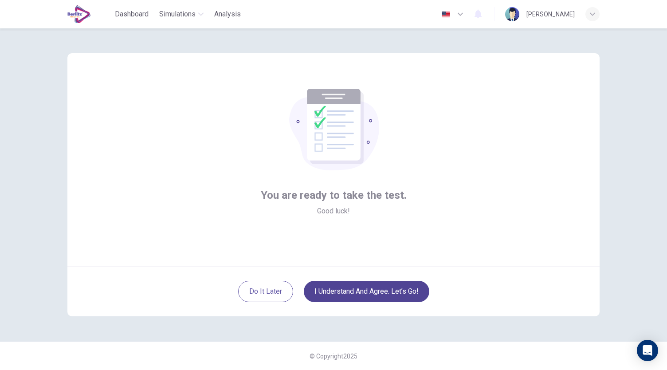
scroll to position [0, 0]
click at [365, 292] on button "I understand and agree. Let’s go!" at bounding box center [367, 291] width 126 height 21
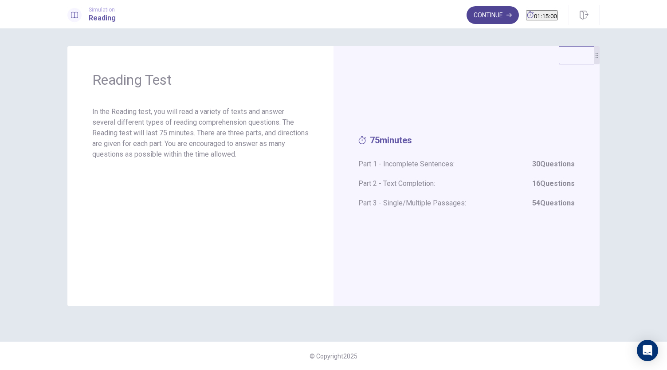
click at [477, 14] on button "Continue" at bounding box center [493, 15] width 52 height 18
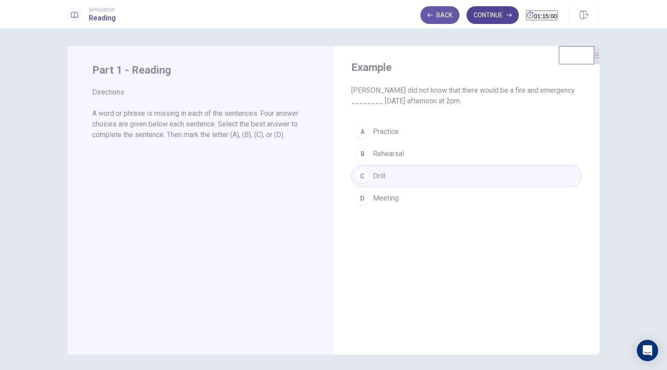
click at [470, 18] on button "Continue" at bounding box center [493, 15] width 52 height 18
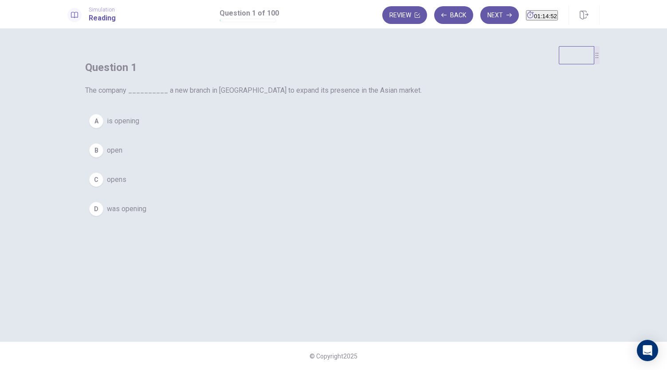
click at [315, 132] on button "A is opening" at bounding box center [333, 121] width 497 height 22
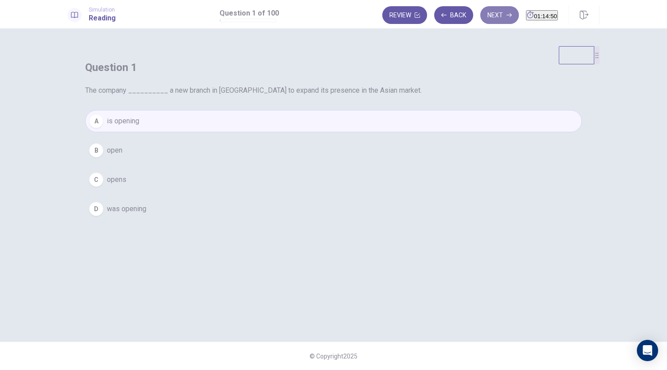
click at [482, 17] on button "Next" at bounding box center [499, 15] width 39 height 18
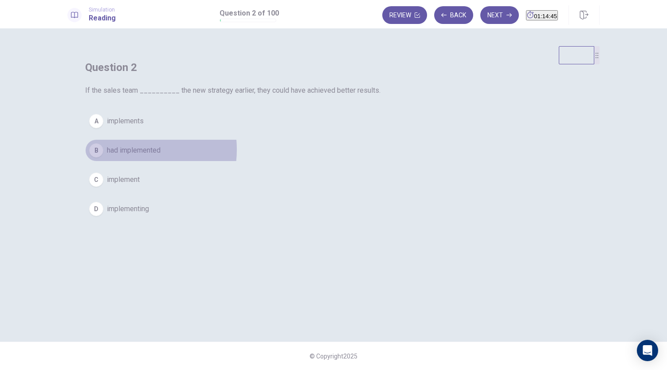
click at [161, 156] on span "had implemented" at bounding box center [134, 150] width 54 height 11
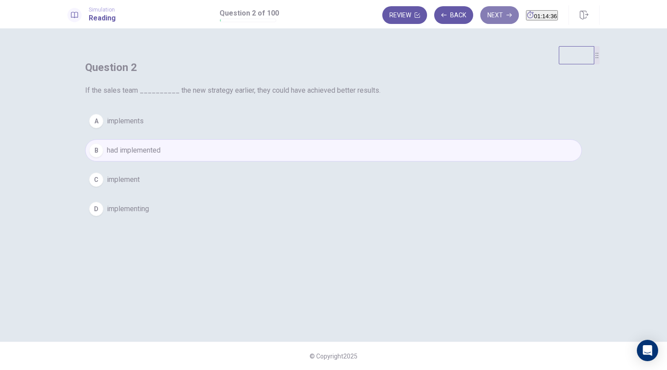
click at [482, 13] on button "Next" at bounding box center [499, 15] width 39 height 18
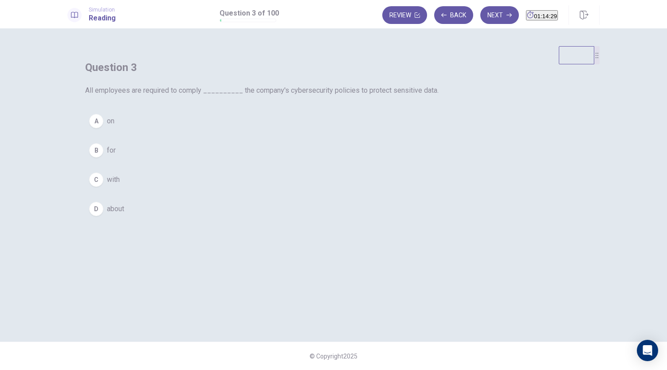
click at [304, 191] on button "C with" at bounding box center [333, 180] width 497 height 22
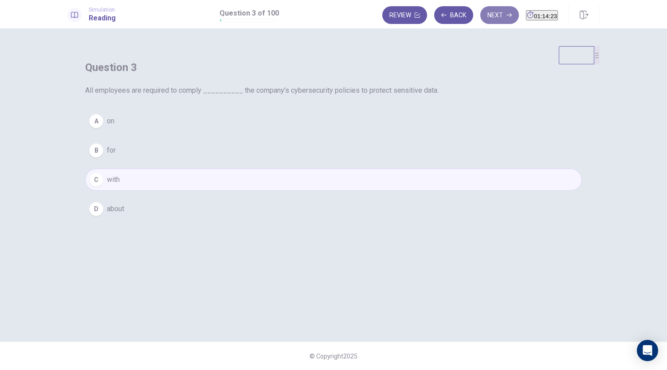
click at [480, 18] on button "Next" at bounding box center [499, 15] width 39 height 18
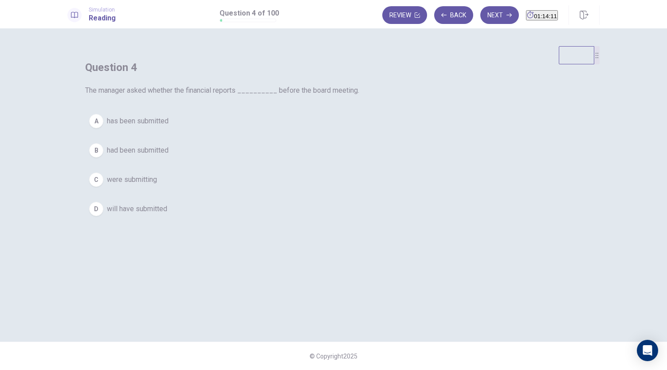
click at [169, 156] on span "had been submitted" at bounding box center [138, 150] width 62 height 11
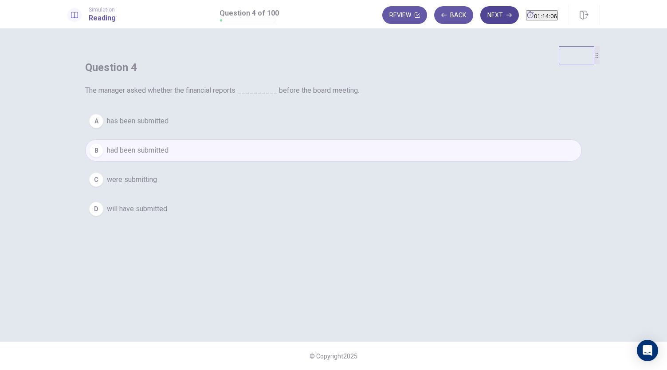
click at [486, 15] on button "Next" at bounding box center [499, 15] width 39 height 18
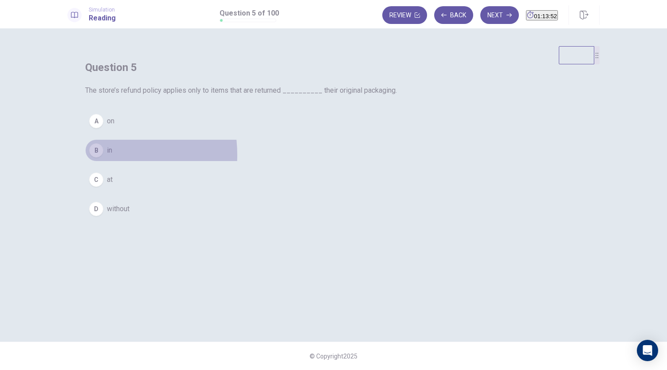
click at [103, 157] on div "B" at bounding box center [96, 150] width 14 height 14
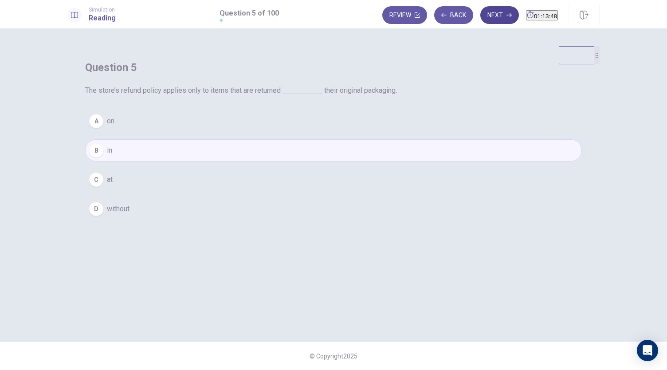
click at [488, 17] on button "Next" at bounding box center [499, 15] width 39 height 18
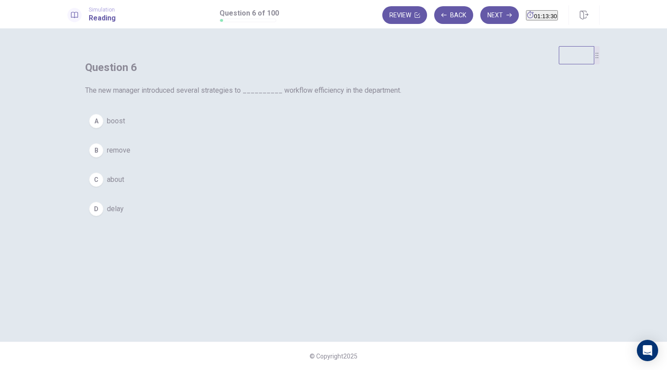
click at [308, 132] on button "A boost" at bounding box center [333, 121] width 497 height 22
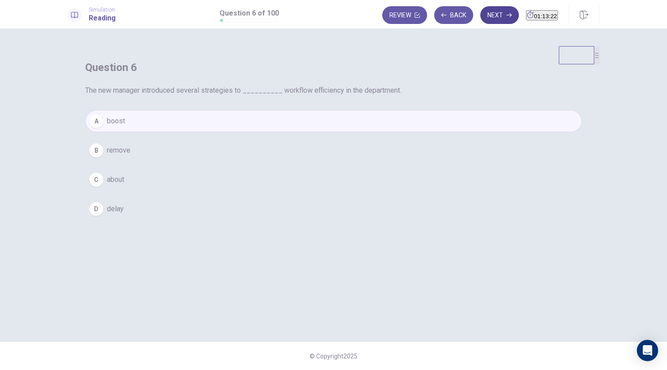
click at [485, 13] on button "Next" at bounding box center [499, 15] width 39 height 18
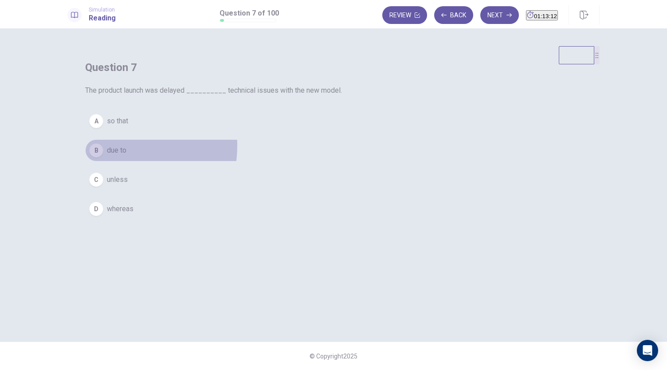
click at [126, 156] on span "due to" at bounding box center [117, 150] width 20 height 11
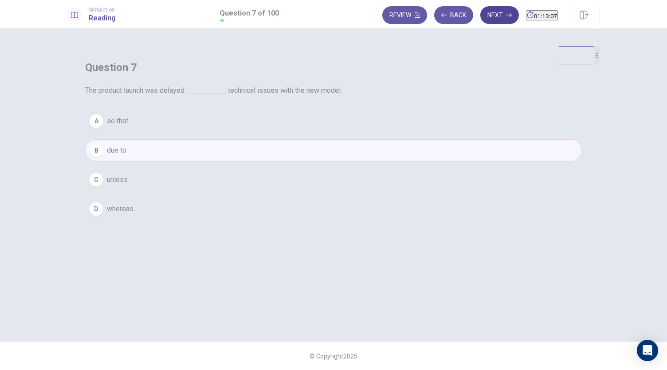
click at [507, 15] on icon "button" at bounding box center [509, 15] width 5 height 4
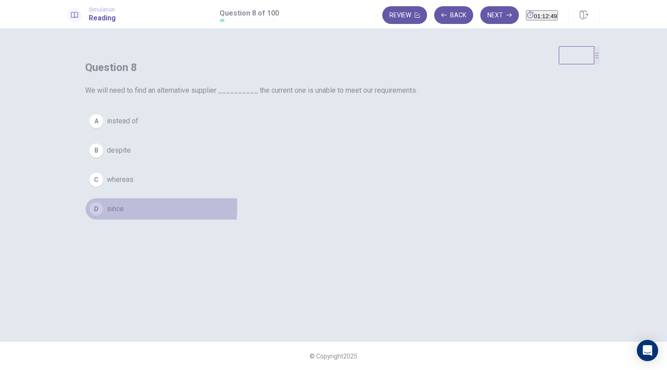
click at [124, 214] on span "since" at bounding box center [115, 209] width 17 height 11
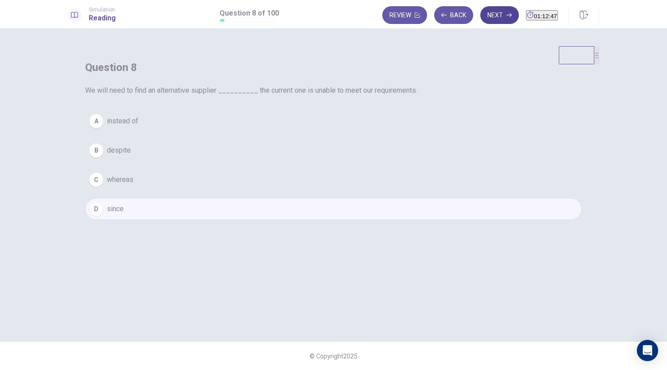
click at [484, 19] on button "Next" at bounding box center [499, 15] width 39 height 18
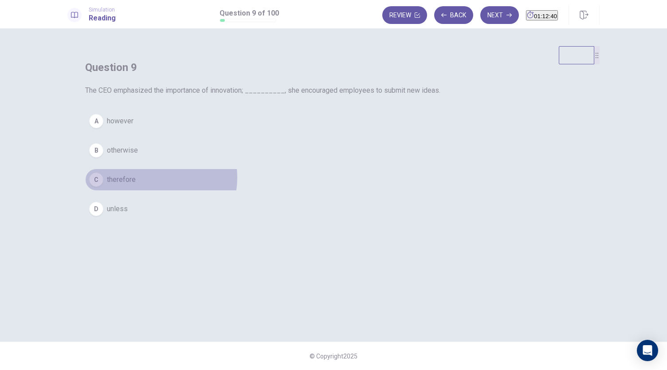
click at [320, 191] on button "C therefore" at bounding box center [333, 180] width 497 height 22
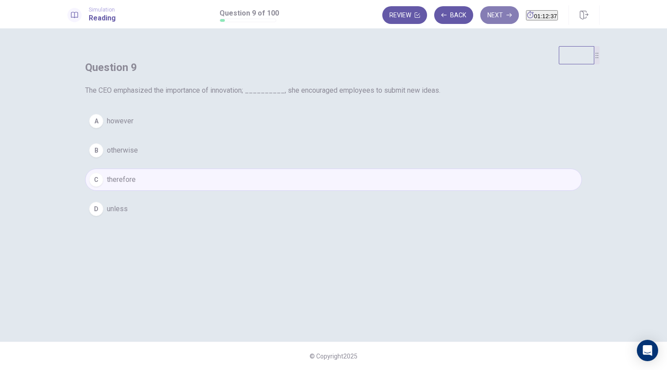
click at [507, 12] on icon "button" at bounding box center [509, 14] width 5 height 5
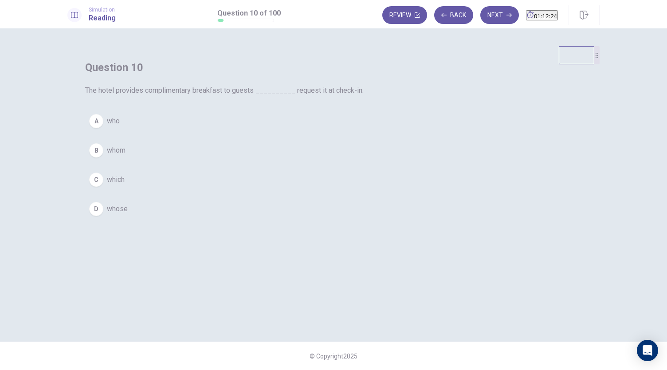
click at [303, 132] on button "A who" at bounding box center [333, 121] width 497 height 22
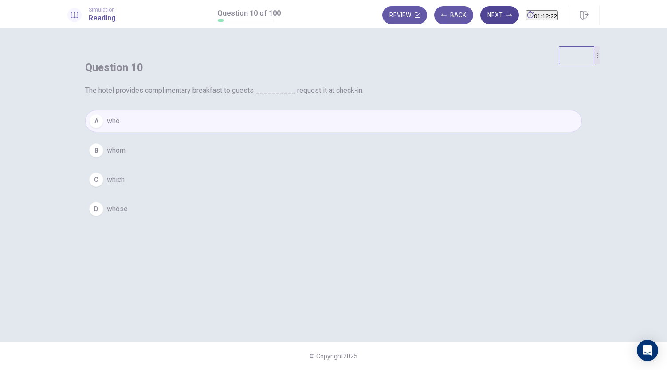
click at [481, 19] on button "Next" at bounding box center [499, 15] width 39 height 18
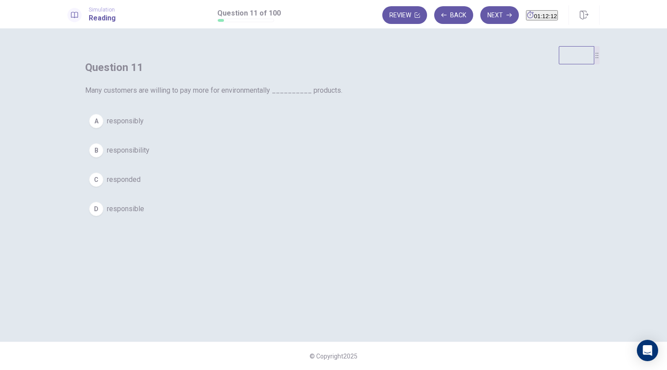
click at [144, 214] on span "responsible" at bounding box center [125, 209] width 37 height 11
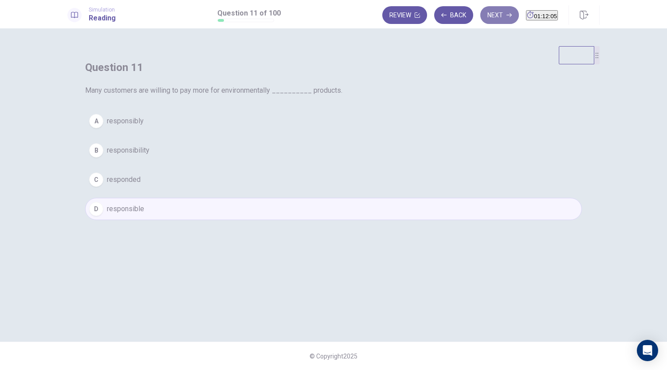
click at [485, 15] on button "Next" at bounding box center [499, 15] width 39 height 18
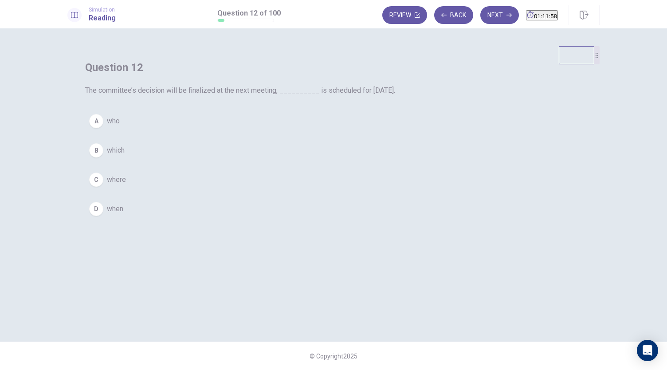
click at [314, 161] on button "B which" at bounding box center [333, 150] width 497 height 22
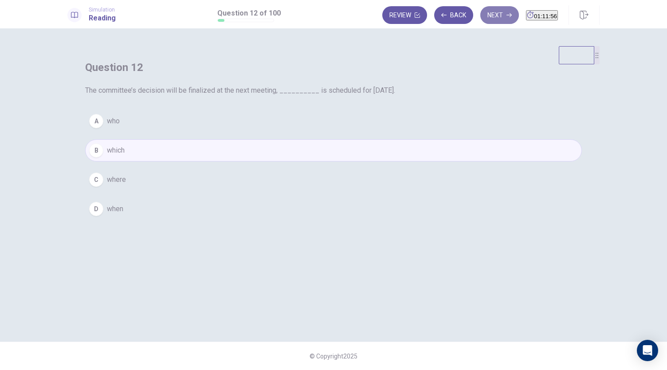
click at [483, 16] on button "Next" at bounding box center [499, 15] width 39 height 18
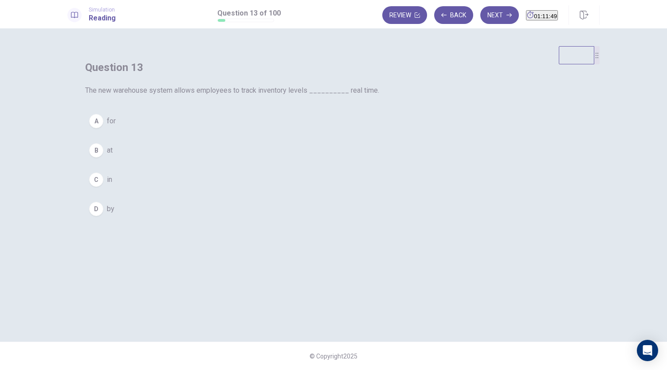
click at [287, 191] on button "C in" at bounding box center [333, 180] width 497 height 22
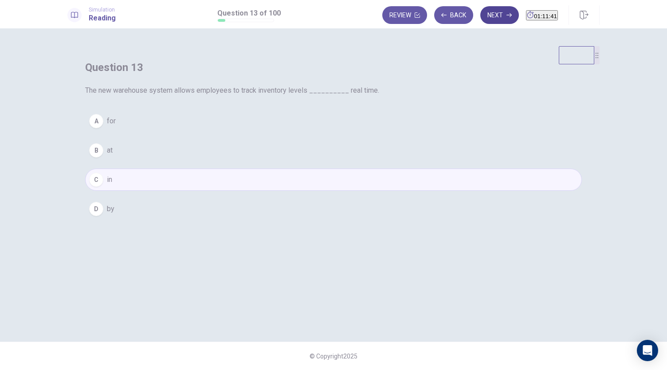
click at [483, 15] on button "Next" at bounding box center [499, 15] width 39 height 18
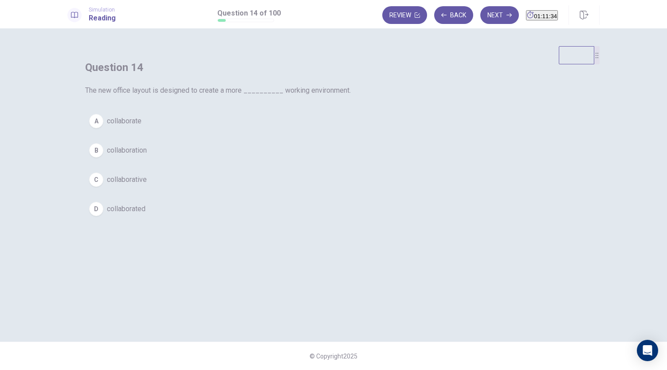
click at [331, 191] on button "C collaborative" at bounding box center [333, 180] width 497 height 22
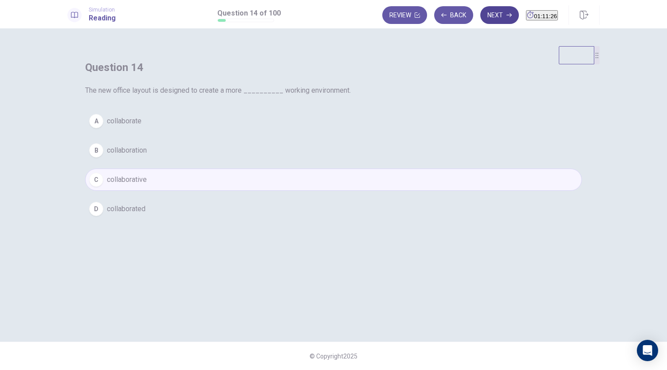
click at [483, 17] on button "Next" at bounding box center [499, 15] width 39 height 18
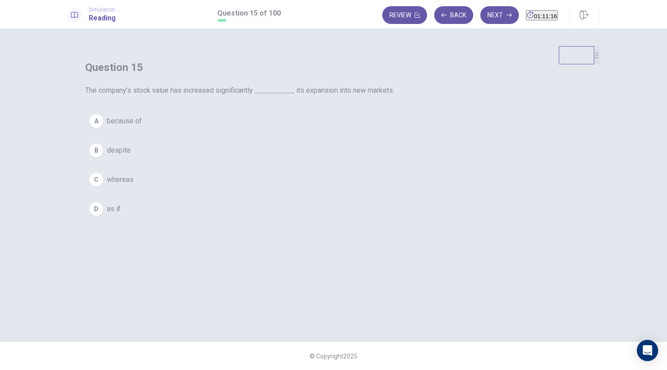
click at [142, 126] on span "because of" at bounding box center [124, 121] width 35 height 11
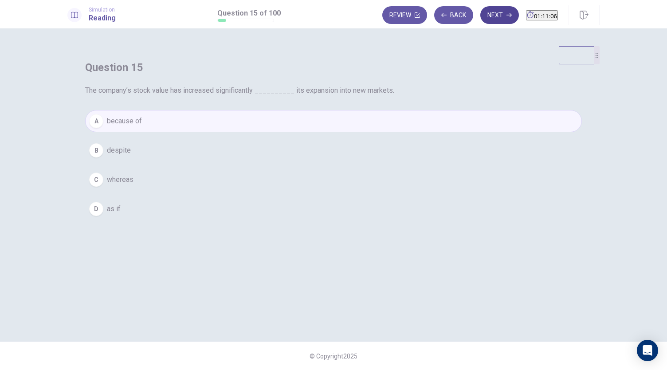
click at [482, 14] on button "Next" at bounding box center [499, 15] width 39 height 18
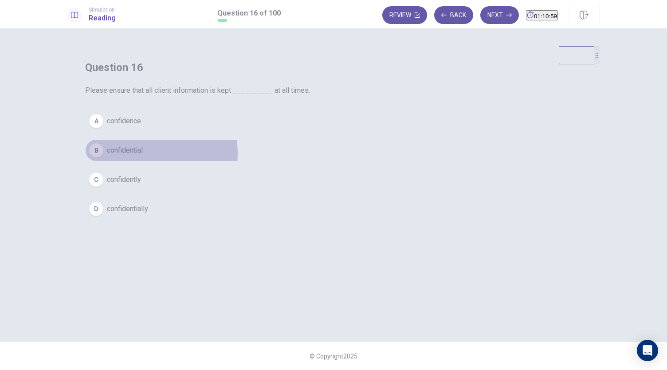
click at [319, 161] on button "B confidential" at bounding box center [333, 150] width 497 height 22
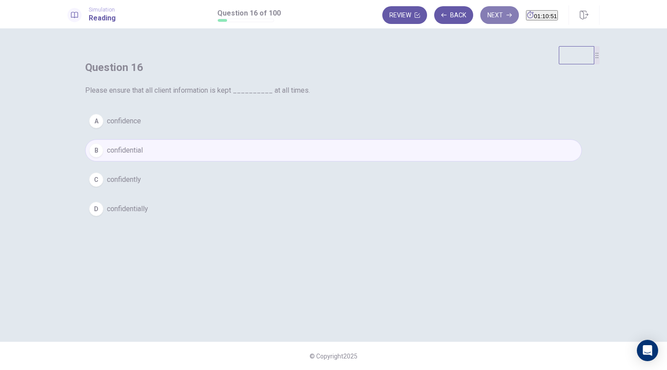
click at [486, 18] on button "Next" at bounding box center [499, 15] width 39 height 18
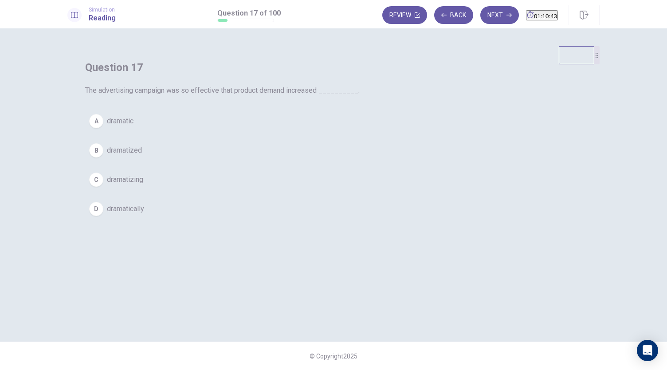
click at [144, 214] on span "dramatically" at bounding box center [125, 209] width 37 height 11
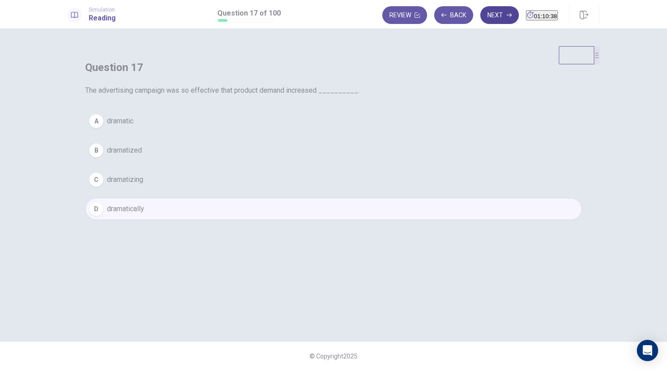
click at [480, 13] on button "Next" at bounding box center [499, 15] width 39 height 18
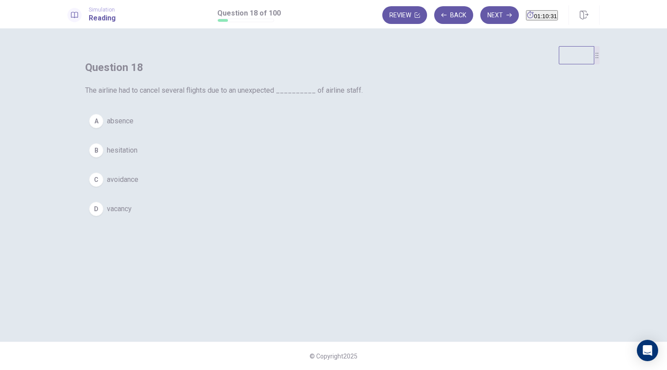
click at [310, 132] on button "A absence" at bounding box center [333, 121] width 497 height 22
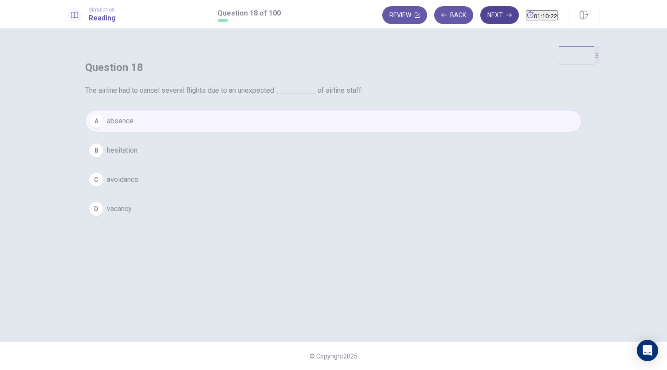
click at [489, 20] on button "Next" at bounding box center [499, 15] width 39 height 18
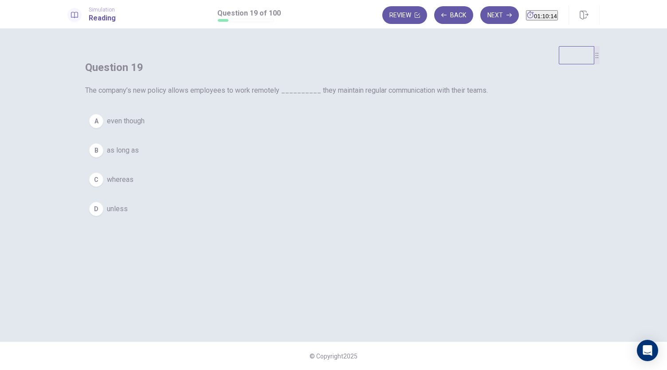
click at [316, 161] on button "B as long as" at bounding box center [333, 150] width 497 height 22
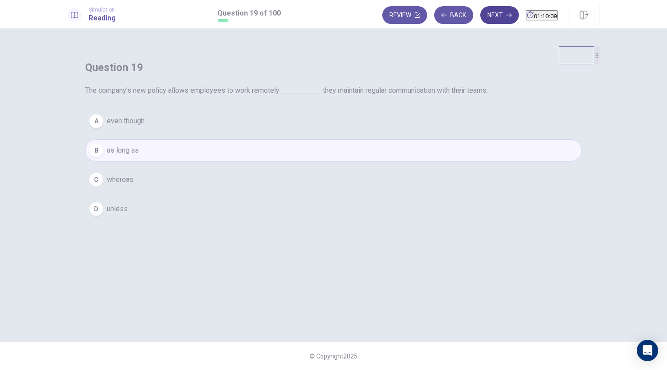
click at [488, 14] on button "Next" at bounding box center [499, 15] width 39 height 18
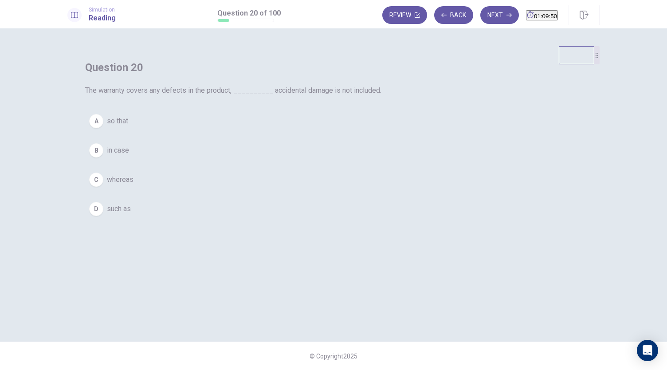
click at [306, 191] on button "C whereas" at bounding box center [333, 180] width 497 height 22
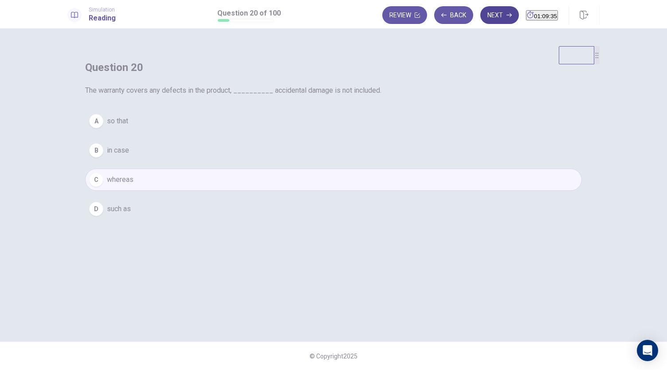
click at [482, 17] on button "Next" at bounding box center [499, 15] width 39 height 18
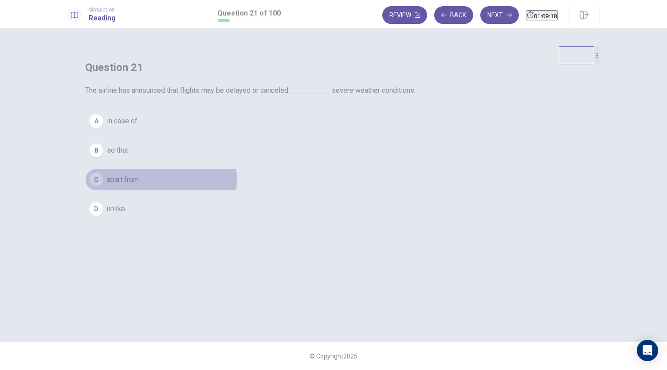
click at [139, 185] on span "apart from" at bounding box center [123, 179] width 32 height 11
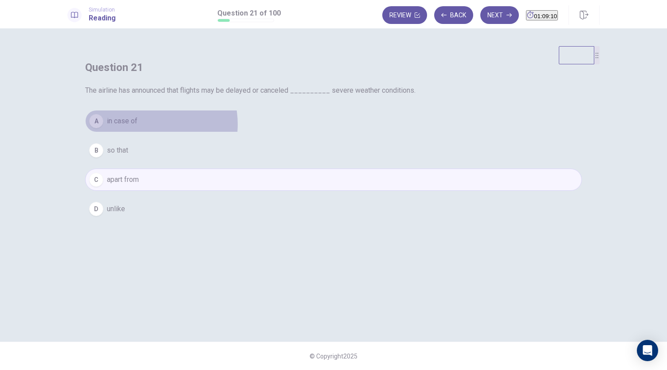
click at [318, 132] on button "A in case of" at bounding box center [333, 121] width 497 height 22
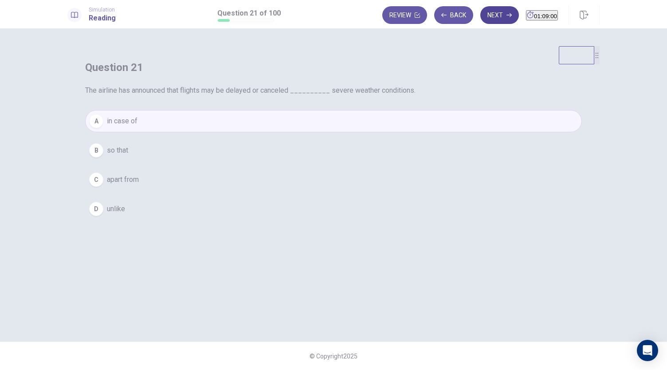
click at [483, 16] on button "Next" at bounding box center [499, 15] width 39 height 18
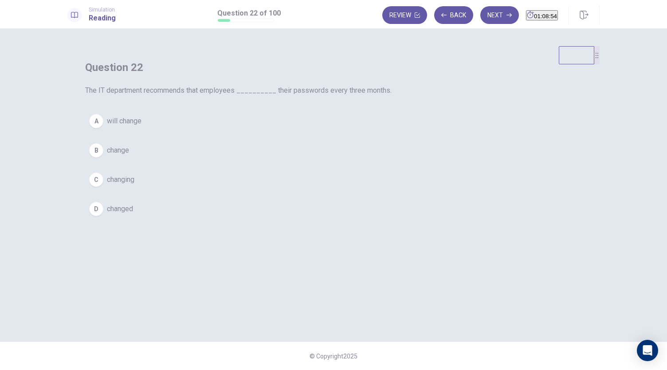
click at [317, 161] on button "B change" at bounding box center [333, 150] width 497 height 22
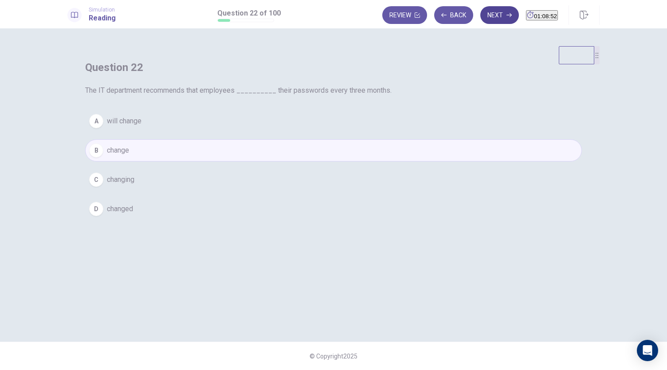
click at [485, 17] on button "Next" at bounding box center [499, 15] width 39 height 18
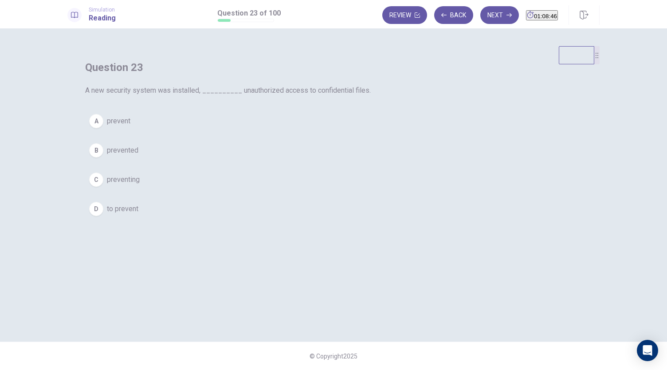
click at [317, 191] on button "C preventing" at bounding box center [333, 180] width 497 height 22
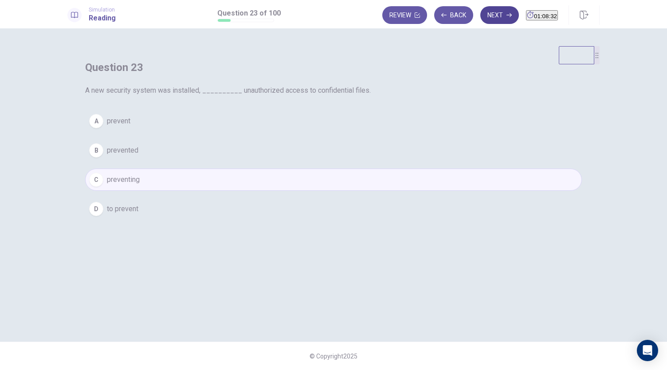
click at [480, 19] on button "Next" at bounding box center [499, 15] width 39 height 18
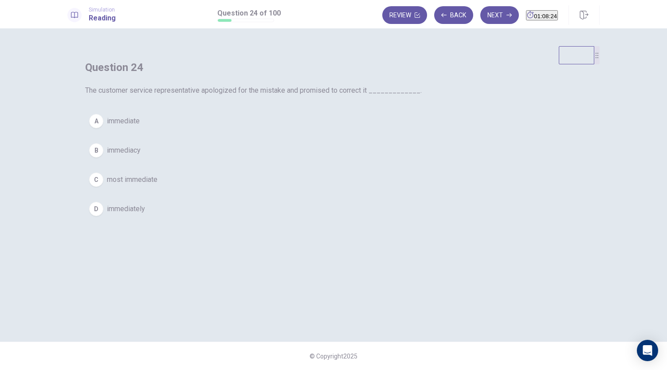
click at [145, 214] on span "immediately" at bounding box center [126, 209] width 38 height 11
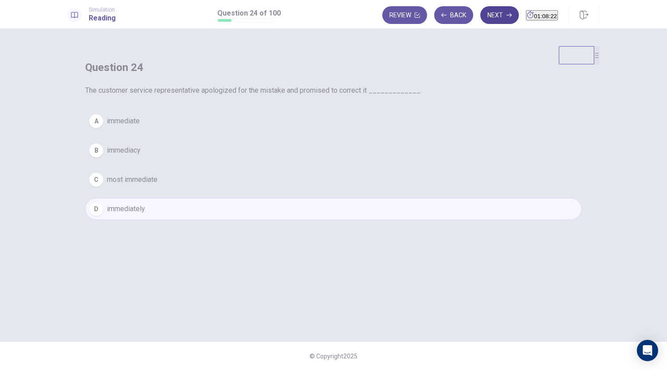
click at [488, 13] on button "Next" at bounding box center [499, 15] width 39 height 18
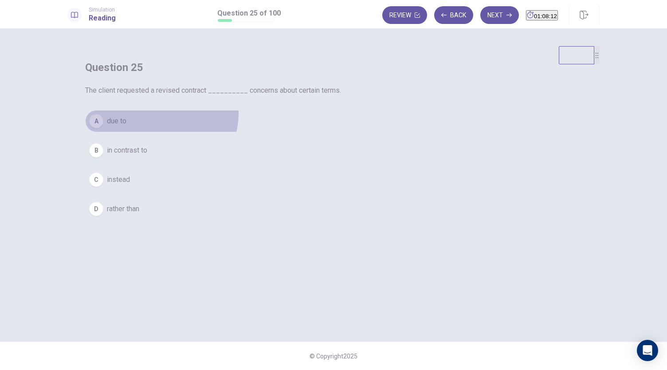
click at [315, 132] on button "A due to" at bounding box center [333, 121] width 497 height 22
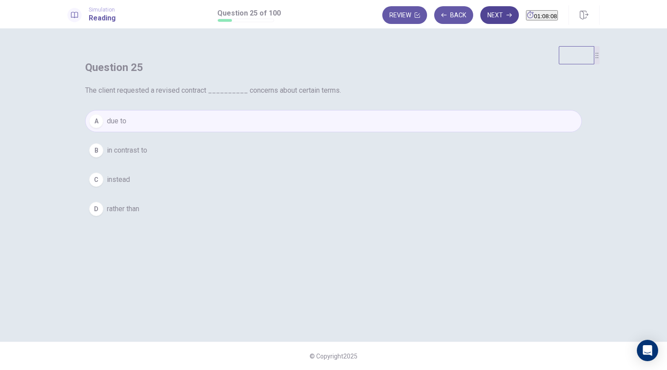
click at [484, 13] on button "Next" at bounding box center [499, 15] width 39 height 18
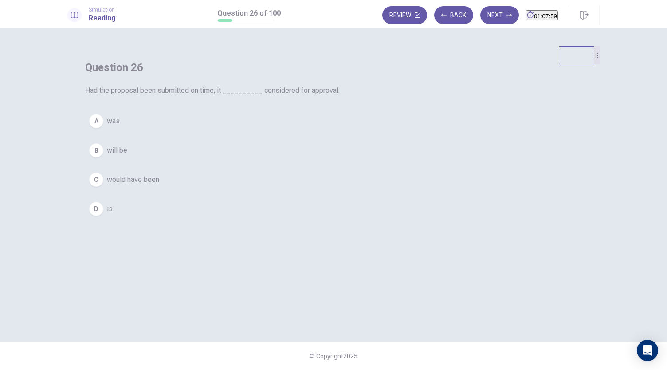
click at [159, 185] on span "would have been" at bounding box center [133, 179] width 52 height 11
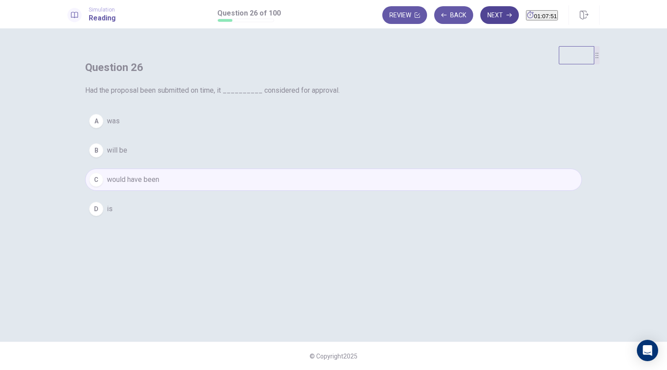
click at [482, 17] on button "Next" at bounding box center [499, 15] width 39 height 18
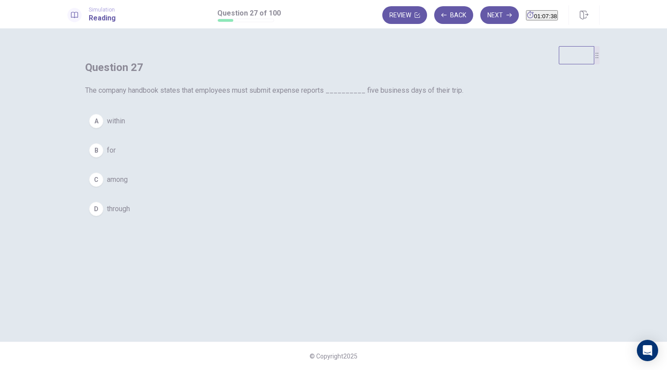
click at [103, 128] on div "A" at bounding box center [96, 121] width 14 height 14
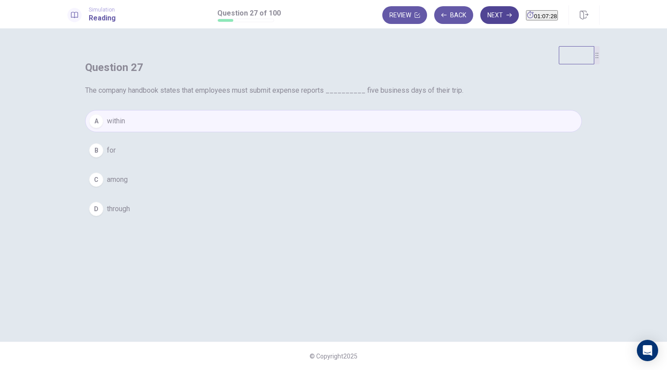
click at [481, 16] on button "Next" at bounding box center [499, 15] width 39 height 18
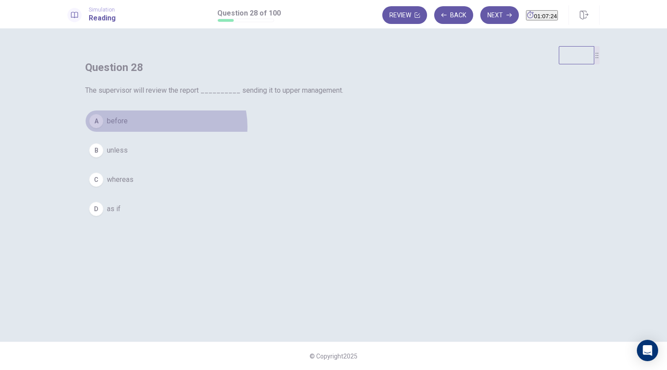
click at [336, 132] on button "A before" at bounding box center [333, 121] width 497 height 22
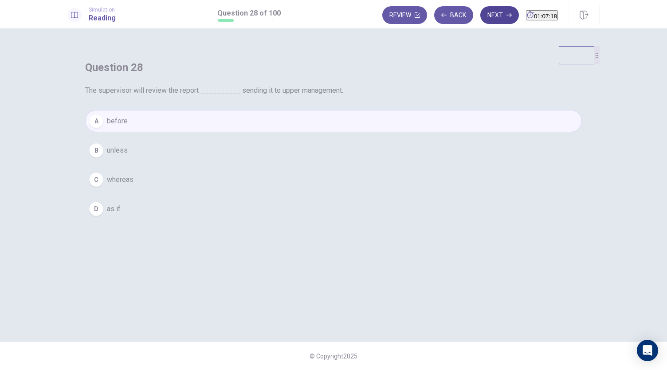
click at [482, 16] on button "Next" at bounding box center [499, 15] width 39 height 18
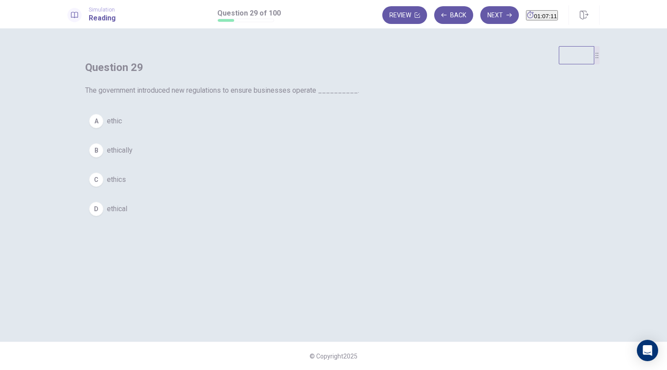
click at [133, 156] on span "ethically" at bounding box center [120, 150] width 26 height 11
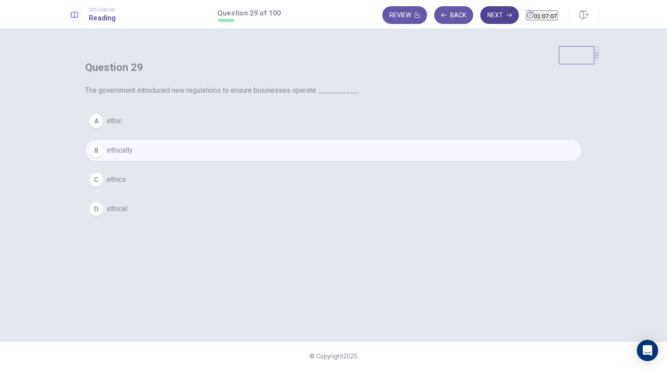
click at [480, 14] on button "Next" at bounding box center [499, 15] width 39 height 18
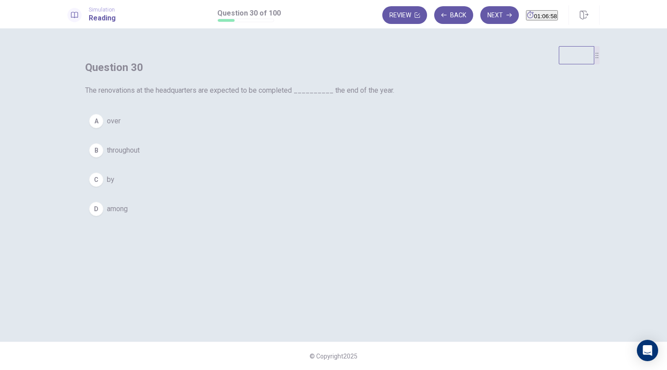
click at [103, 187] on div "C" at bounding box center [96, 180] width 14 height 14
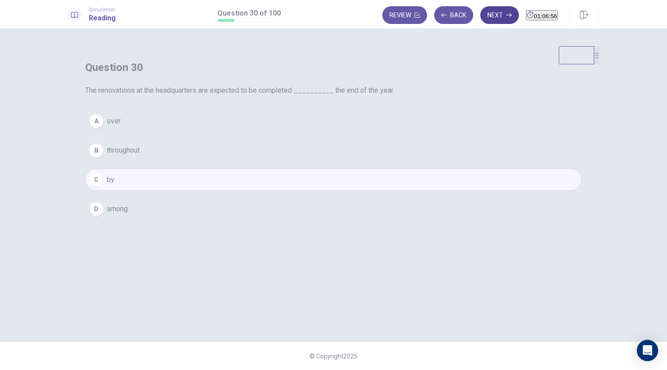
click at [484, 16] on button "Next" at bounding box center [499, 15] width 39 height 18
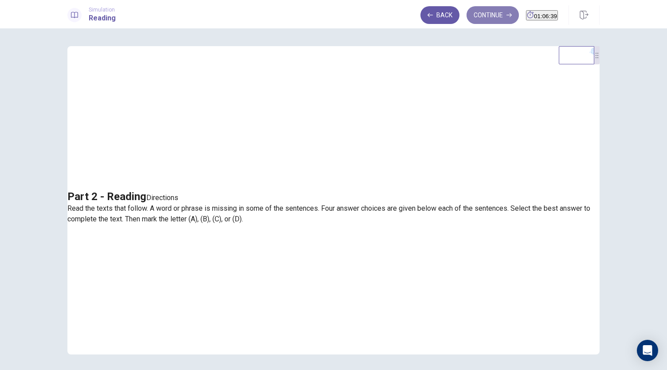
click at [484, 17] on button "Continue" at bounding box center [493, 15] width 52 height 18
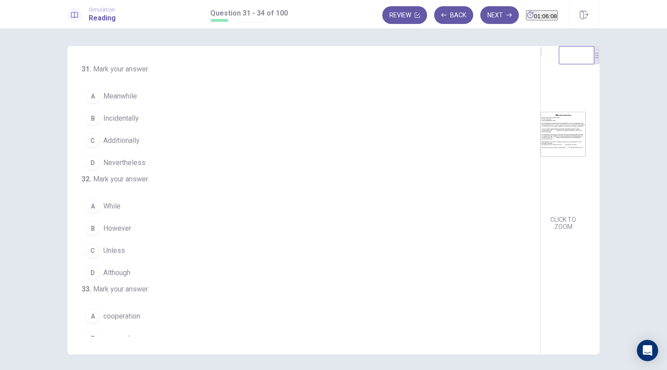
click at [92, 139] on div "C" at bounding box center [93, 141] width 14 height 14
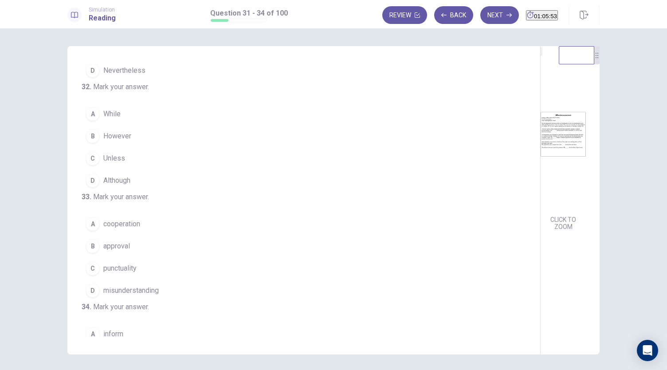
scroll to position [93, 0]
click at [123, 125] on button "A While" at bounding box center [299, 113] width 434 height 22
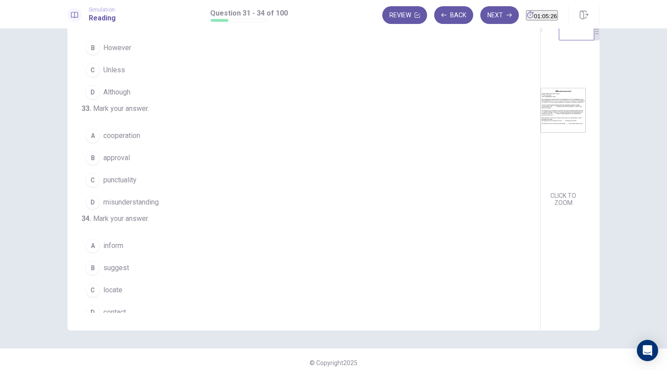
scroll to position [157, 0]
click at [240, 169] on button "B approval" at bounding box center [299, 157] width 434 height 22
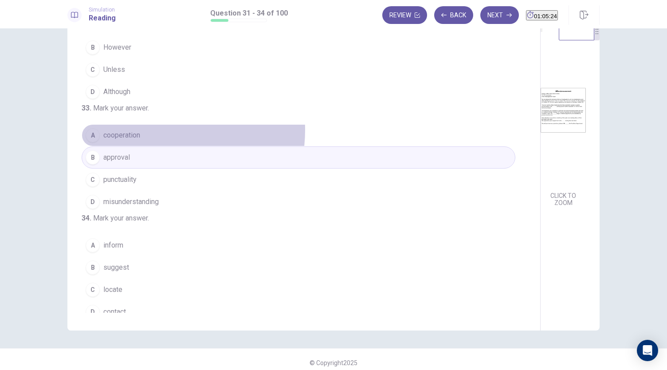
click at [149, 146] on button "A cooperation" at bounding box center [299, 135] width 434 height 22
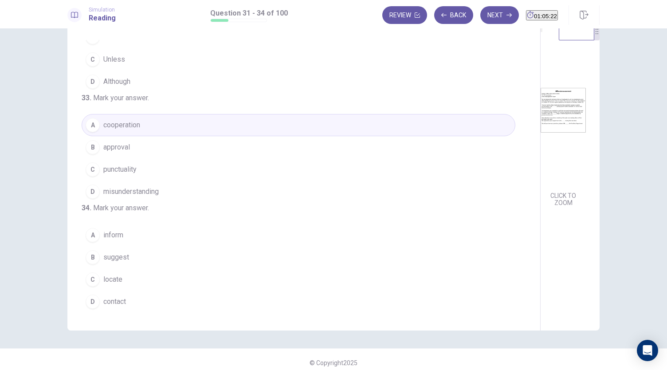
scroll to position [31, 0]
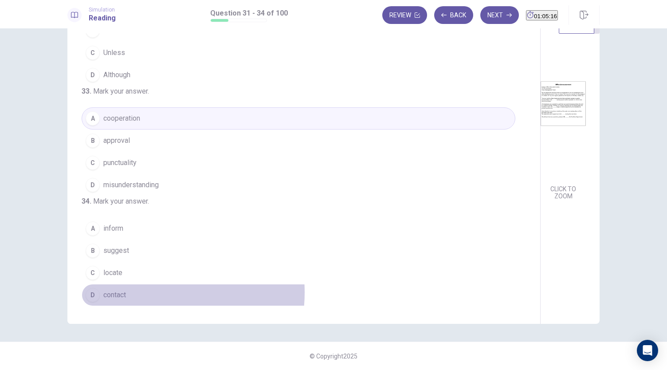
click at [142, 292] on button "D contact" at bounding box center [299, 295] width 434 height 22
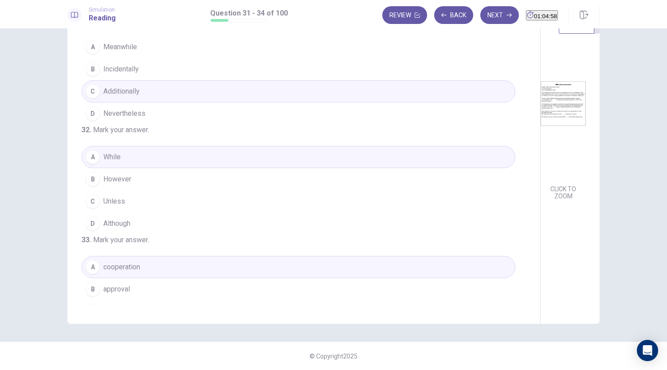
scroll to position [0, 0]
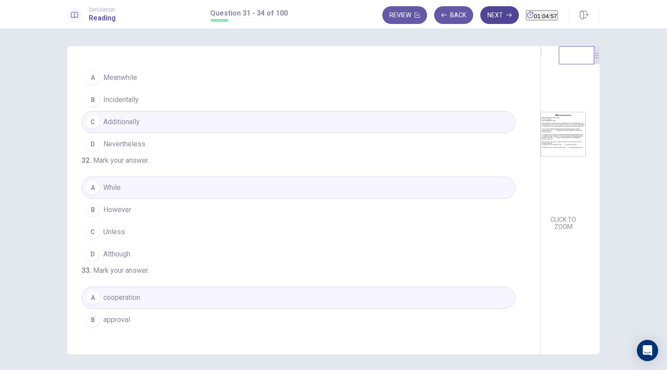
click at [507, 15] on icon "button" at bounding box center [509, 15] width 5 height 4
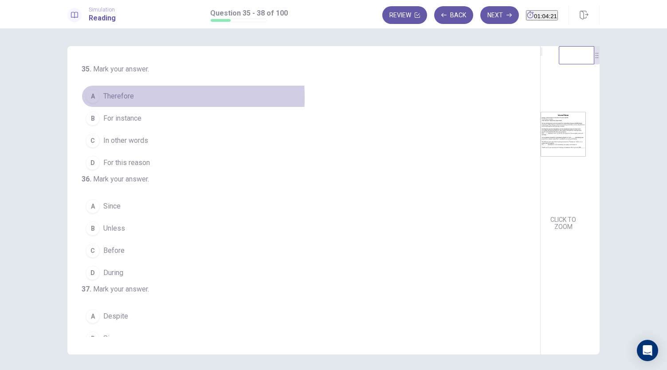
click at [126, 98] on span "Therefore" at bounding box center [118, 96] width 31 height 11
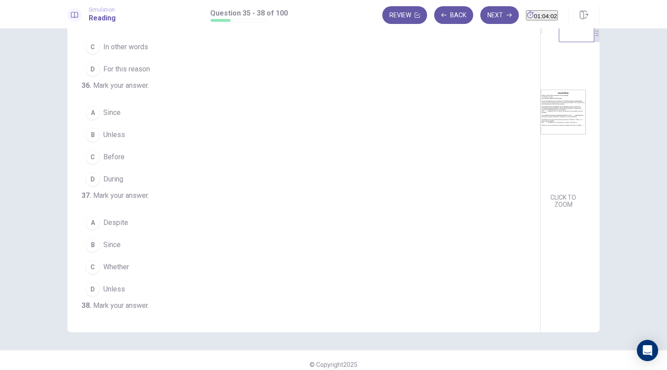
scroll to position [23, 0]
click at [144, 167] on button "C Before" at bounding box center [299, 156] width 434 height 22
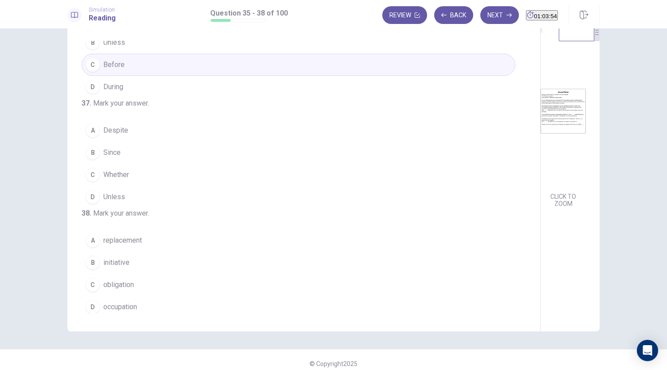
scroll to position [31, 0]
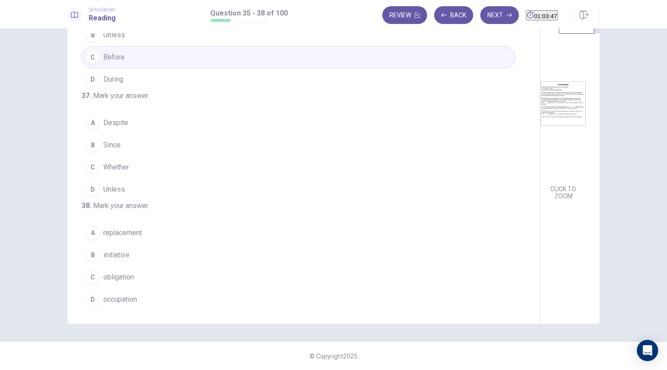
click at [146, 134] on button "A Despite" at bounding box center [299, 123] width 434 height 22
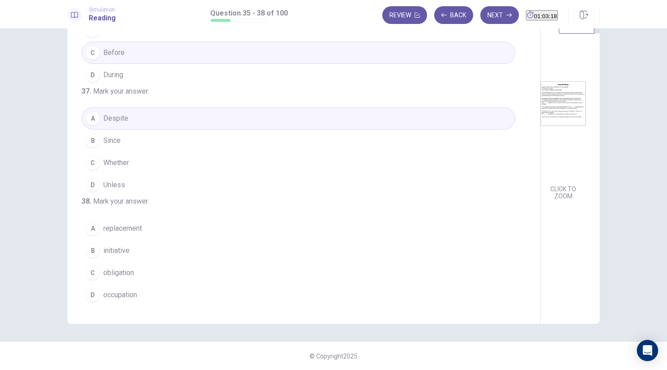
scroll to position [216, 0]
click at [126, 250] on span "initiative" at bounding box center [116, 250] width 26 height 11
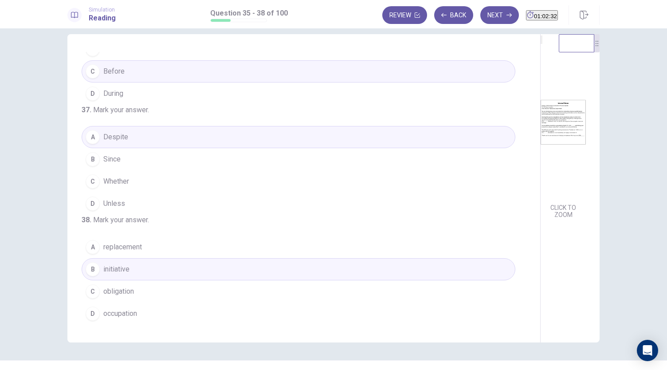
scroll to position [31, 0]
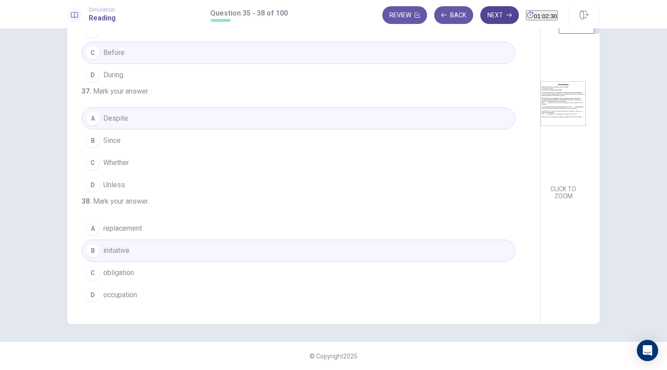
click at [489, 14] on button "Next" at bounding box center [499, 15] width 39 height 18
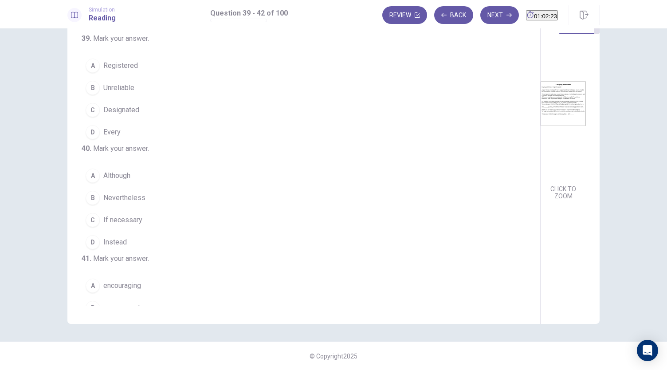
scroll to position [0, 0]
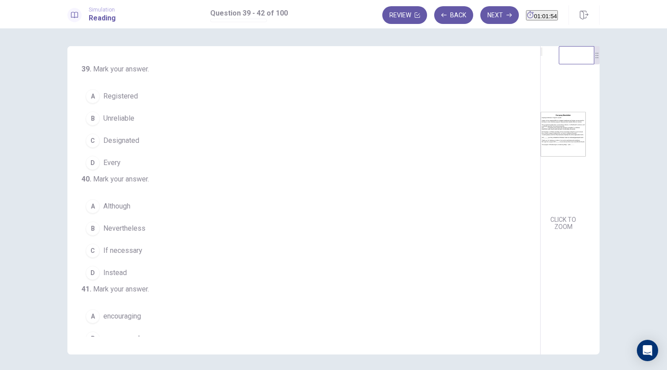
click at [146, 100] on button "A Registered" at bounding box center [299, 96] width 434 height 22
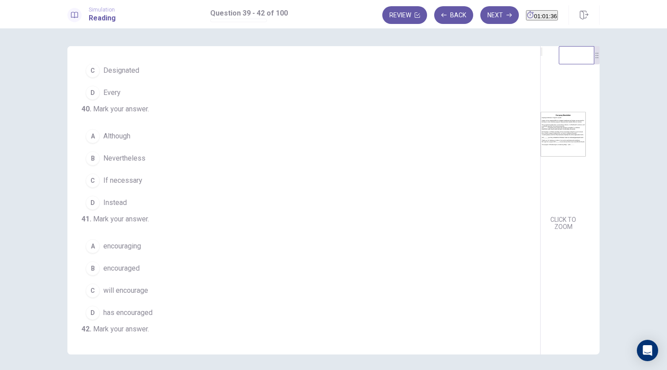
scroll to position [71, 0]
click at [134, 185] on span "If necessary" at bounding box center [122, 180] width 39 height 11
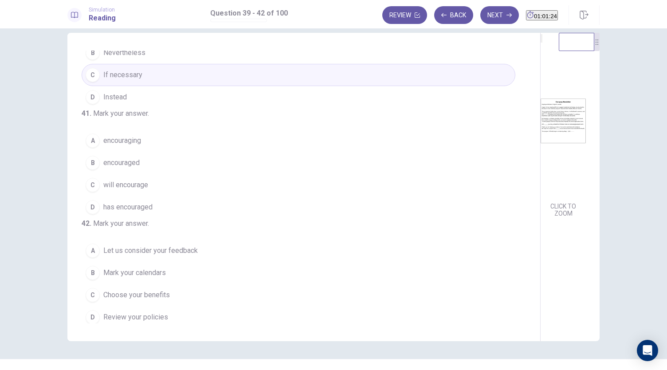
scroll to position [168, 0]
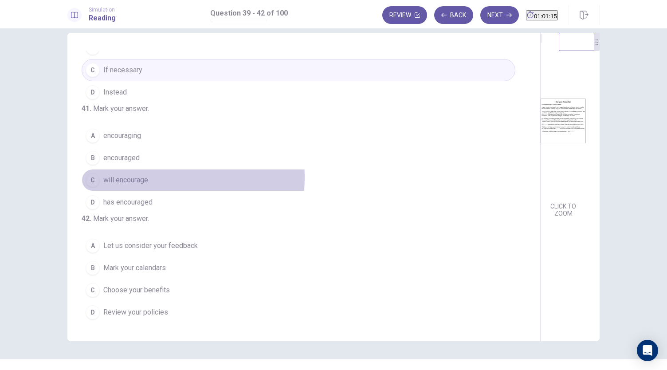
click at [149, 191] on button "C will encourage" at bounding box center [299, 180] width 434 height 22
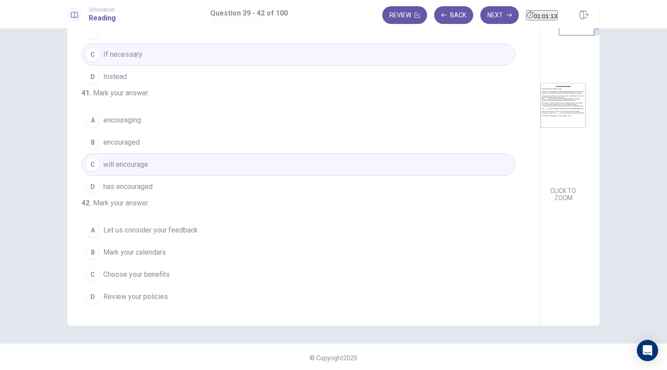
scroll to position [31, 0]
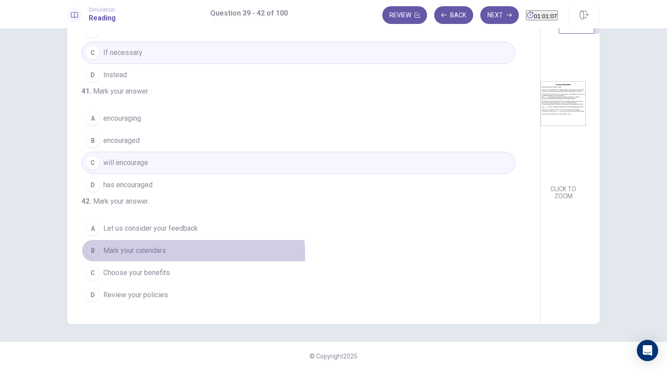
click at [156, 255] on span "Mark your calendars" at bounding box center [134, 250] width 63 height 11
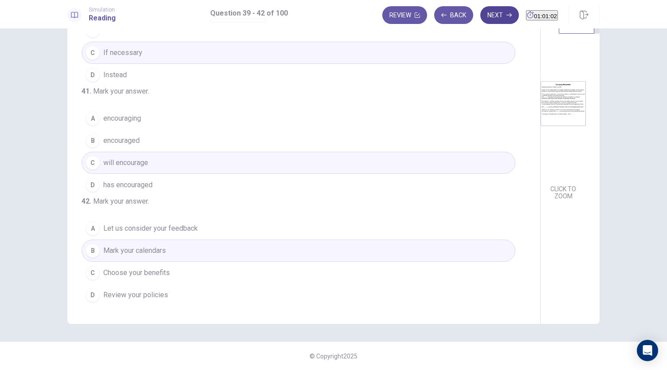
click at [480, 14] on button "Next" at bounding box center [499, 15] width 39 height 18
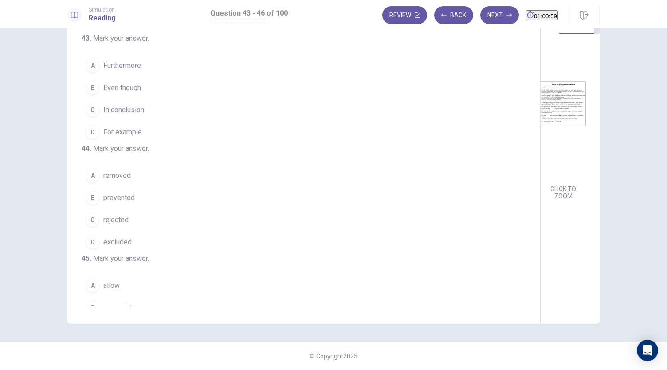
scroll to position [0, 0]
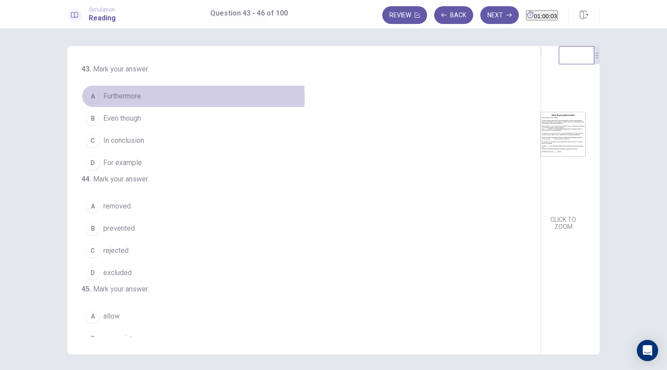
click at [143, 97] on button "A Furthermore" at bounding box center [299, 96] width 434 height 22
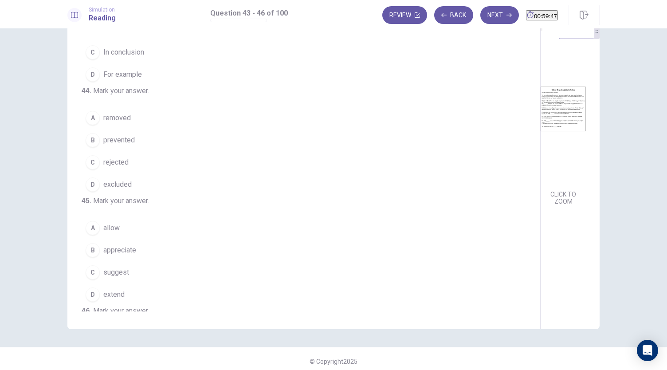
scroll to position [26, 0]
click at [140, 173] on button "C rejected" at bounding box center [299, 162] width 434 height 22
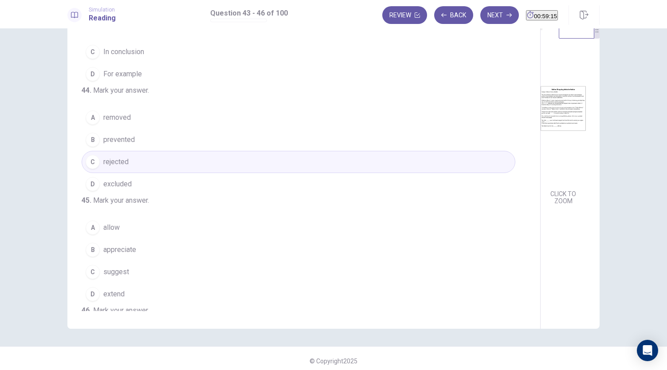
click at [134, 195] on button "D excluded" at bounding box center [299, 184] width 434 height 22
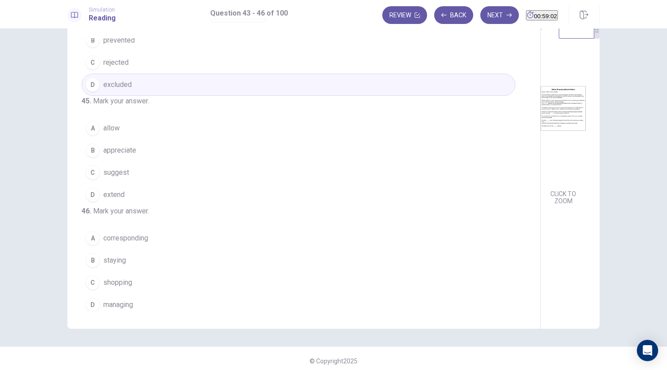
scroll to position [163, 0]
click at [136, 161] on button "B appreciate" at bounding box center [299, 150] width 434 height 22
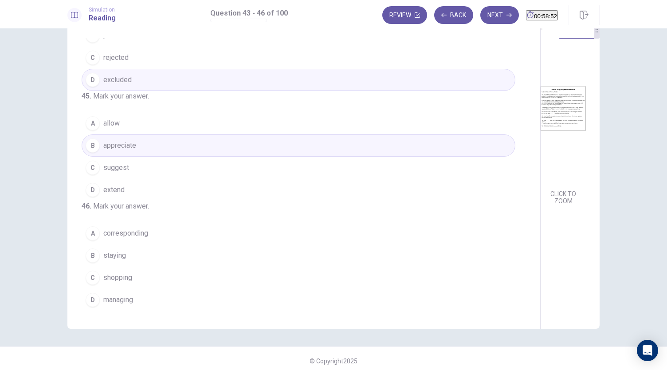
scroll to position [31, 0]
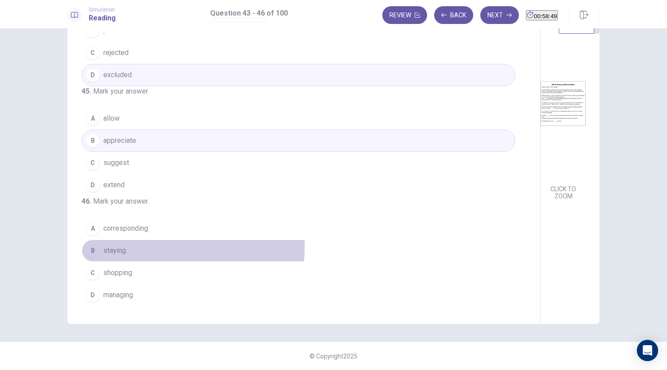
click at [126, 248] on button "B staying" at bounding box center [299, 251] width 434 height 22
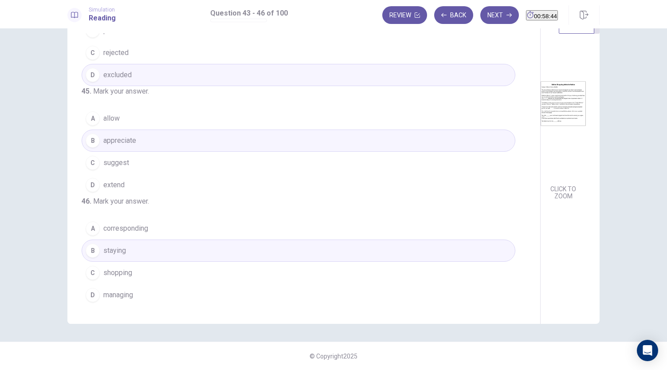
click at [149, 275] on button "C shopping" at bounding box center [299, 273] width 434 height 22
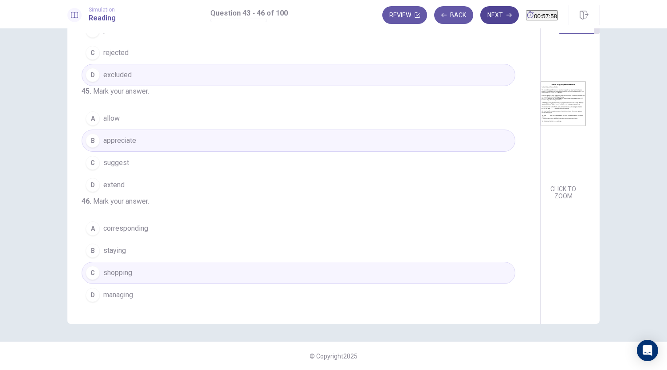
click at [480, 12] on button "Next" at bounding box center [499, 15] width 39 height 18
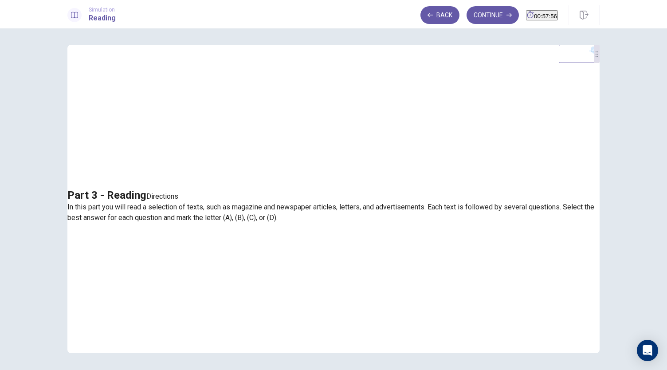
scroll to position [0, 0]
click at [471, 17] on button "Continue" at bounding box center [493, 15] width 52 height 18
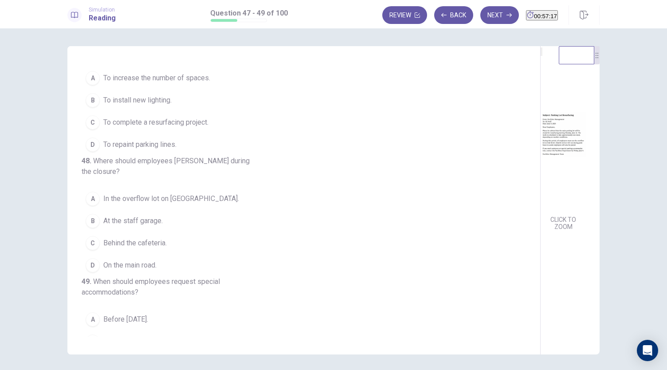
scroll to position [19, 0]
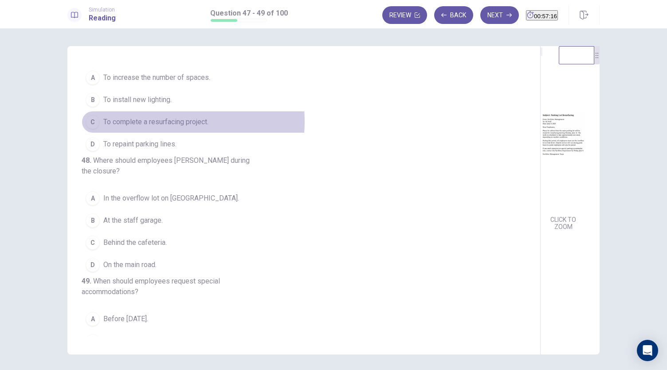
click at [181, 121] on span "To complete a resurfacing project." at bounding box center [155, 122] width 105 height 11
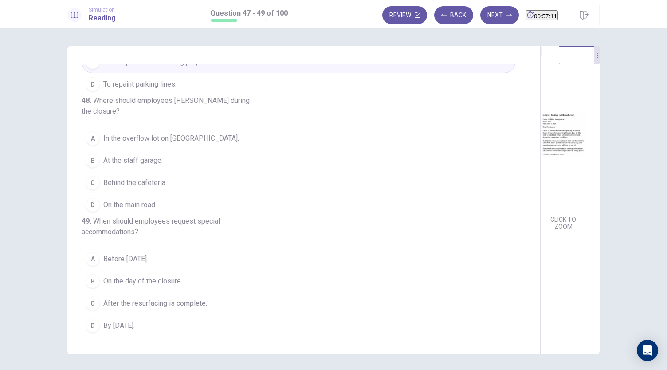
scroll to position [99, 0]
click at [173, 133] on span "In the overflow lot on Oak Street." at bounding box center [171, 138] width 136 height 11
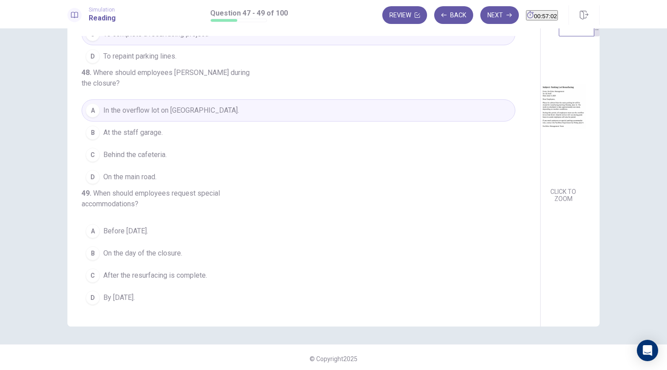
scroll to position [31, 0]
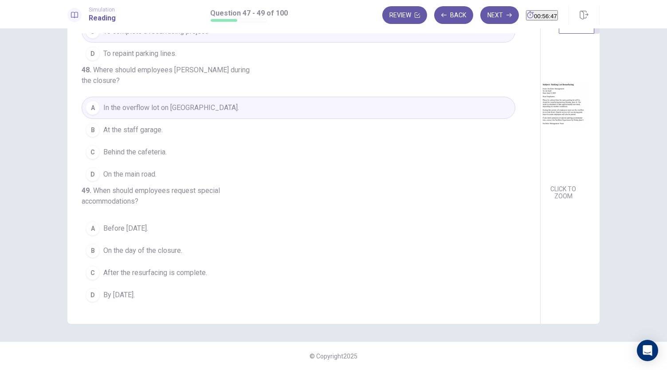
click at [127, 293] on span "By June 9." at bounding box center [118, 295] width 31 height 11
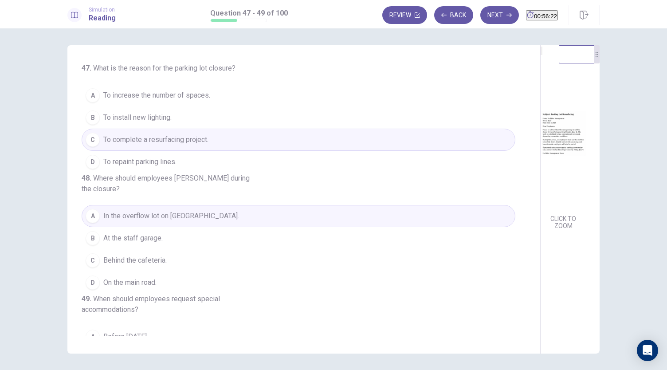
scroll to position [0, 0]
click at [488, 17] on button "Next" at bounding box center [499, 15] width 39 height 18
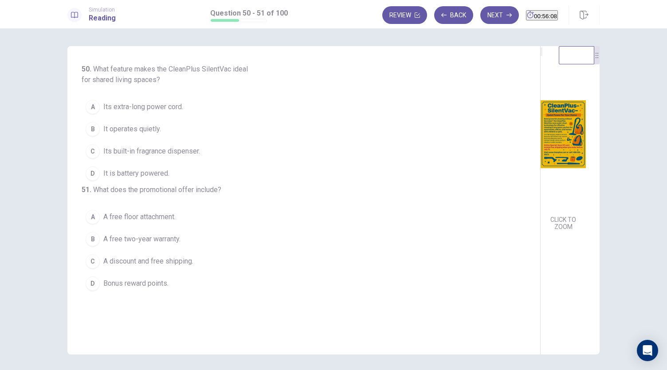
click at [541, 153] on img at bounding box center [563, 134] width 45 height 155
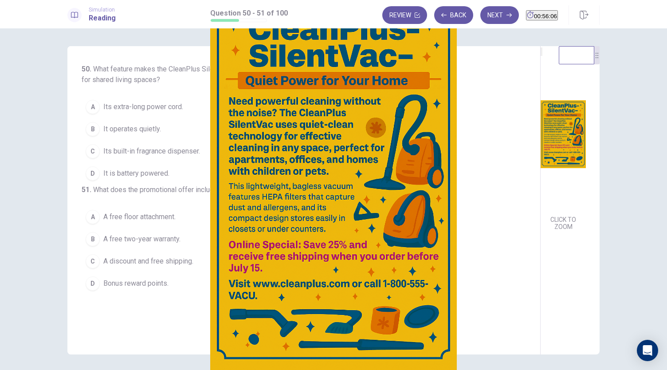
click at [403, 205] on img at bounding box center [333, 185] width 667 height 370
click at [240, 199] on img at bounding box center [333, 185] width 667 height 370
click at [650, 370] on div at bounding box center [333, 370] width 667 height 0
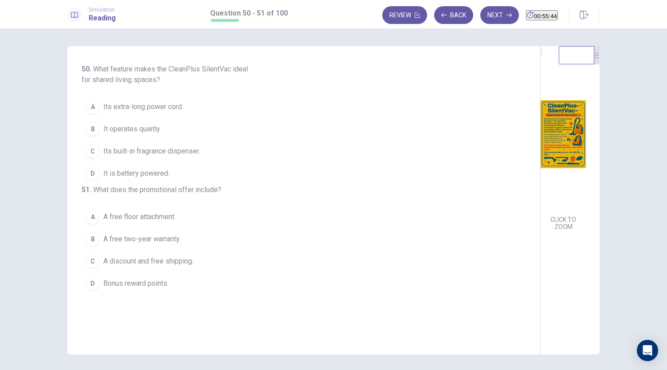
click at [106, 127] on span "It operates quietly." at bounding box center [132, 129] width 58 height 11
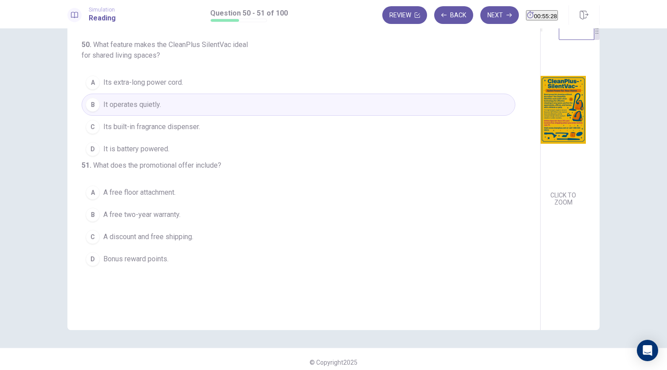
scroll to position [27, 0]
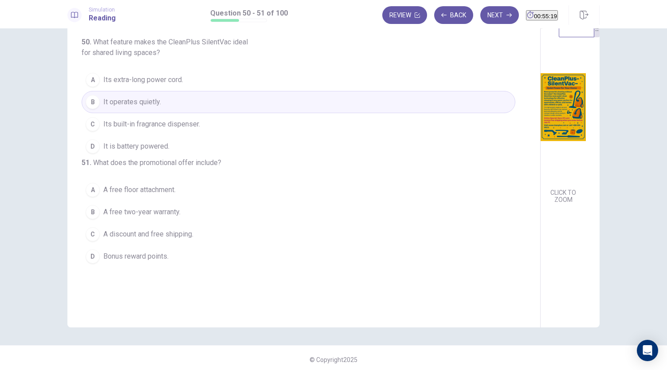
click at [187, 240] on span "A discount and free shipping." at bounding box center [148, 234] width 90 height 11
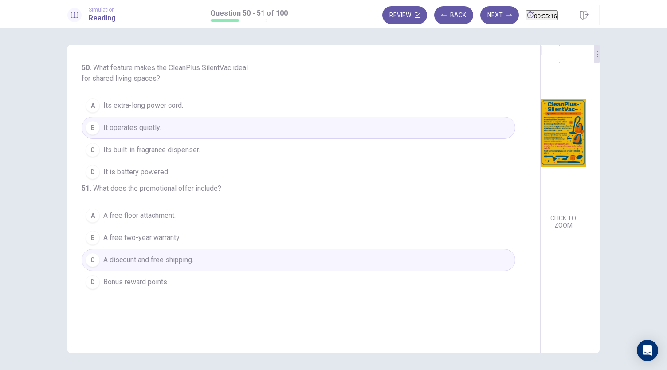
scroll to position [0, 0]
click at [480, 17] on button "Next" at bounding box center [499, 15] width 39 height 18
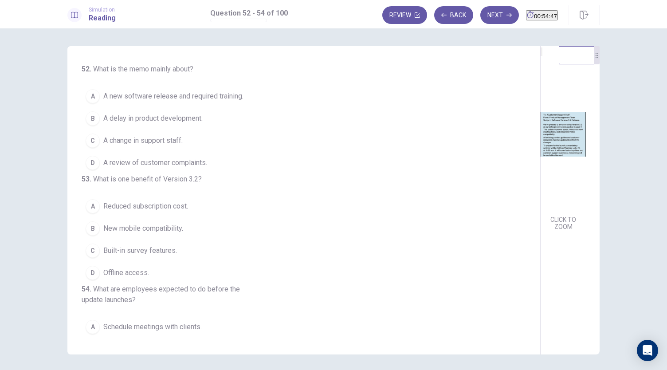
click at [180, 100] on span "A new software release and required training." at bounding box center [173, 96] width 140 height 11
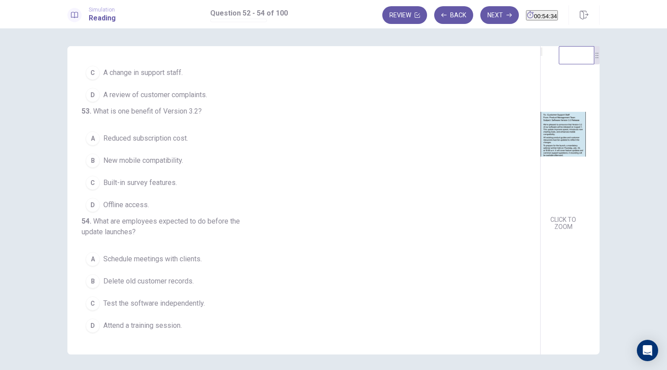
scroll to position [99, 0]
click at [161, 155] on span "New mobile compatibility." at bounding box center [143, 160] width 80 height 11
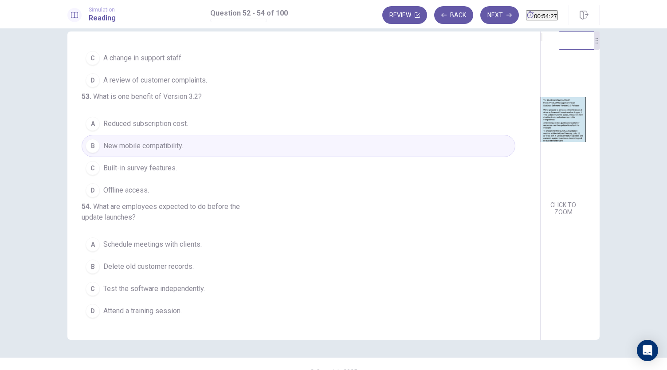
scroll to position [31, 0]
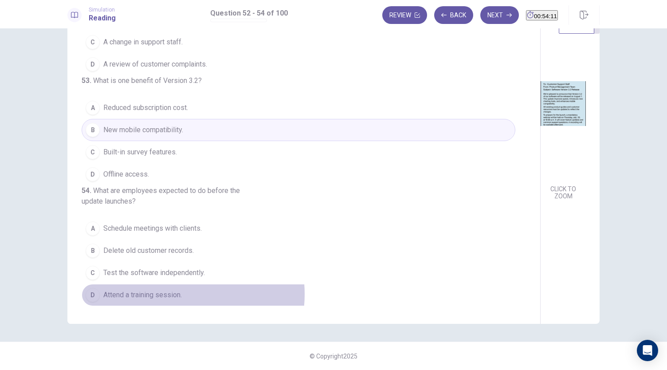
click at [174, 294] on span "Attend a training session." at bounding box center [142, 295] width 79 height 11
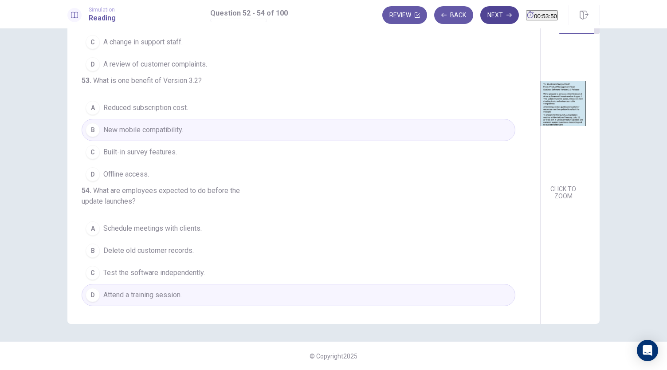
click at [483, 20] on button "Next" at bounding box center [499, 15] width 39 height 18
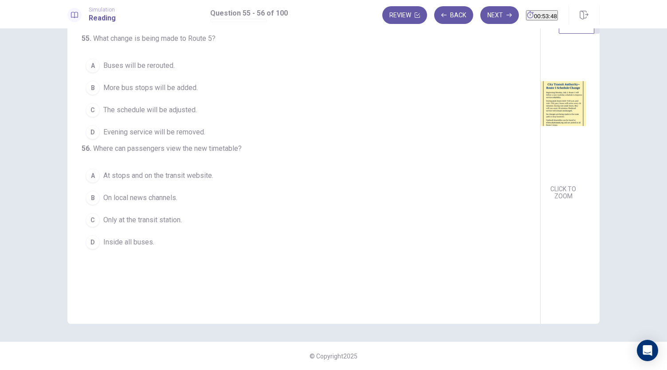
scroll to position [0, 0]
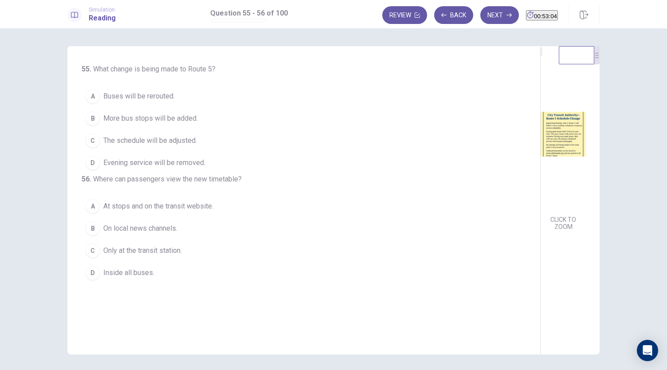
click at [160, 142] on span "The schedule will be adjusted." at bounding box center [150, 140] width 94 height 11
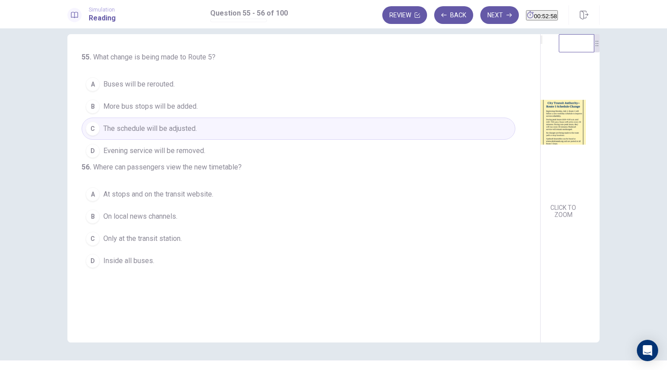
scroll to position [12, 0]
click at [200, 199] on span "At stops and on the transit website." at bounding box center [158, 194] width 110 height 11
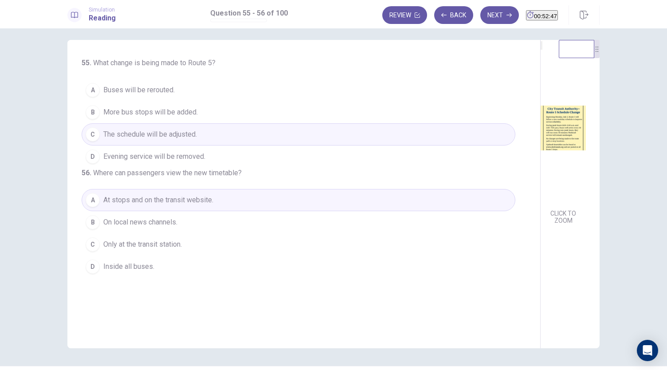
scroll to position [0, 0]
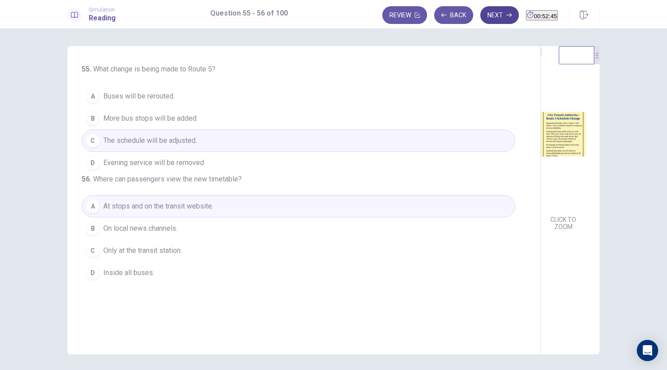
click at [486, 19] on button "Next" at bounding box center [499, 15] width 39 height 18
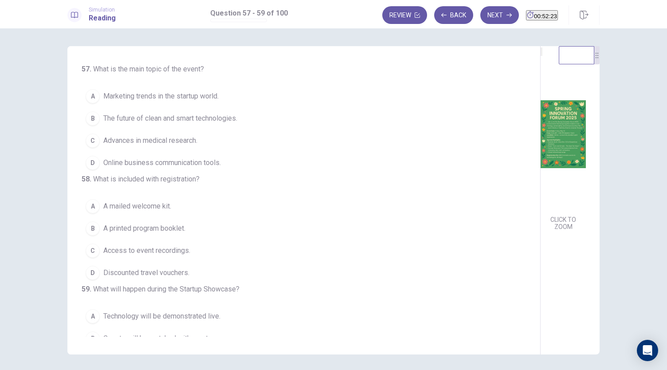
click at [204, 114] on span "The future of clean and smart technologies." at bounding box center [170, 118] width 134 height 11
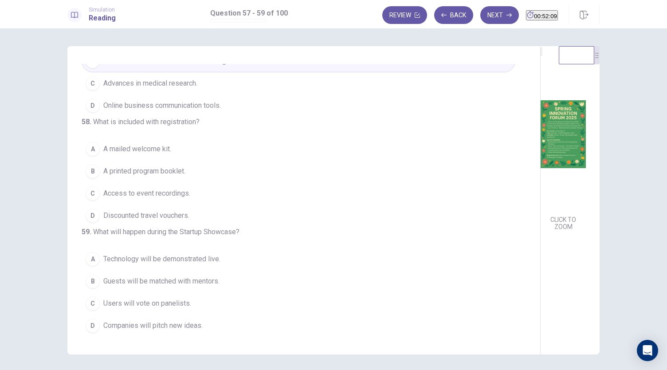
scroll to position [89, 0]
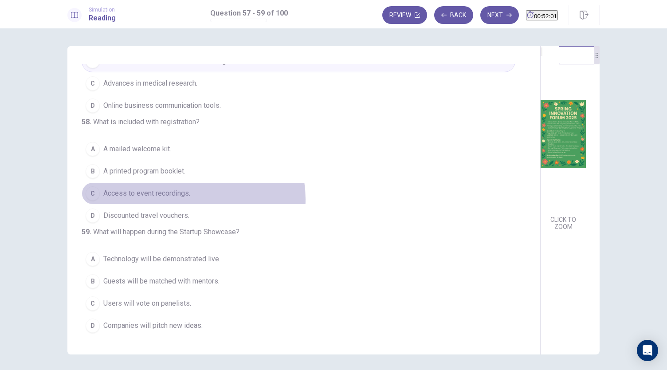
click at [189, 183] on button "C Access to event recordings." at bounding box center [299, 193] width 434 height 22
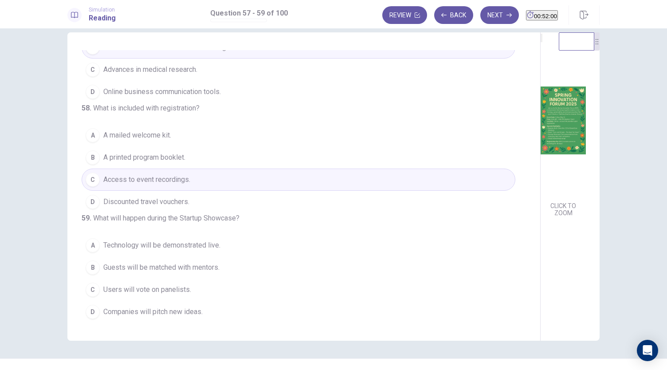
scroll to position [16, 0]
click at [541, 160] on img at bounding box center [563, 118] width 45 height 155
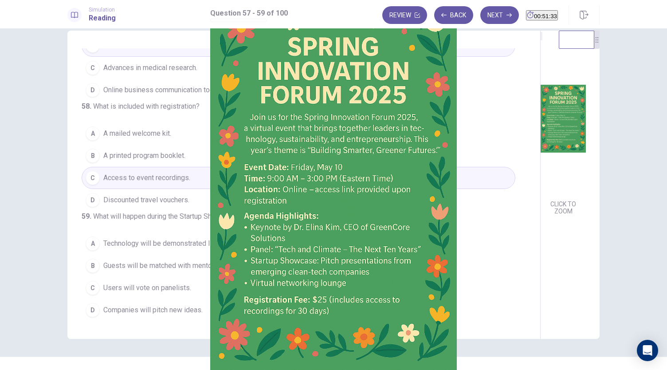
click at [15, 370] on div at bounding box center [333, 370] width 667 height 0
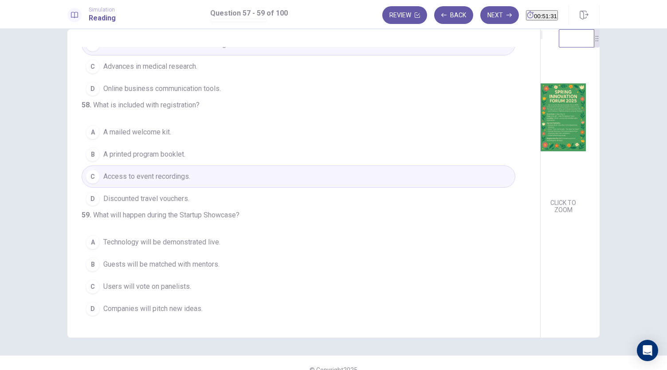
scroll to position [17, 0]
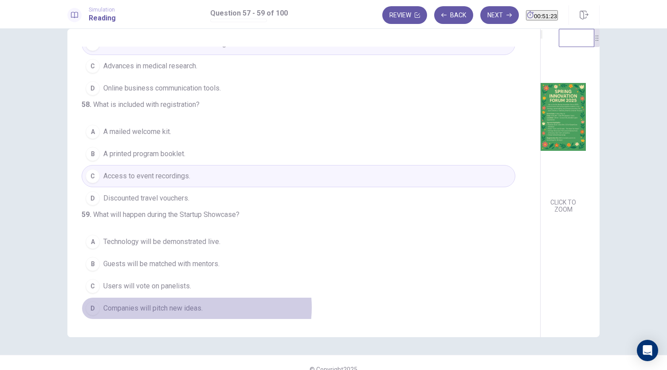
click at [194, 307] on span "Companies will pitch new ideas." at bounding box center [152, 308] width 99 height 11
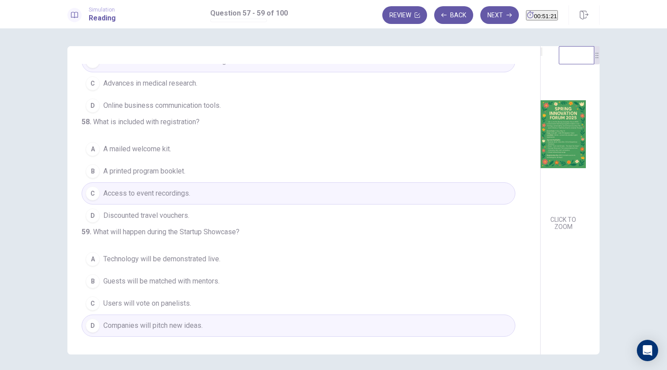
scroll to position [31, 0]
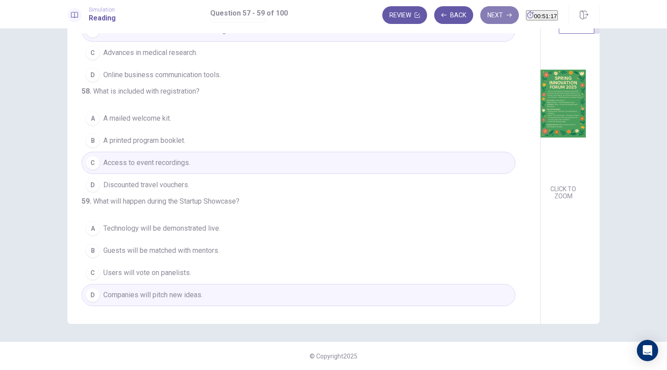
click at [486, 16] on button "Next" at bounding box center [499, 15] width 39 height 18
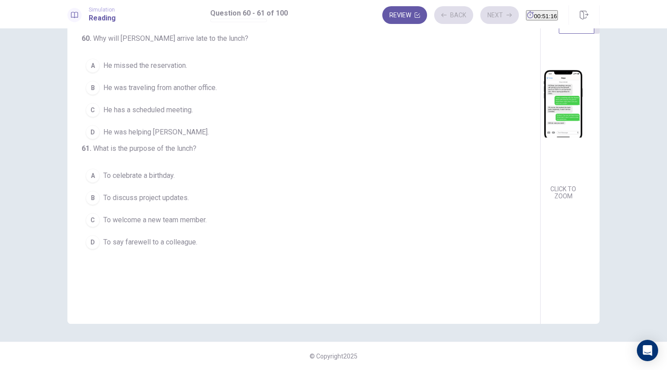
scroll to position [0, 0]
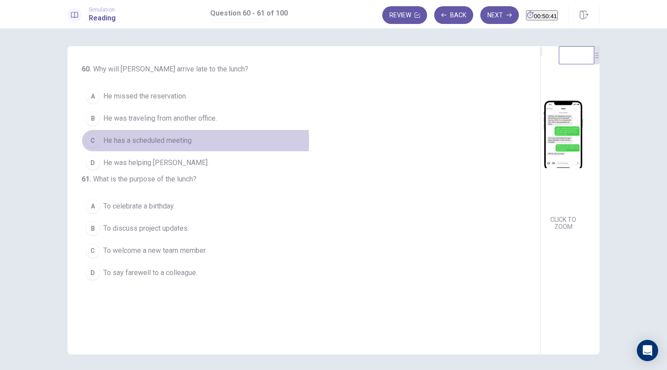
click at [160, 140] on span "He has a scheduled meeting." at bounding box center [148, 140] width 90 height 11
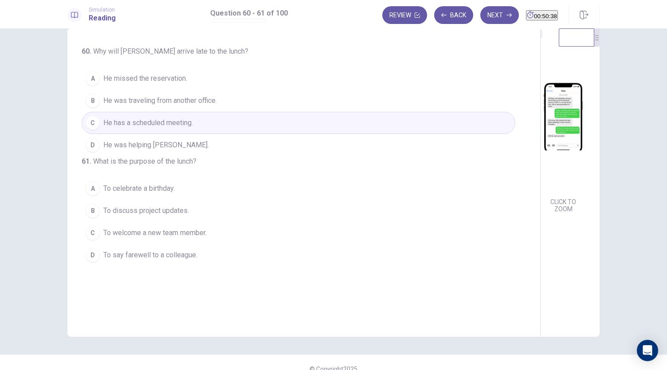
scroll to position [18, 0]
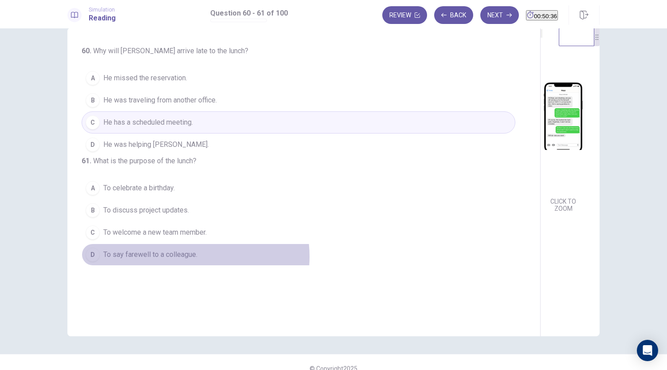
click at [182, 260] on span "To say farewell to a colleague." at bounding box center [150, 254] width 94 height 11
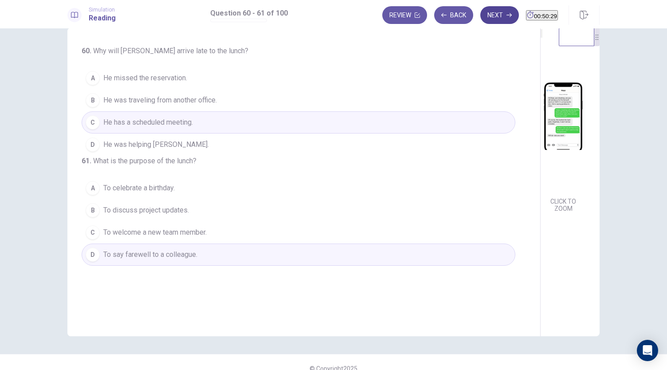
click at [484, 17] on button "Next" at bounding box center [499, 15] width 39 height 18
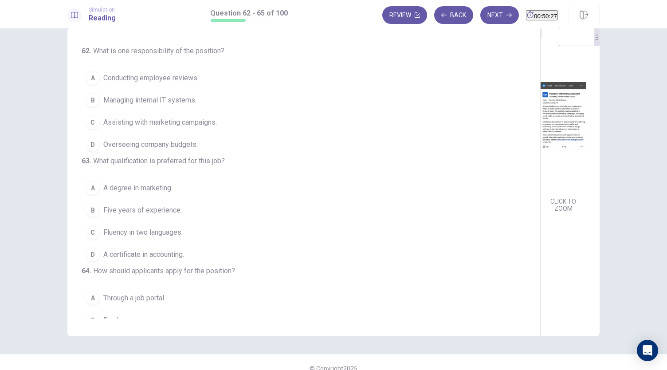
scroll to position [0, 0]
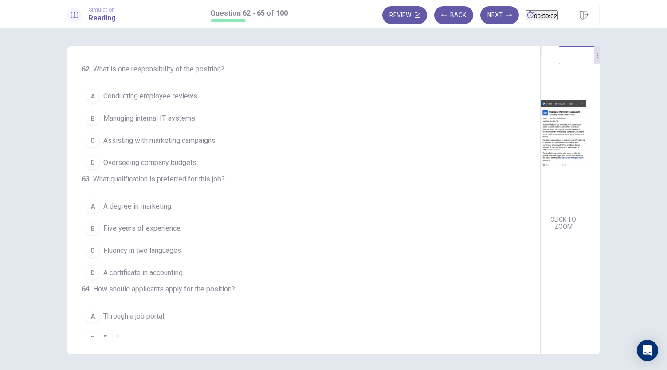
click at [181, 140] on span "Assisting with marketing campaigns." at bounding box center [160, 140] width 114 height 11
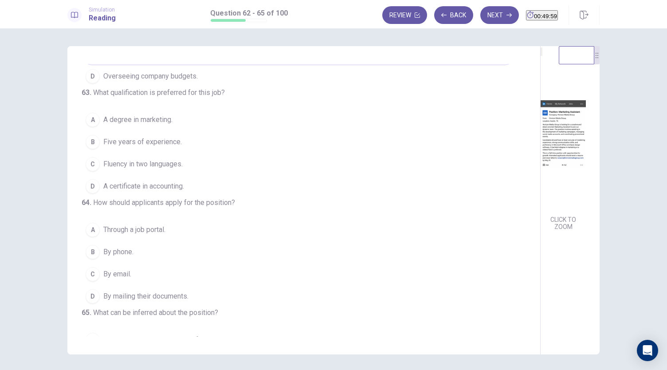
scroll to position [88, 0]
click at [154, 123] on span "A degree in marketing." at bounding box center [137, 118] width 69 height 11
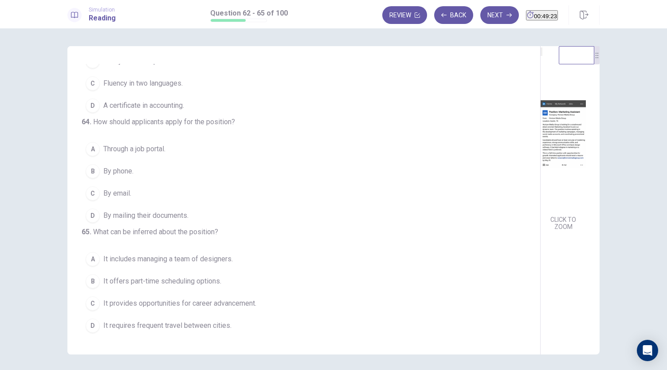
scroll to position [190, 0]
click at [136, 201] on button "C By email." at bounding box center [299, 193] width 434 height 22
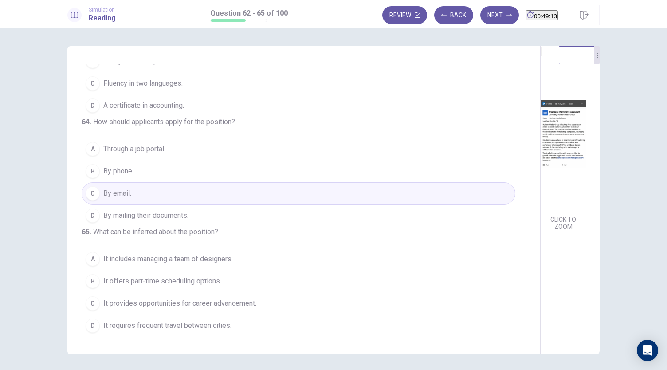
scroll to position [216, 0]
click at [176, 210] on span "By mailing their documents." at bounding box center [145, 215] width 85 height 11
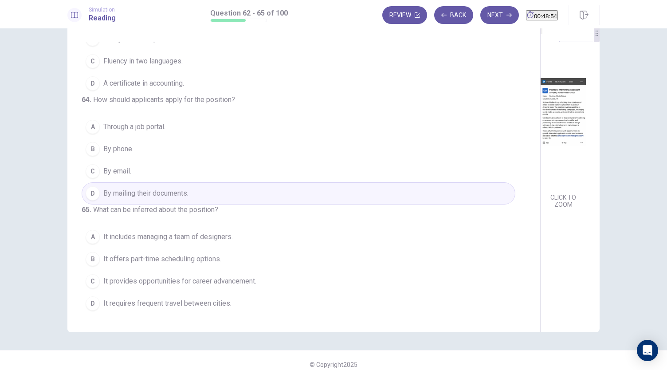
scroll to position [23, 0]
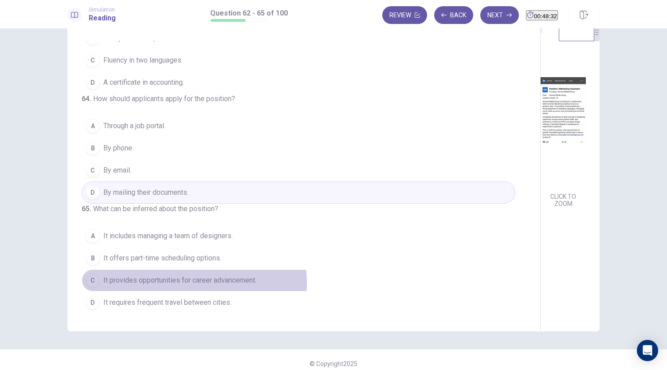
click at [192, 283] on span "It provides opportunities for career advancement." at bounding box center [179, 280] width 153 height 11
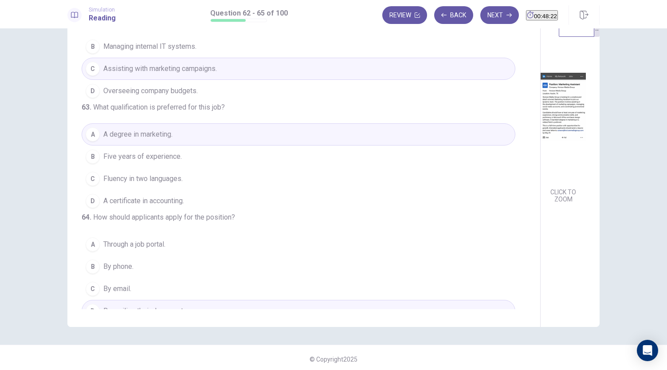
scroll to position [43, 0]
click at [484, 13] on button "Next" at bounding box center [499, 15] width 39 height 18
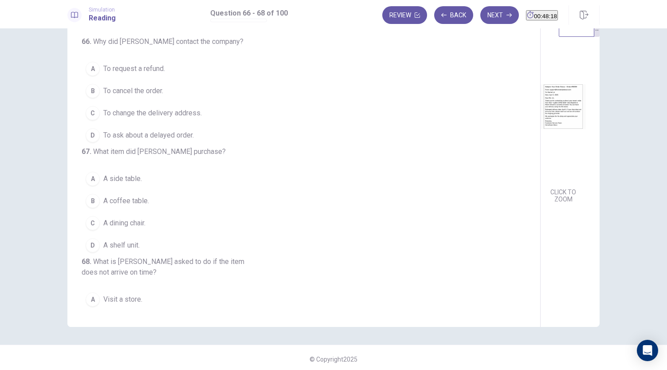
scroll to position [0, 0]
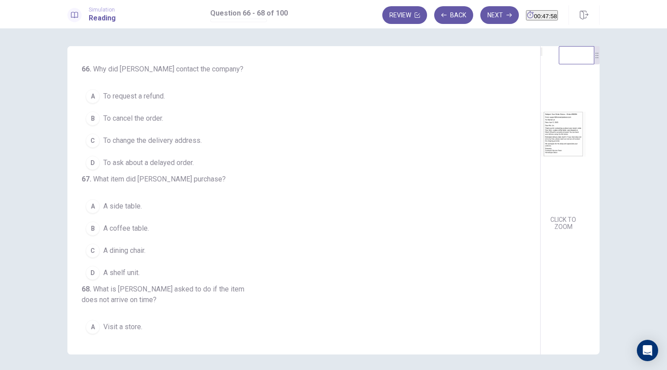
click at [157, 162] on span "To ask about a delayed order." at bounding box center [148, 162] width 90 height 11
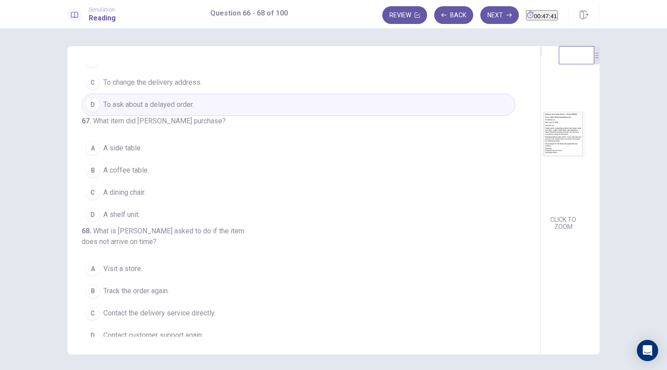
scroll to position [59, 0]
click at [144, 175] on span "A coffee table." at bounding box center [126, 169] width 46 height 11
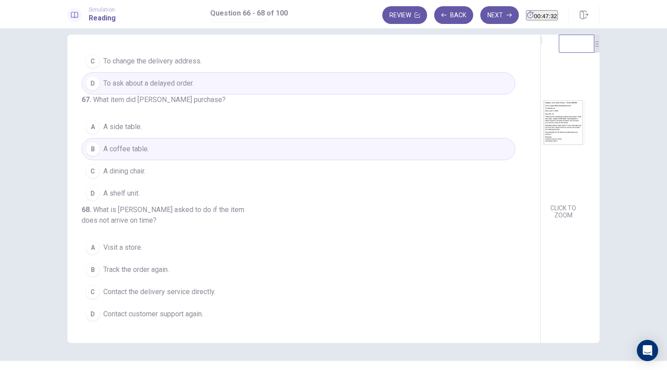
scroll to position [31, 0]
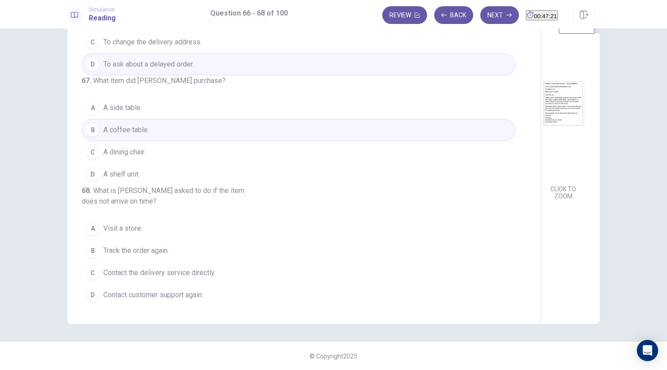
click at [155, 291] on span "Contact customer support again." at bounding box center [153, 295] width 100 height 11
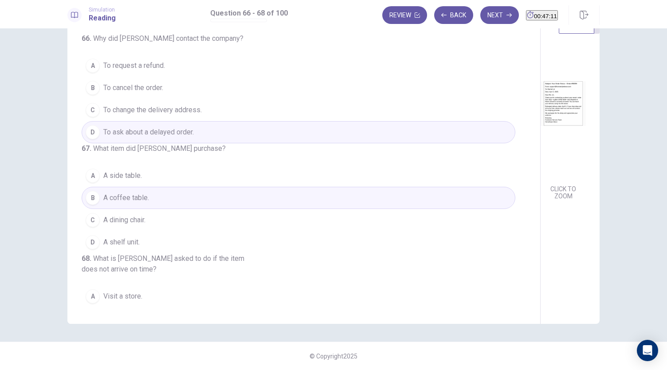
scroll to position [0, 0]
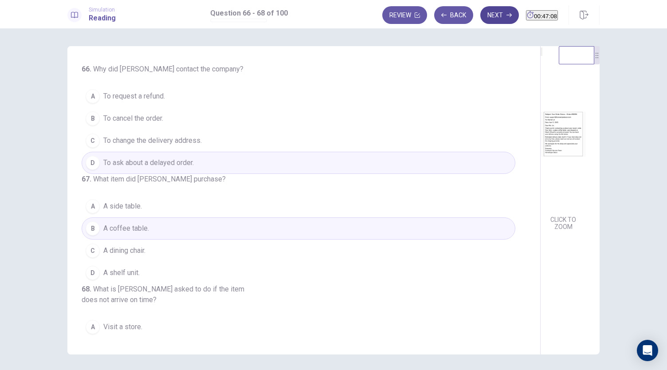
click at [480, 14] on button "Next" at bounding box center [499, 15] width 39 height 18
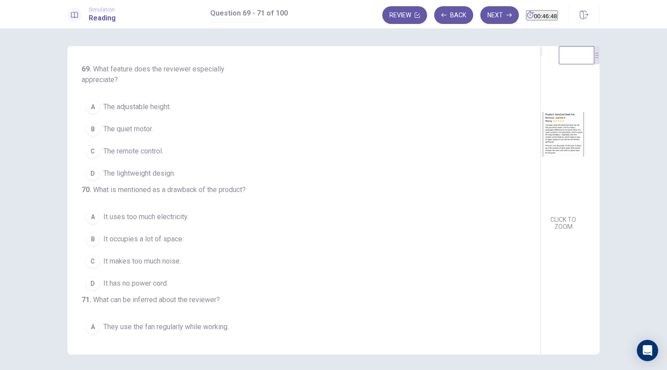
click at [195, 104] on button "A The adjustable height." at bounding box center [299, 107] width 434 height 22
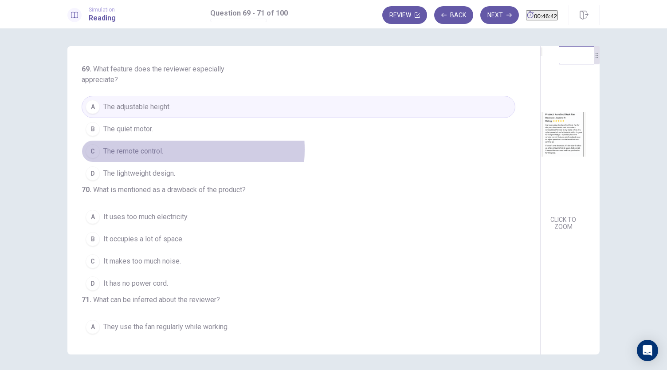
click at [158, 149] on span "The remote control." at bounding box center [133, 151] width 60 height 11
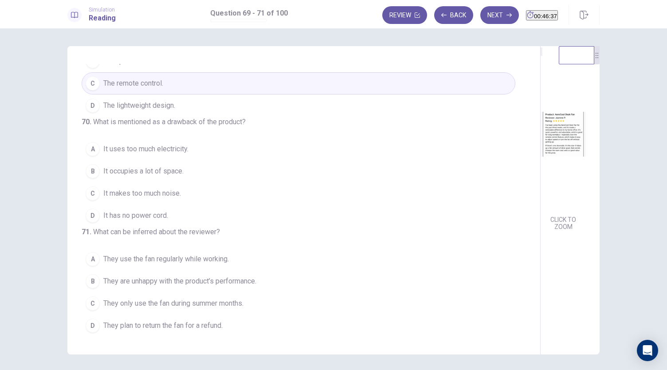
scroll to position [92, 0]
click at [168, 166] on span "It occupies a lot of space." at bounding box center [143, 171] width 80 height 11
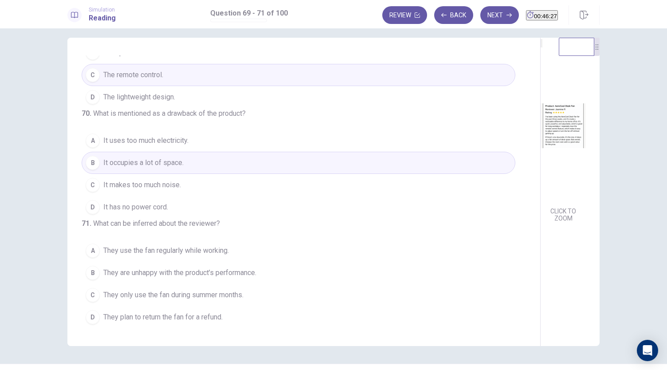
scroll to position [10, 0]
click at [166, 253] on span "They use the fan regularly while working." at bounding box center [166, 249] width 126 height 11
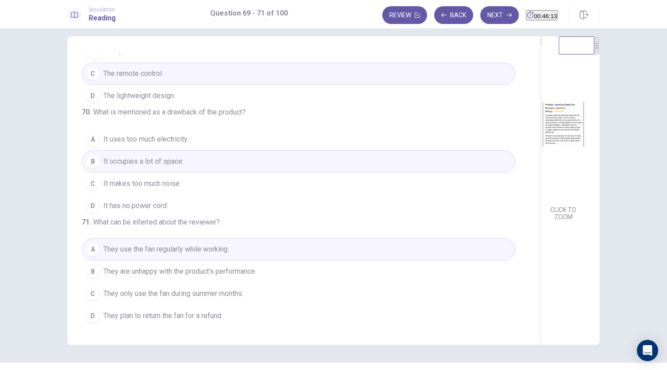
scroll to position [0, 0]
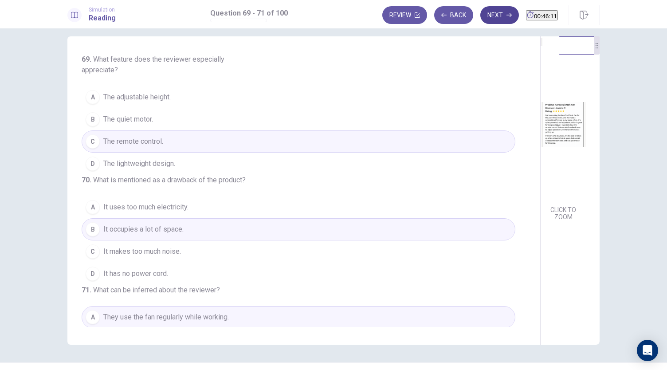
click at [481, 19] on button "Next" at bounding box center [499, 15] width 39 height 18
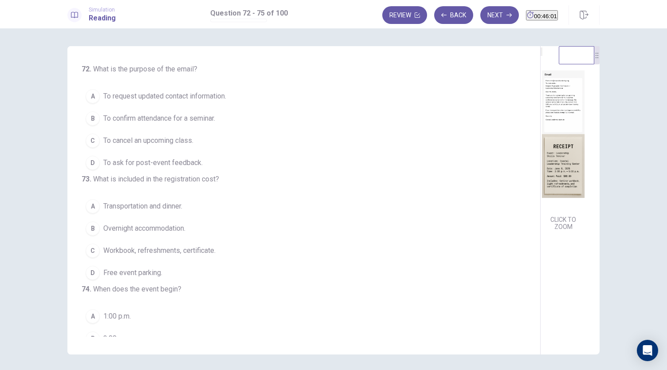
click at [541, 134] on img at bounding box center [563, 134] width 45 height 155
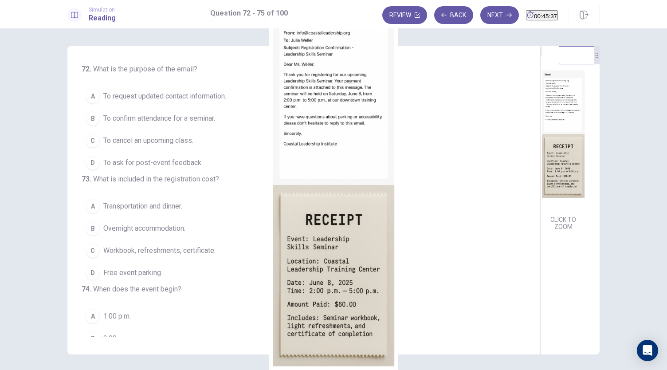
click at [16, 370] on div at bounding box center [333, 370] width 667 height 0
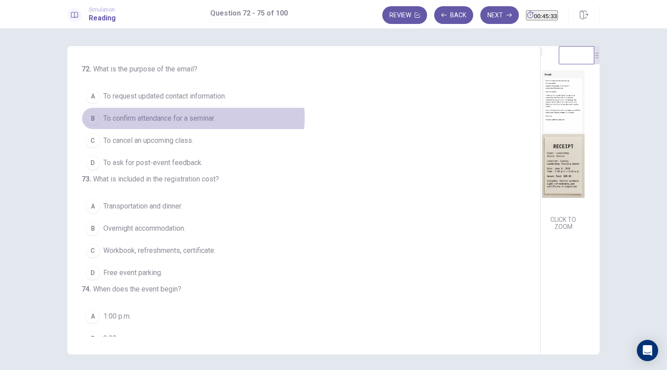
click at [171, 118] on span "To confirm attendance for a seminar." at bounding box center [159, 118] width 112 height 11
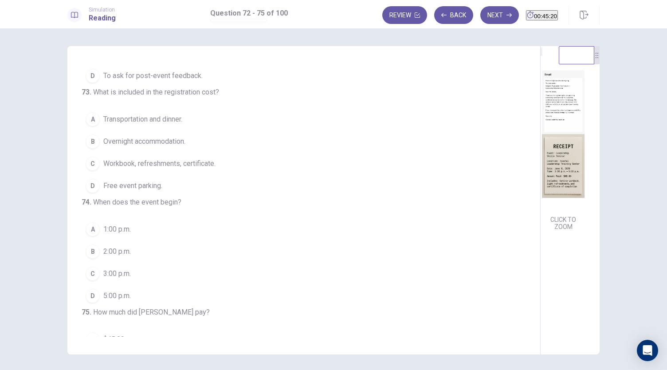
scroll to position [87, 0]
click at [541, 122] on img at bounding box center [563, 134] width 45 height 155
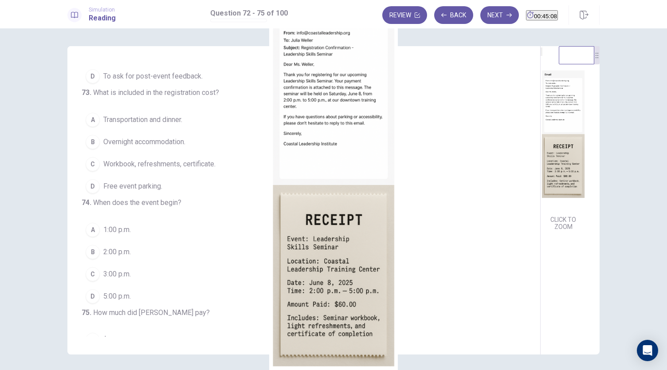
click at [17, 370] on div at bounding box center [333, 370] width 667 height 0
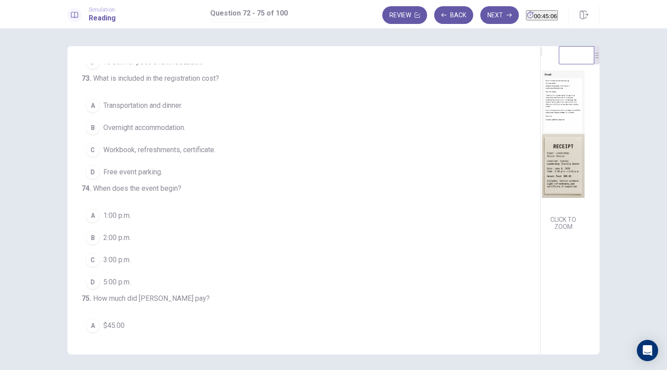
scroll to position [102, 0]
click at [541, 166] on img at bounding box center [563, 134] width 45 height 155
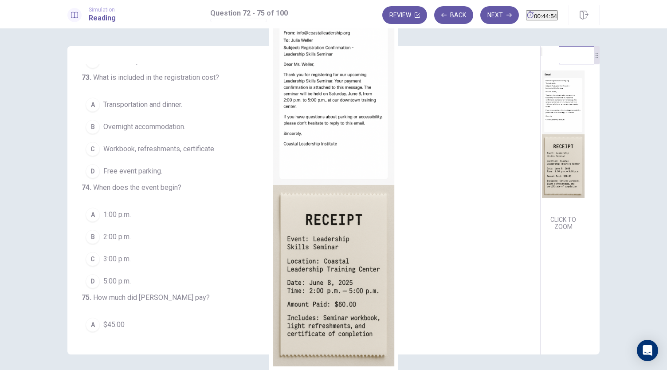
click at [17, 370] on div at bounding box center [333, 370] width 667 height 0
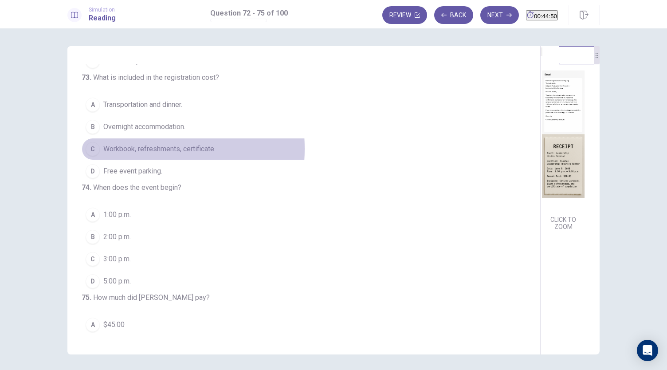
click at [116, 154] on span "Workbook, refreshments, certificate." at bounding box center [159, 149] width 112 height 11
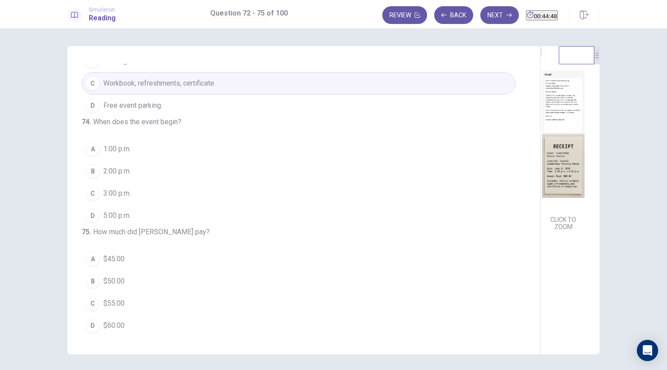
scroll to position [211, 0]
click at [541, 208] on img at bounding box center [563, 134] width 45 height 155
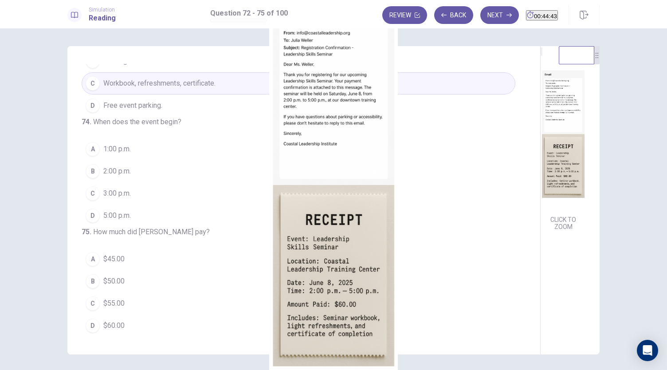
click at [19, 370] on div at bounding box center [333, 370] width 667 height 0
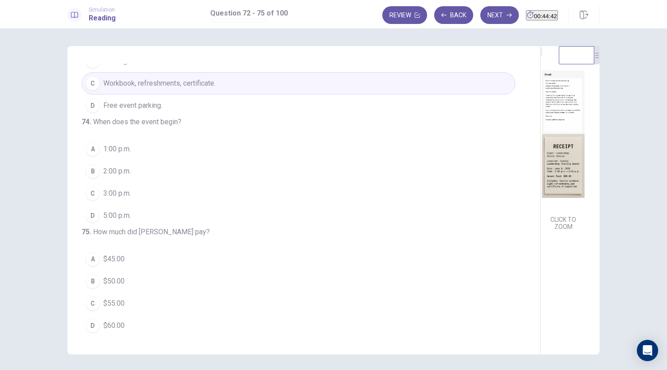
click at [541, 148] on img at bounding box center [563, 134] width 45 height 155
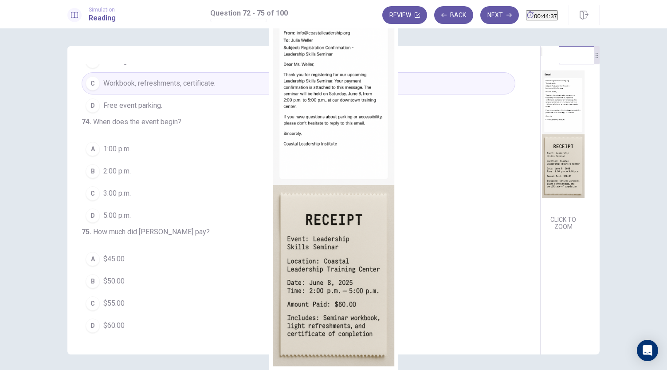
click at [19, 370] on div at bounding box center [333, 370] width 667 height 0
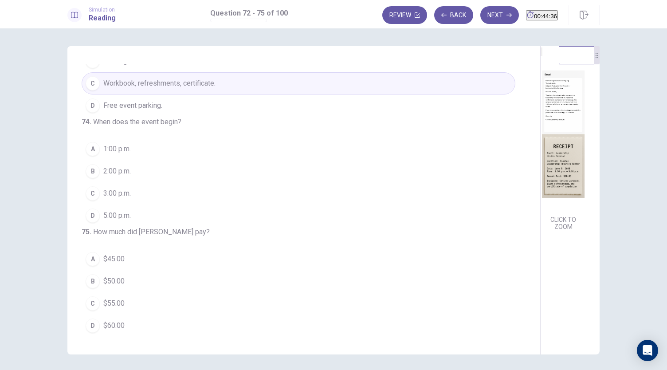
click at [90, 164] on div "B" at bounding box center [93, 171] width 14 height 14
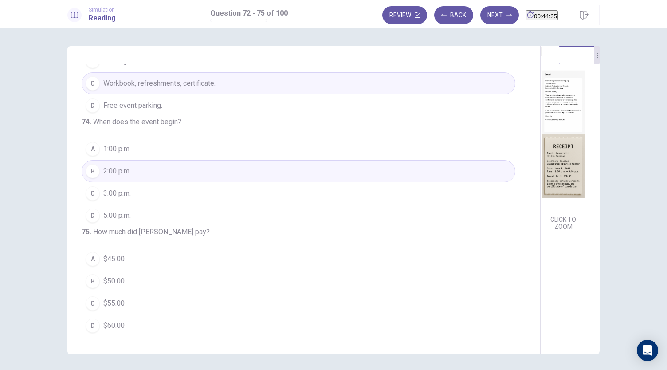
scroll to position [216, 0]
click at [121, 317] on button "D $60.00" at bounding box center [299, 326] width 434 height 22
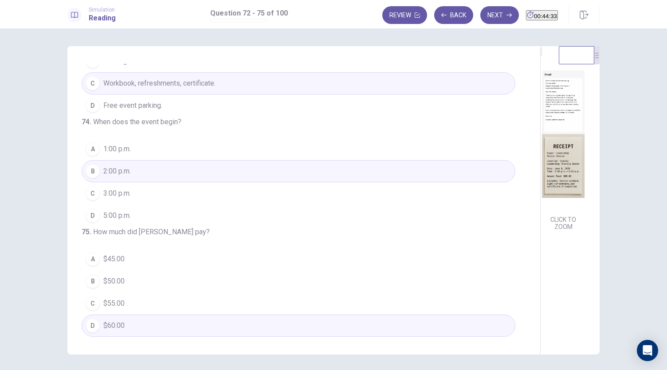
click at [541, 179] on img at bounding box center [563, 134] width 45 height 155
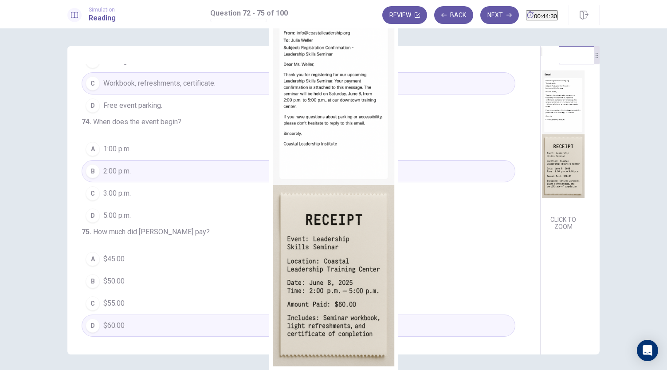
click at [16, 370] on div at bounding box center [333, 370] width 667 height 0
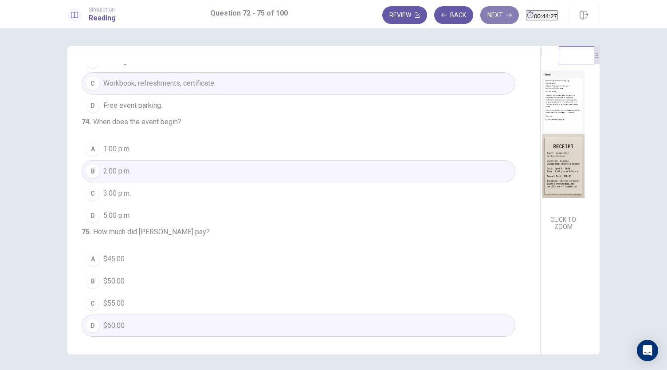
click at [507, 17] on icon "button" at bounding box center [509, 14] width 5 height 5
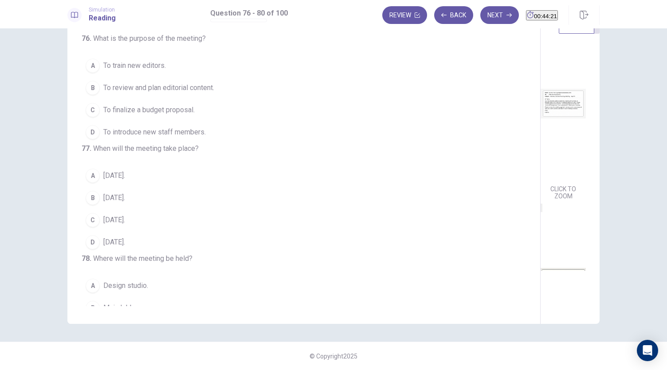
scroll to position [0, 0]
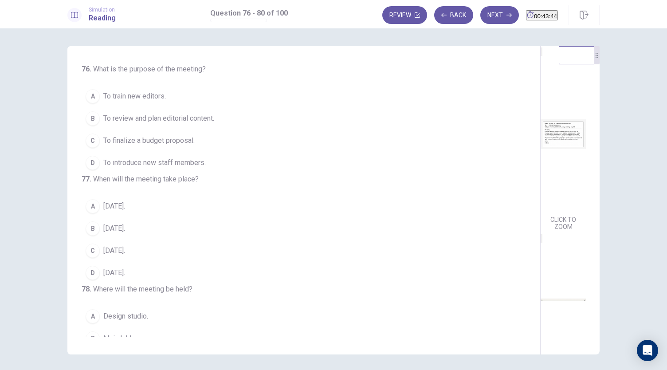
click at [206, 114] on span "To review and plan editorial content." at bounding box center [158, 118] width 111 height 11
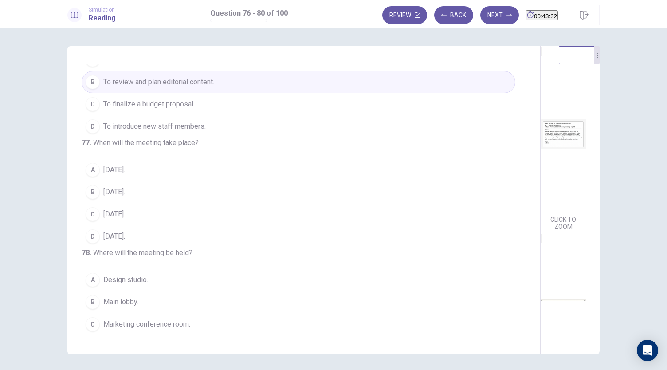
scroll to position [43, 0]
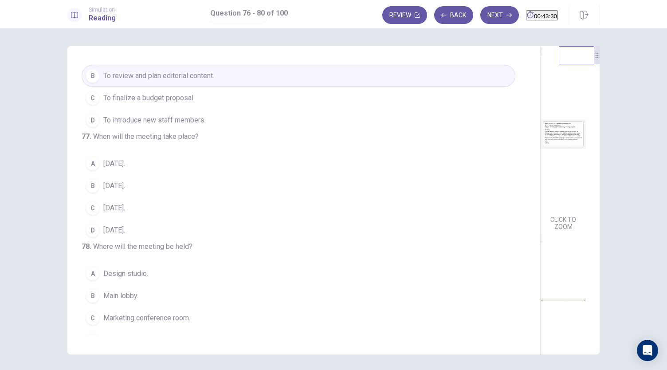
click at [126, 197] on button "B April 8." at bounding box center [299, 186] width 434 height 22
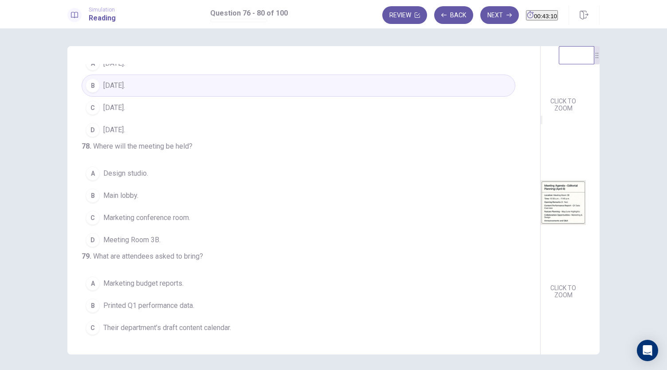
scroll to position [143, 0]
click at [148, 245] on span "Meeting Room 3B." at bounding box center [131, 239] width 57 height 11
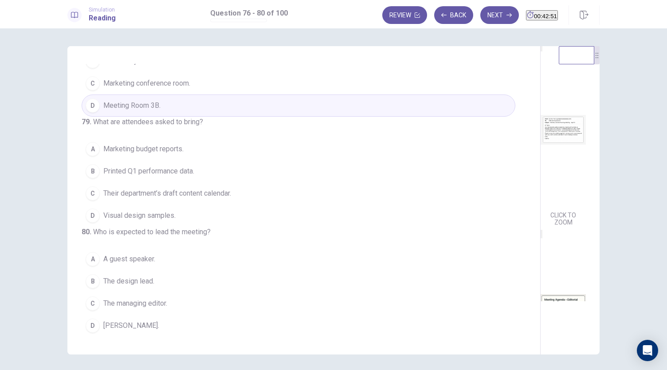
scroll to position [296, 0]
click at [186, 199] on span "Their department’s draft content calendar." at bounding box center [167, 193] width 128 height 11
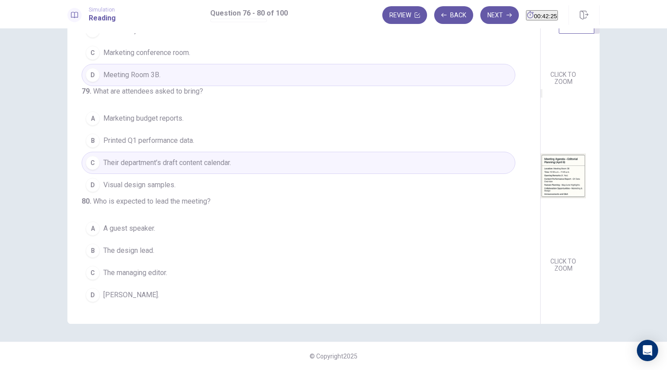
scroll to position [132, 0]
click at [134, 291] on span "Katrina Yeo." at bounding box center [131, 295] width 56 height 11
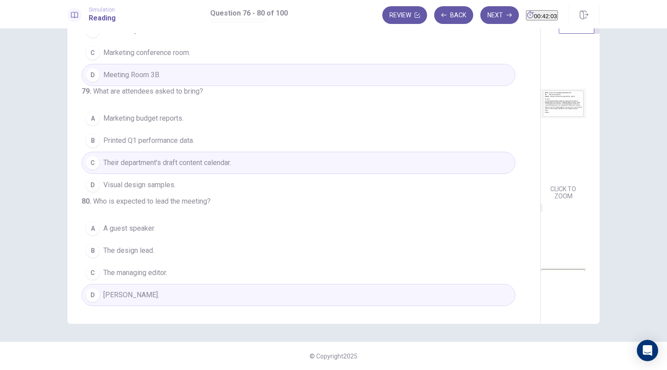
scroll to position [0, 0]
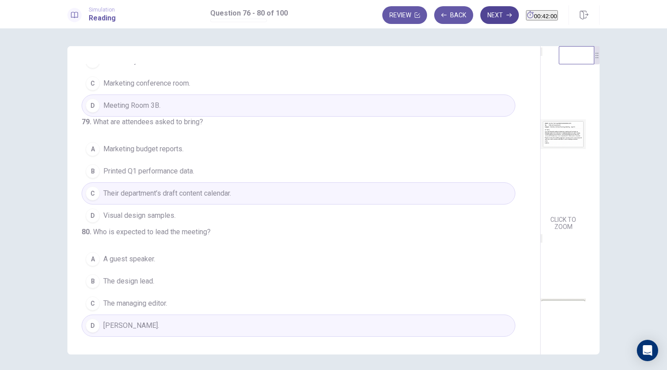
click at [483, 16] on button "Next" at bounding box center [499, 15] width 39 height 18
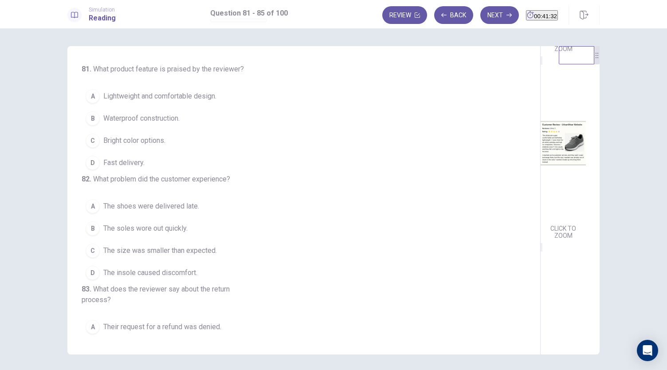
scroll to position [177, 0]
click at [187, 102] on button "A Lightweight and comfortable design." at bounding box center [299, 96] width 434 height 22
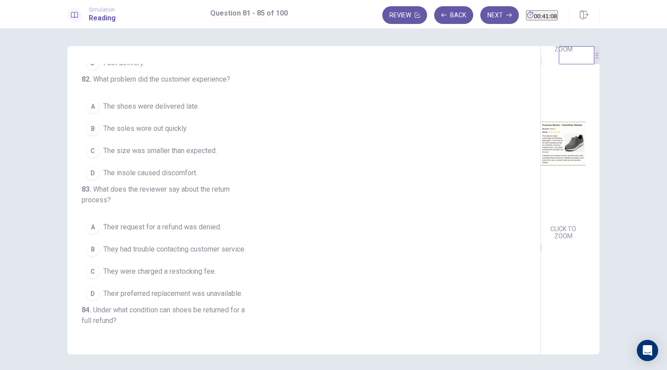
scroll to position [100, 0]
click at [177, 161] on button "C The size was smaller than expected." at bounding box center [299, 150] width 434 height 22
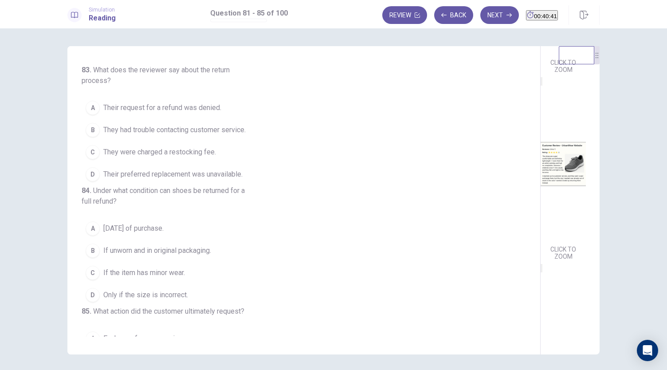
scroll to position [188, 0]
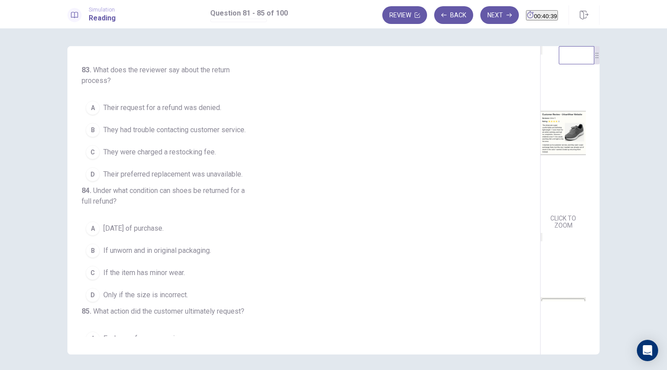
click at [169, 180] on span "Their preferred replacement was unavailable." at bounding box center [172, 174] width 139 height 11
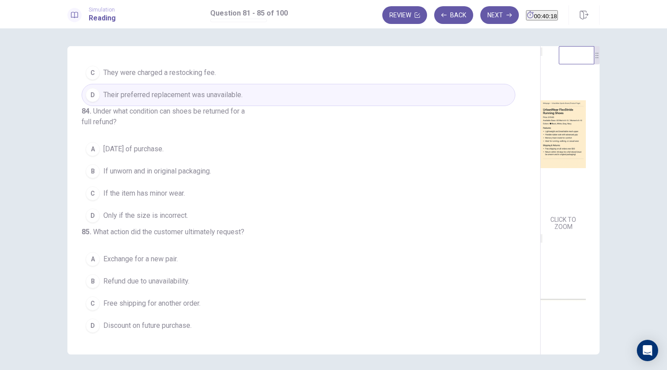
scroll to position [334, 0]
click at [143, 177] on span "If unworn and in original packaging." at bounding box center [157, 171] width 108 height 11
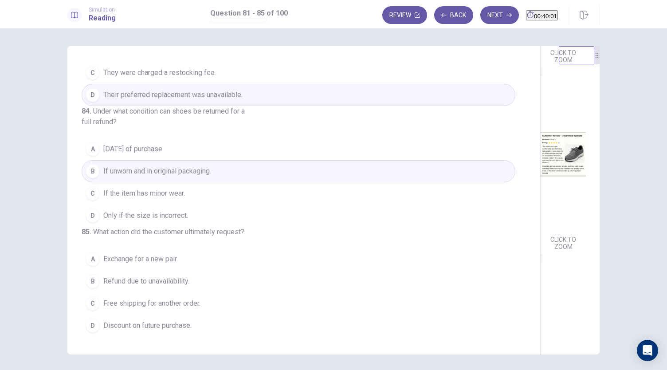
scroll to position [180, 0]
click at [166, 281] on span "Refund due to unavailability." at bounding box center [146, 281] width 86 height 11
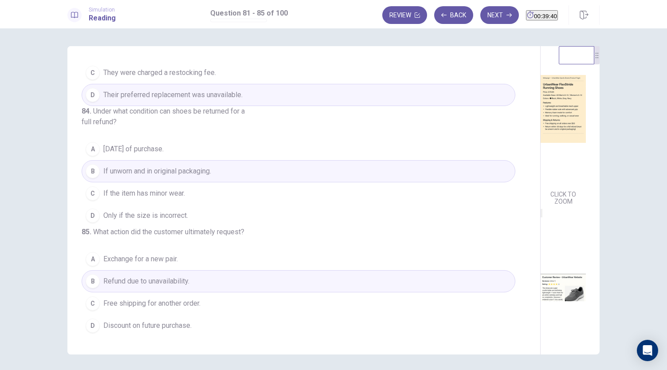
scroll to position [20, 0]
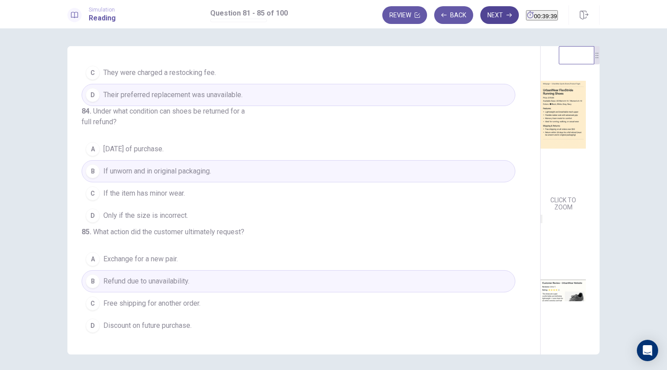
click at [481, 15] on button "Next" at bounding box center [499, 15] width 39 height 18
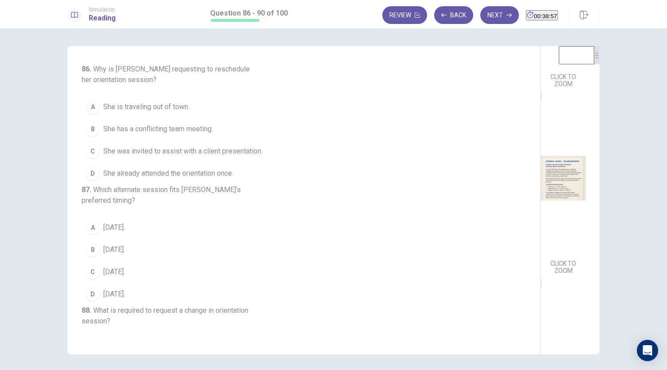
scroll to position [144, 0]
click at [193, 126] on span "She has a conflicting team meeting." at bounding box center [158, 129] width 110 height 11
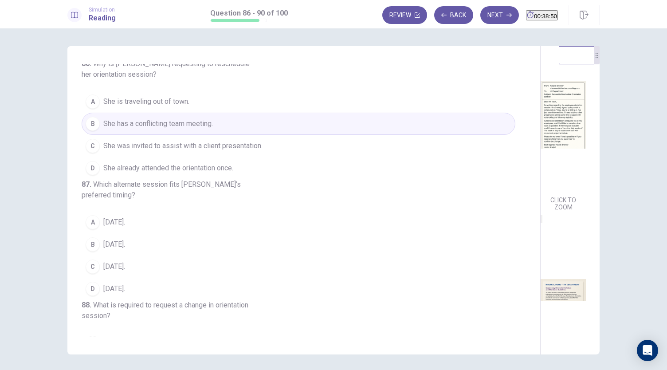
scroll to position [16, 0]
click at [243, 143] on span "She was invited to assist with a client presentation." at bounding box center [182, 146] width 159 height 11
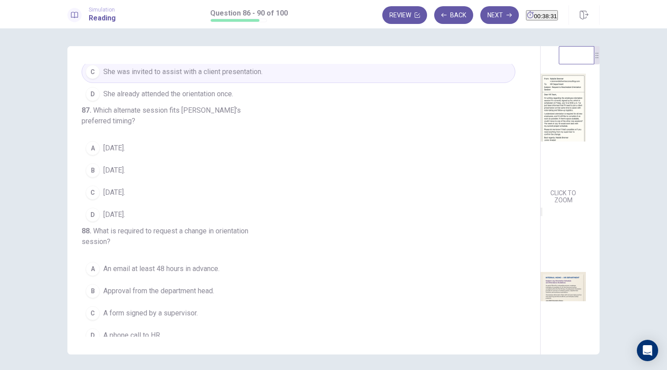
scroll to position [30, 0]
click at [140, 159] on button "A July 15." at bounding box center [299, 148] width 434 height 22
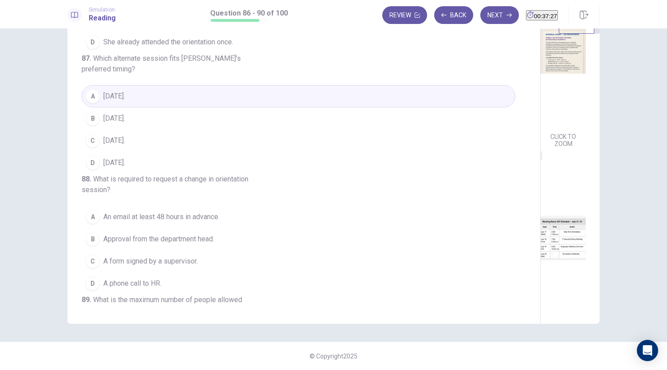
scroll to position [99, 0]
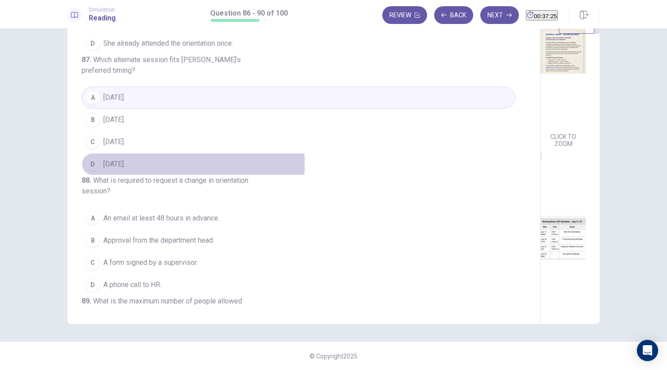
click at [130, 175] on button "D July 17." at bounding box center [299, 164] width 434 height 22
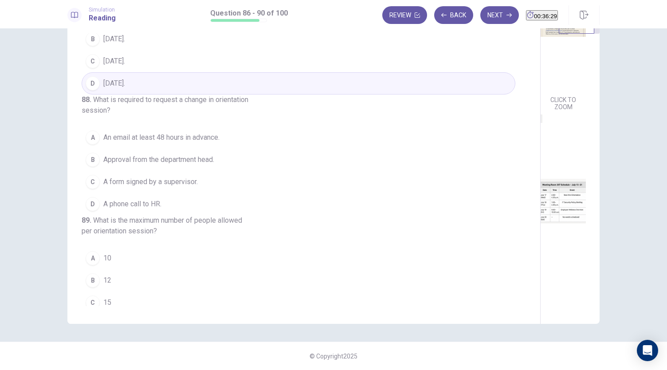
scroll to position [181, 0]
click at [180, 142] on span "An email at least 48 hours in advance." at bounding box center [161, 137] width 116 height 11
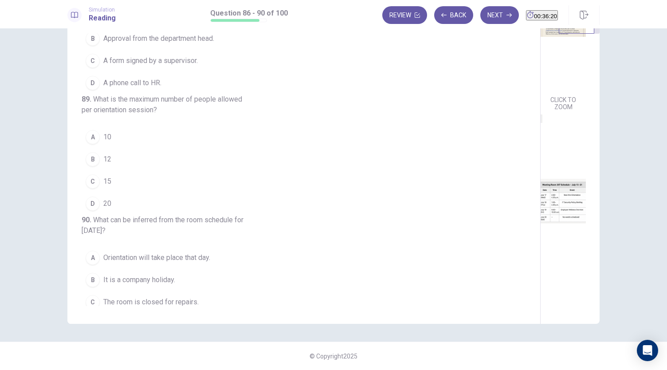
scroll to position [303, 0]
click at [127, 169] on button "B 12" at bounding box center [299, 157] width 434 height 22
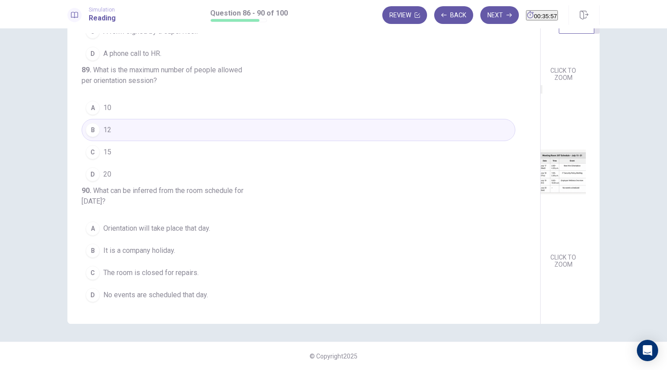
scroll to position [326, 0]
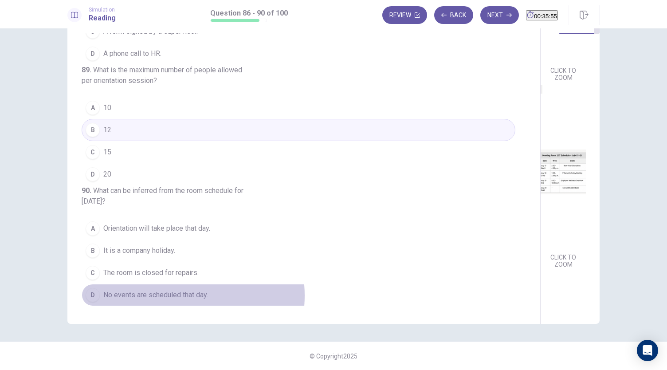
click at [169, 295] on span "No events are scheduled that day." at bounding box center [155, 295] width 105 height 11
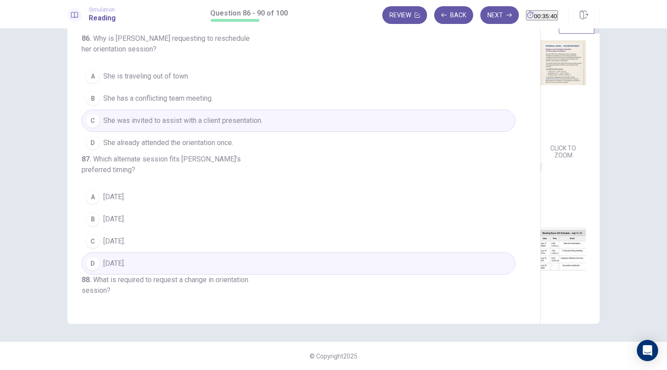
scroll to position [227, 0]
click at [483, 14] on button "Next" at bounding box center [499, 15] width 39 height 18
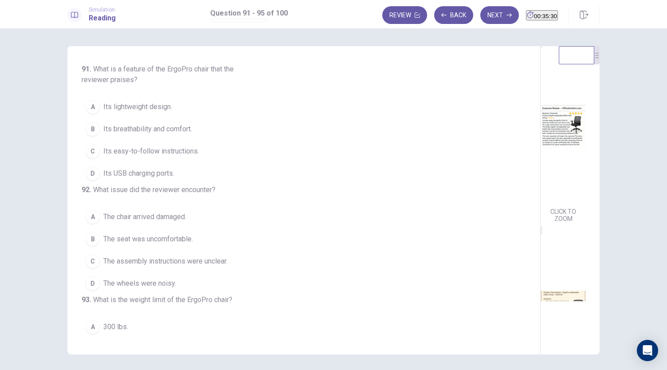
scroll to position [9, 0]
click at [176, 131] on span "Its breathability and comfort." at bounding box center [147, 129] width 89 height 11
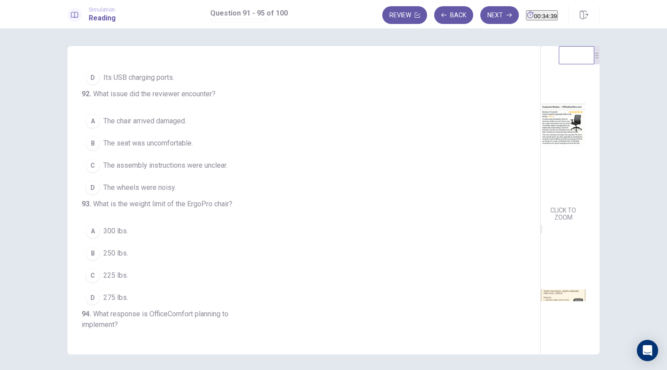
scroll to position [97, 0]
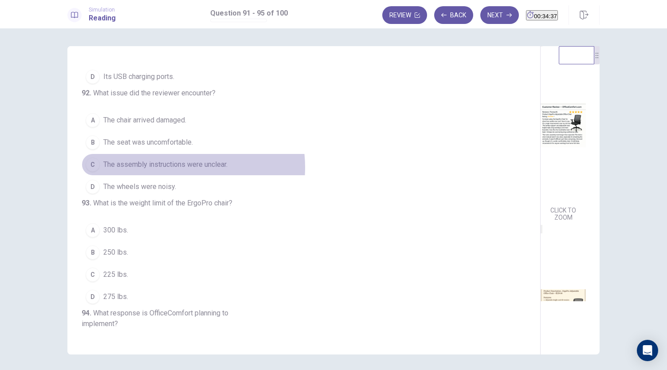
click at [177, 170] on span "The assembly instructions were unclear." at bounding box center [165, 164] width 124 height 11
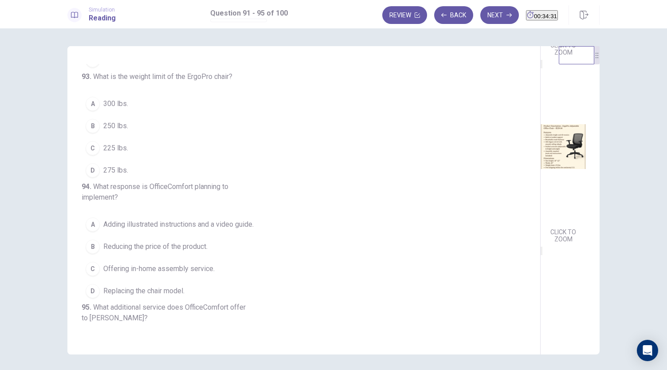
scroll to position [179, 0]
click at [150, 181] on button "D 275 lbs." at bounding box center [299, 170] width 434 height 22
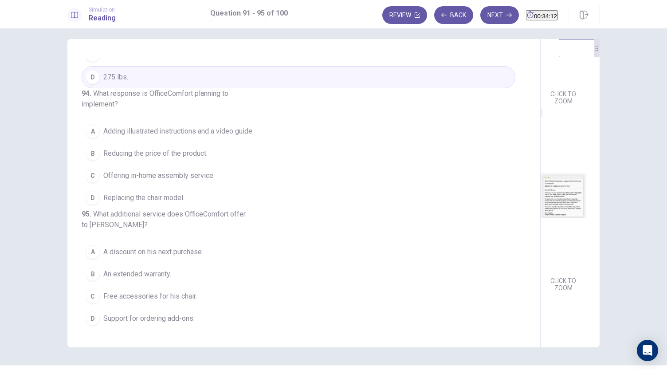
scroll to position [8, 0]
click at [206, 136] on span "Adding illustrated instructions and a video guide." at bounding box center [178, 131] width 150 height 11
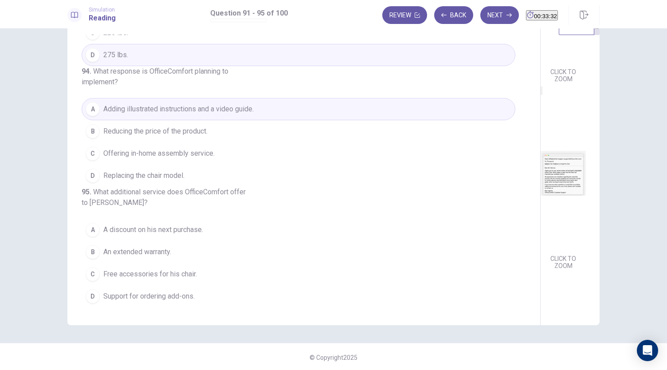
scroll to position [31, 0]
click at [152, 294] on span "Support for ordering add-ons." at bounding box center [148, 295] width 91 height 11
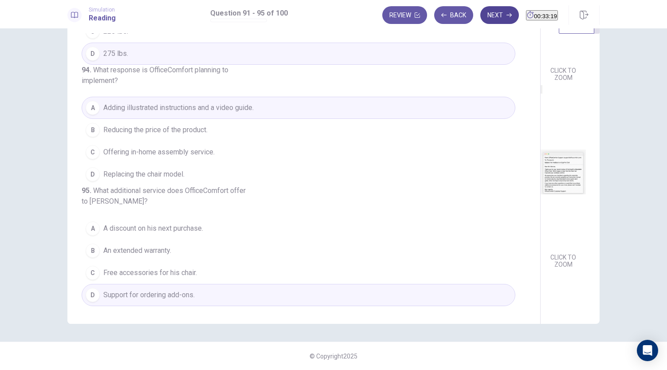
click at [485, 17] on button "Next" at bounding box center [499, 15] width 39 height 18
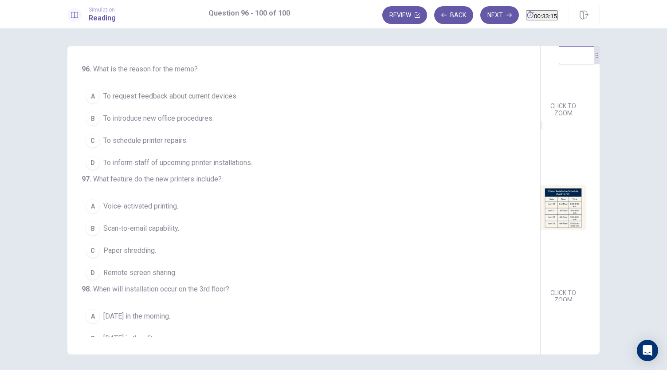
scroll to position [0, 0]
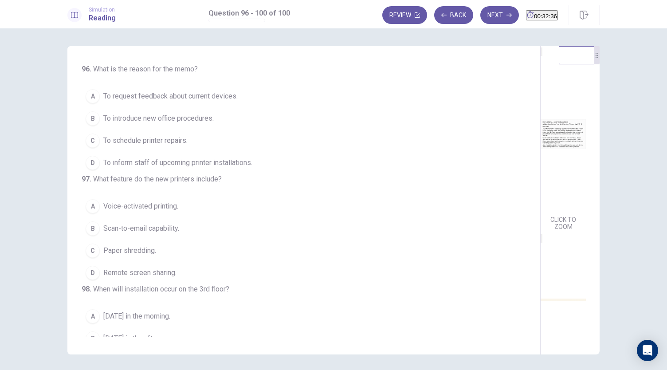
click at [188, 168] on button "D To inform staff of upcoming printer installations." at bounding box center [299, 163] width 434 height 22
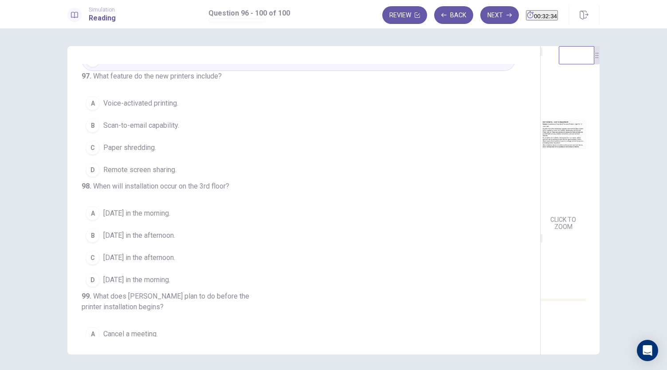
scroll to position [110, 0]
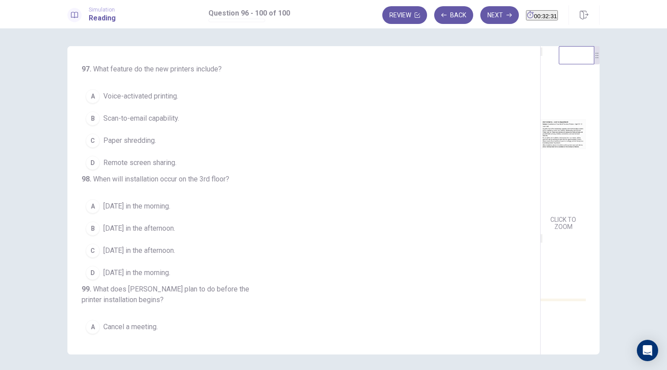
click at [148, 124] on span "Scan-to-email capability." at bounding box center [141, 118] width 76 height 11
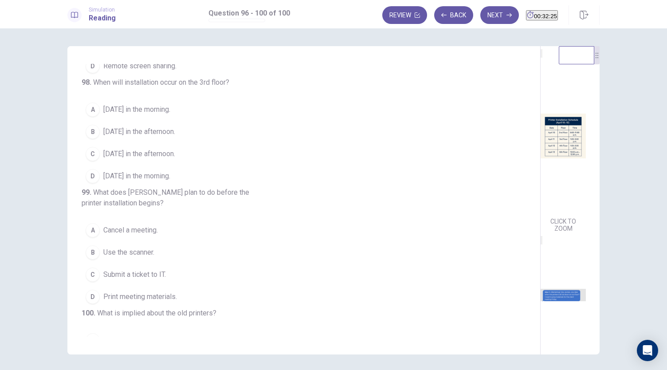
scroll to position [186, 0]
click at [173, 159] on span "April 11 in the afternoon." at bounding box center [139, 154] width 72 height 11
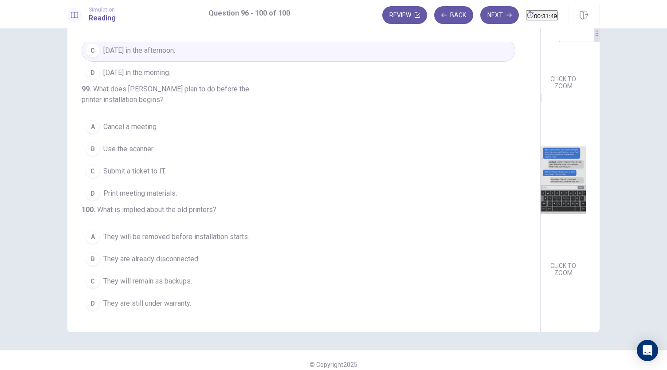
scroll to position [333, 0]
click at [173, 198] on span "Print meeting materials." at bounding box center [140, 193] width 74 height 11
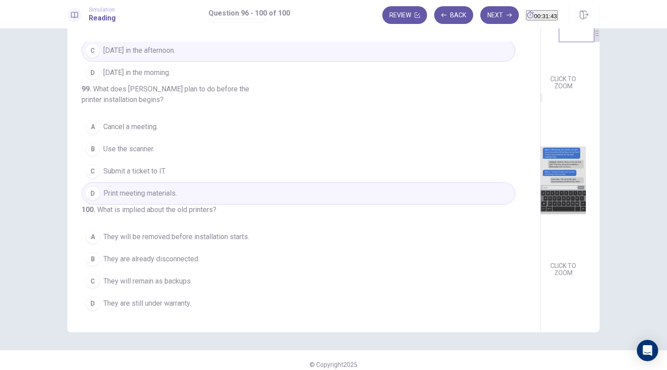
scroll to position [353, 0]
click at [178, 238] on span "They will be removed before installation starts." at bounding box center [176, 237] width 146 height 11
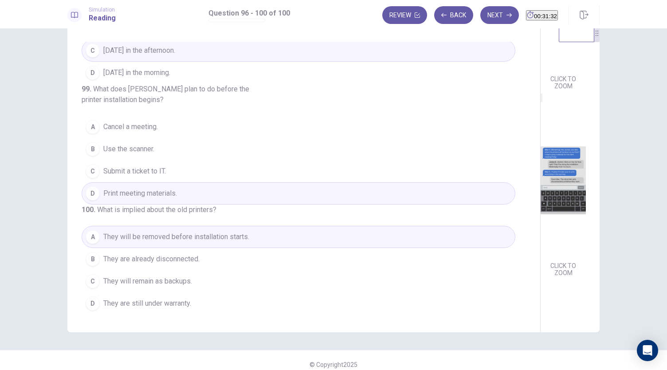
scroll to position [31, 0]
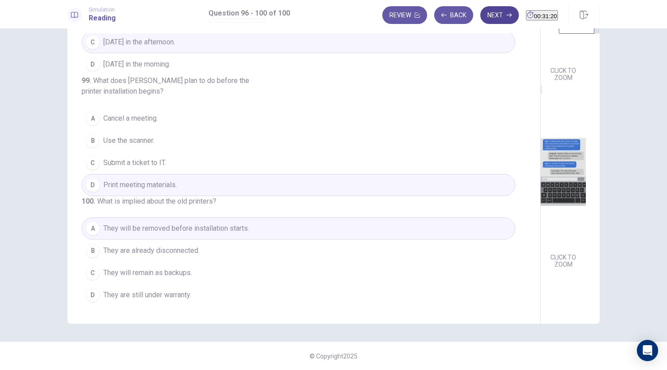
click at [482, 13] on button "Next" at bounding box center [499, 15] width 39 height 18
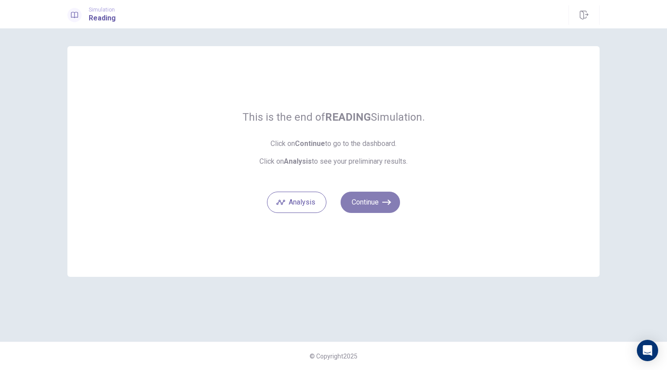
click at [375, 205] on button "Continue" at bounding box center [370, 202] width 59 height 21
